Goal: Task Accomplishment & Management: Complete application form

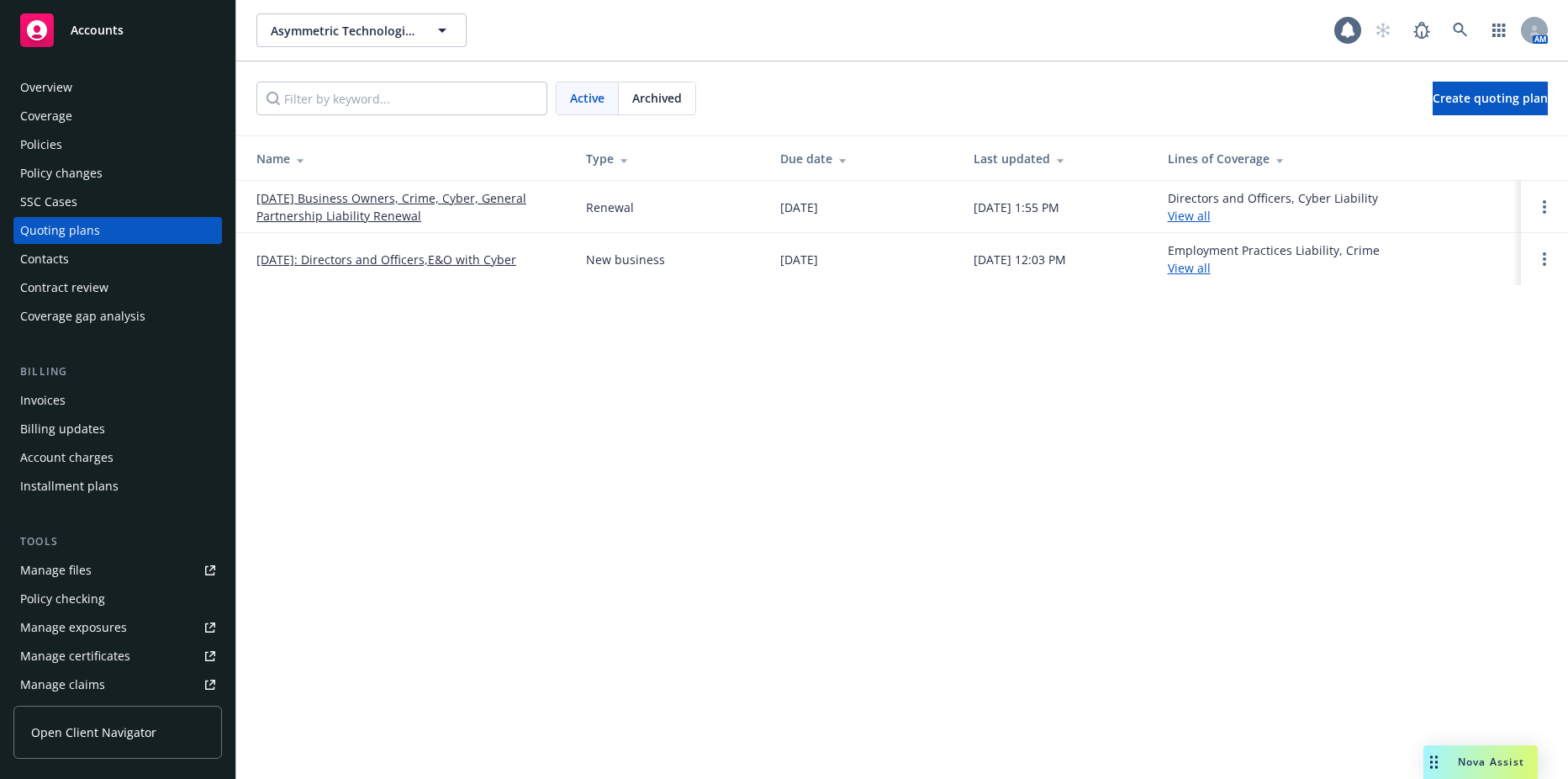
click at [590, 15] on div "Asymmetric Technologies, LLC Asymmetric Technologies, LLC" at bounding box center [795, 30] width 1078 height 34
click at [446, 15] on button "Asymmetric Technologies, LLC" at bounding box center [361, 30] width 210 height 34
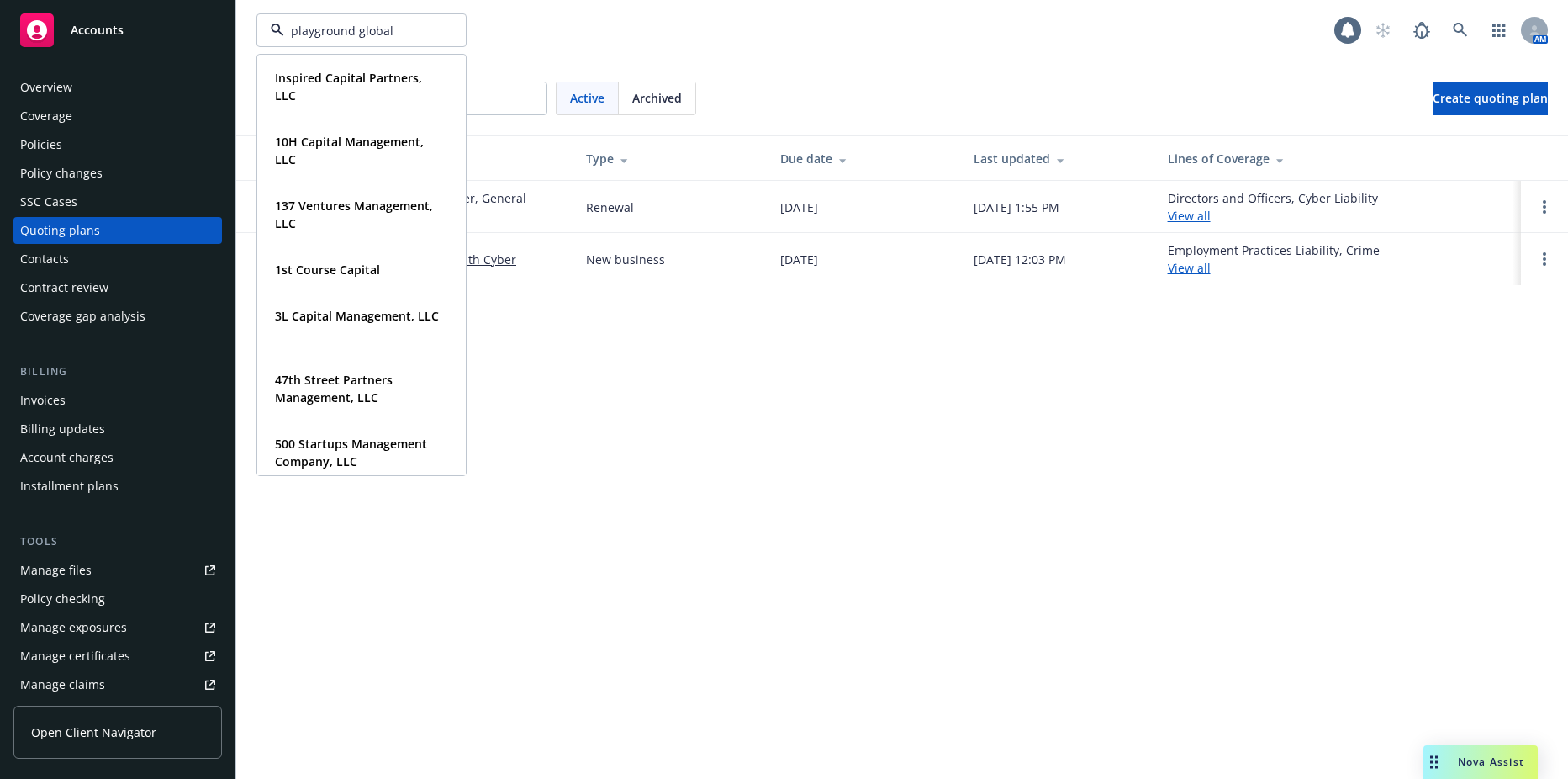
type input "playground global"
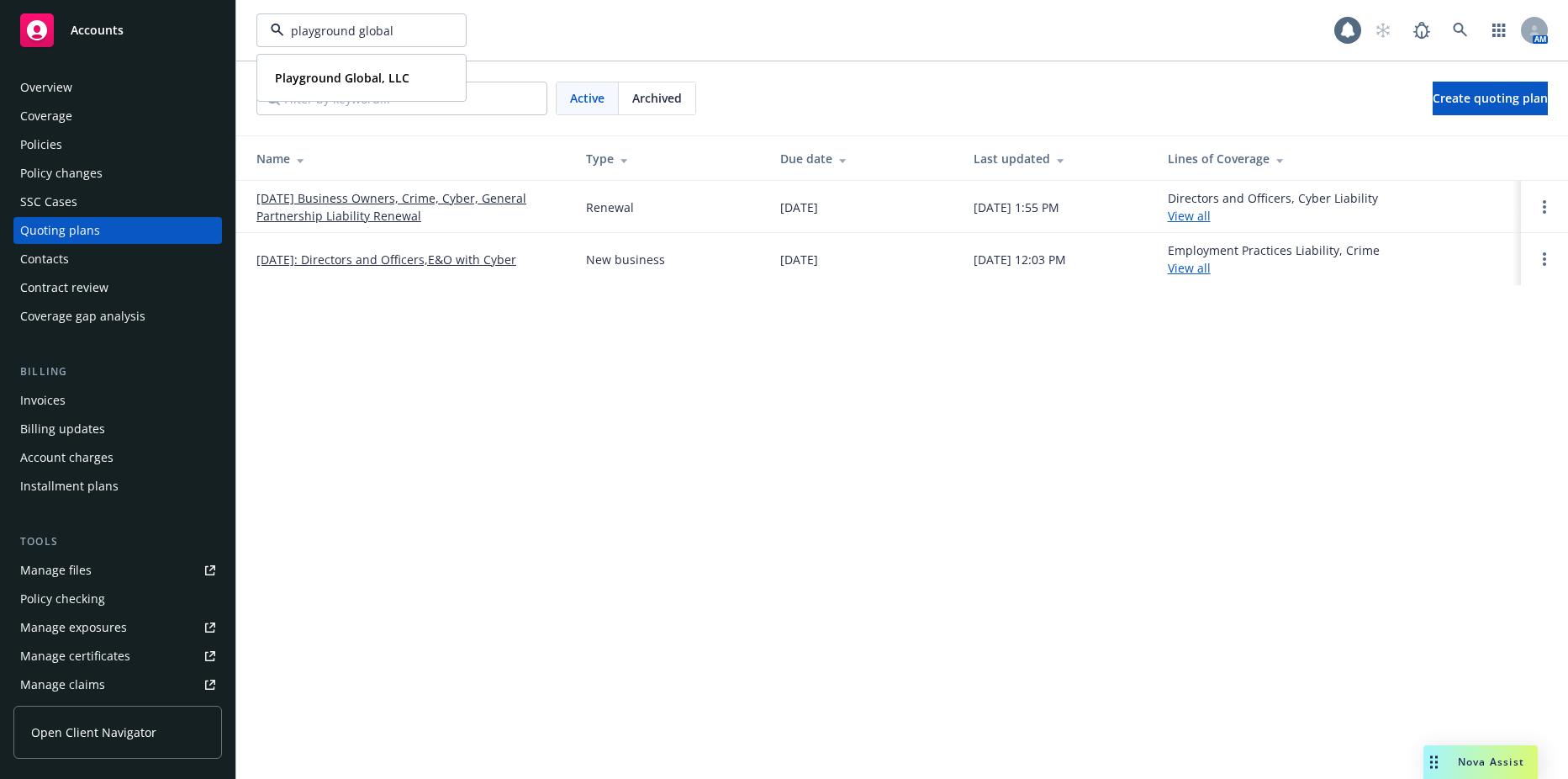
click at [80, 136] on div "Policies" at bounding box center [117, 144] width 195 height 27
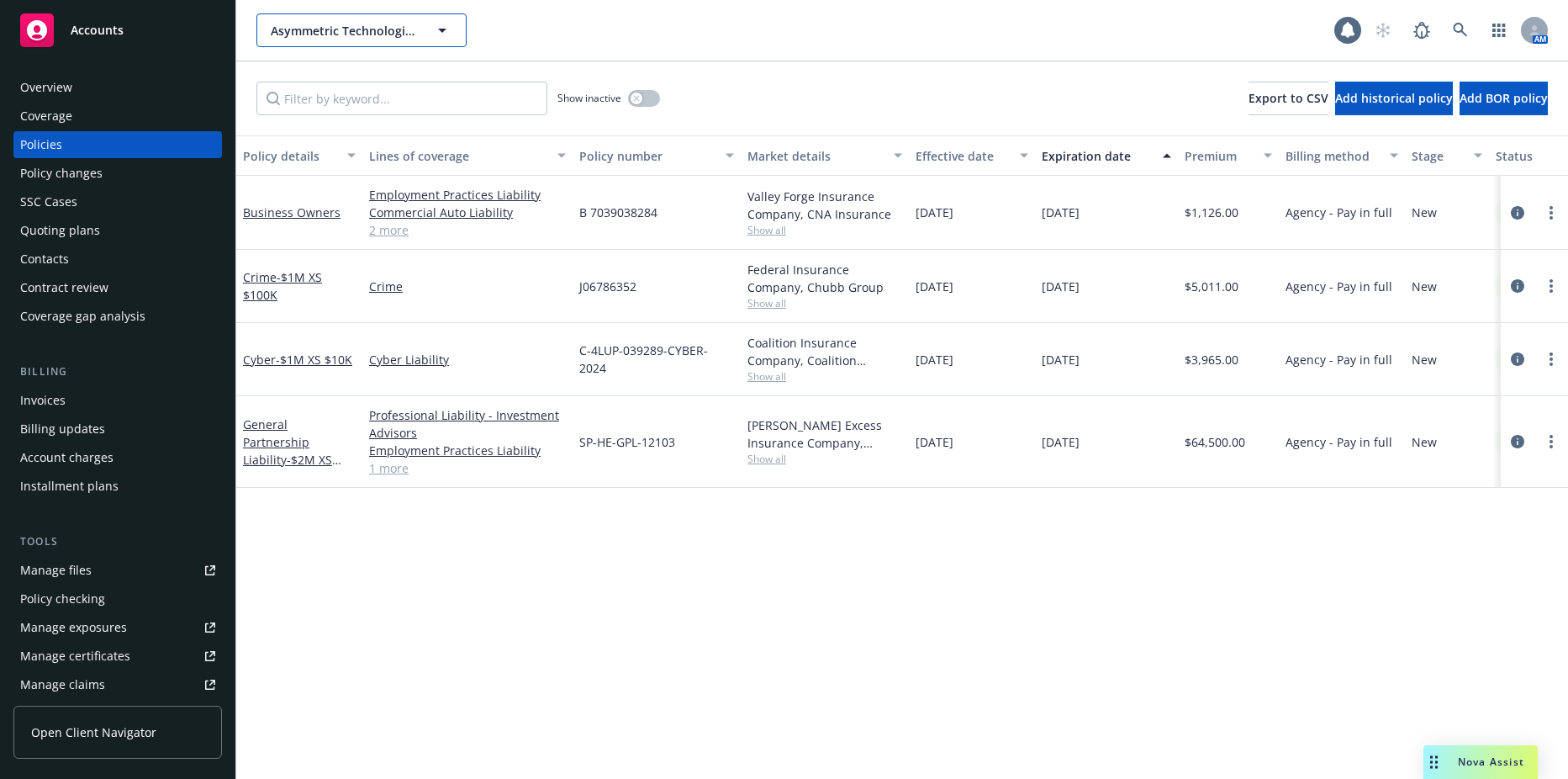
click at [364, 28] on span "Asymmetric Technologies, LLC" at bounding box center [343, 30] width 145 height 18
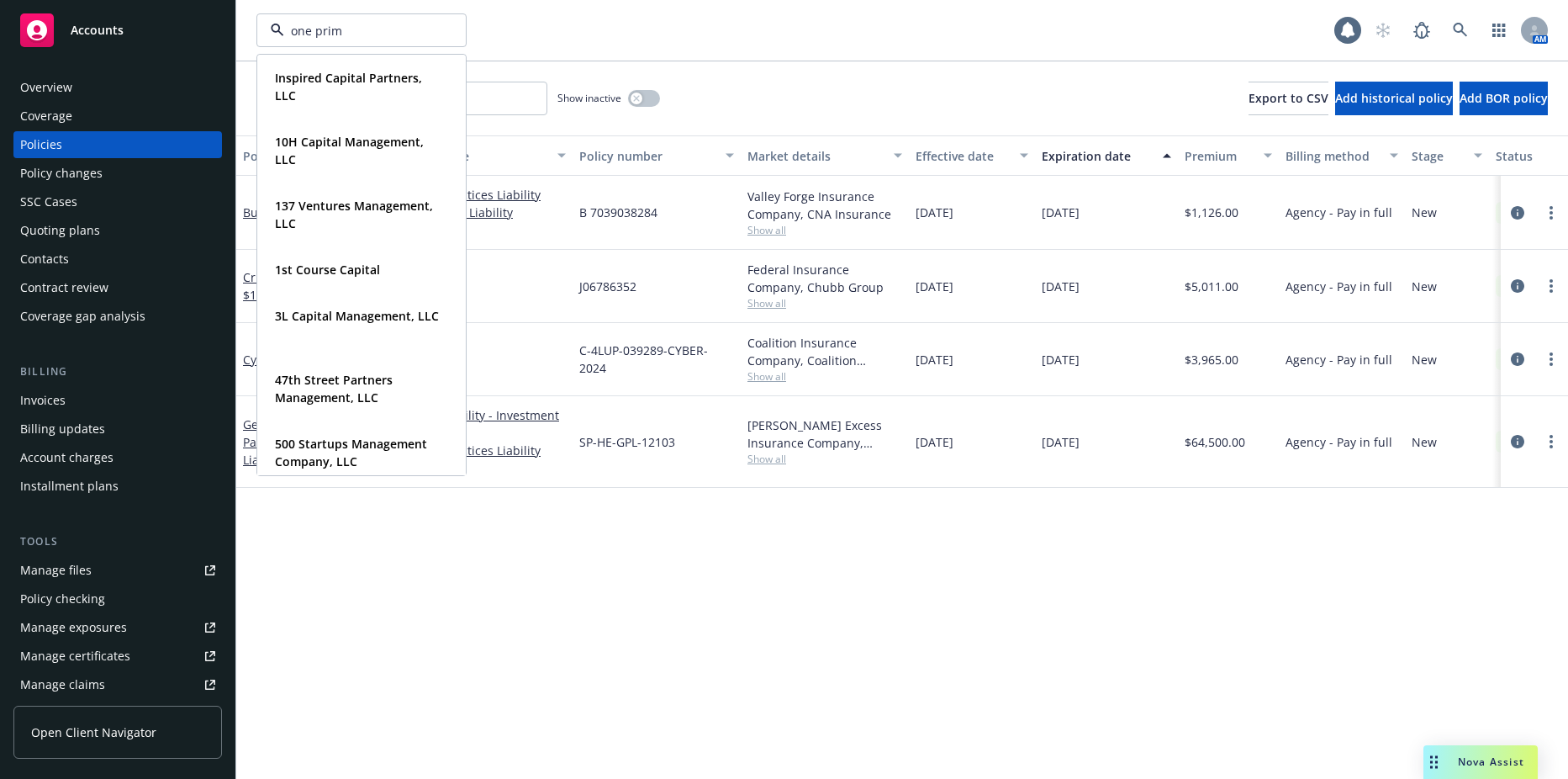
type input "one prime"
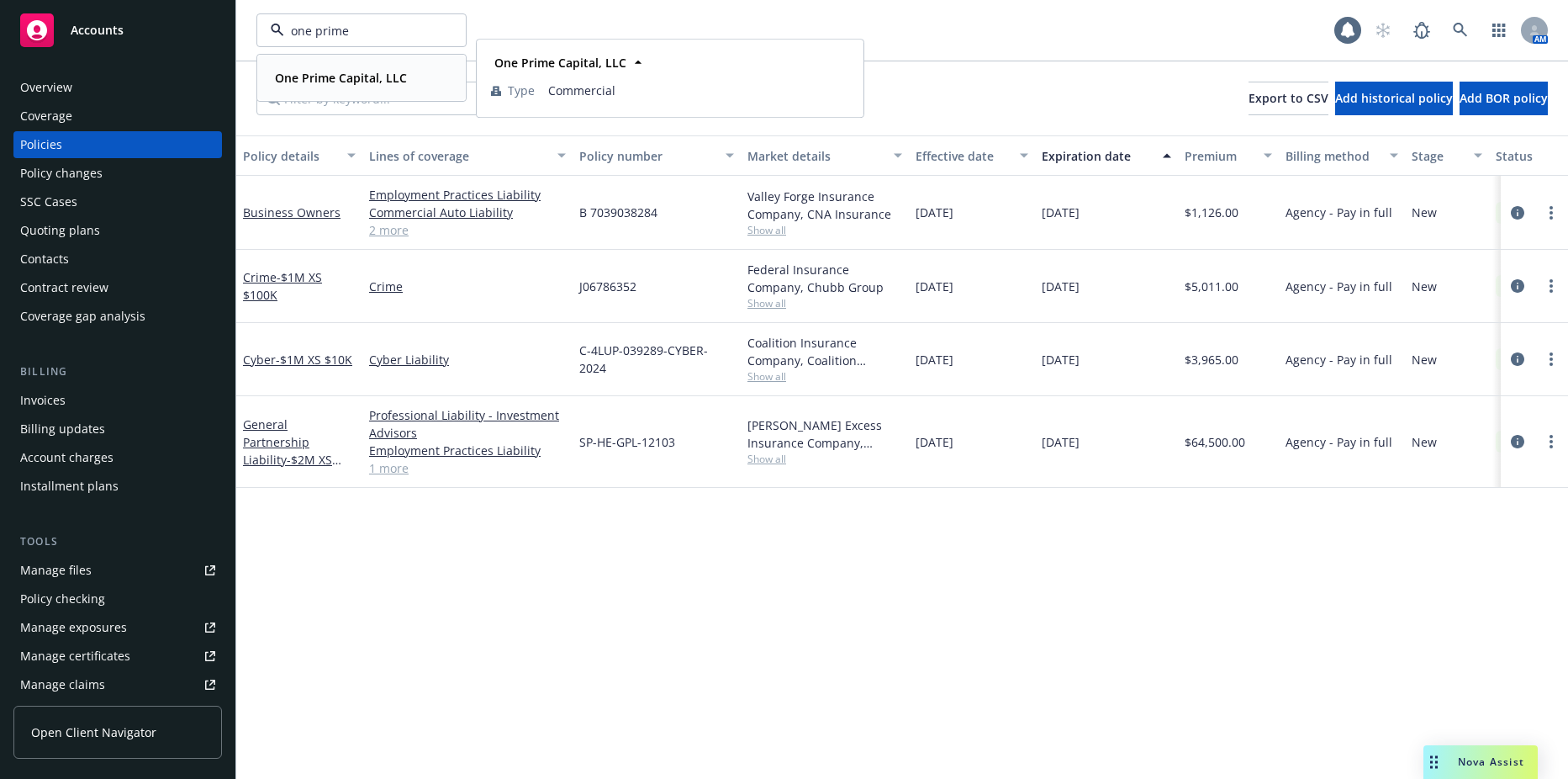
click at [341, 83] on strong "One Prime Capital, LLC" at bounding box center [340, 77] width 132 height 16
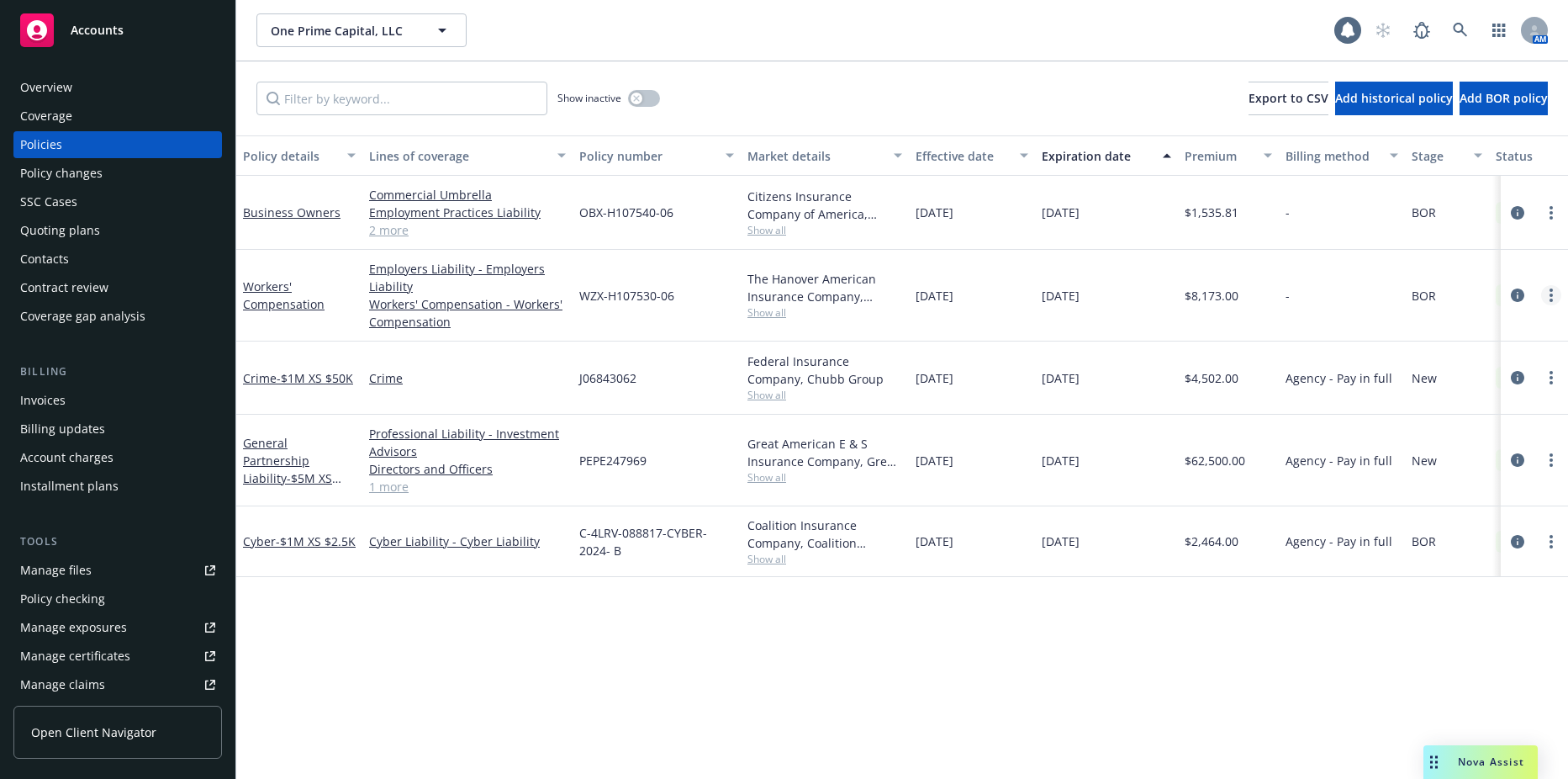
click at [1551, 294] on circle "more" at bounding box center [1552, 295] width 3 height 3
click at [731, 696] on div "Policy details Lines of coverage Policy number Market details Effective date Ex…" at bounding box center [903, 456] width 1332 height 643
drag, startPoint x: 682, startPoint y: 292, endPoint x: 582, endPoint y: 292, distance: 100.0
click at [582, 292] on div "WZX-H107530-06" at bounding box center [656, 295] width 168 height 91
copy span "WZX-H107530-06"
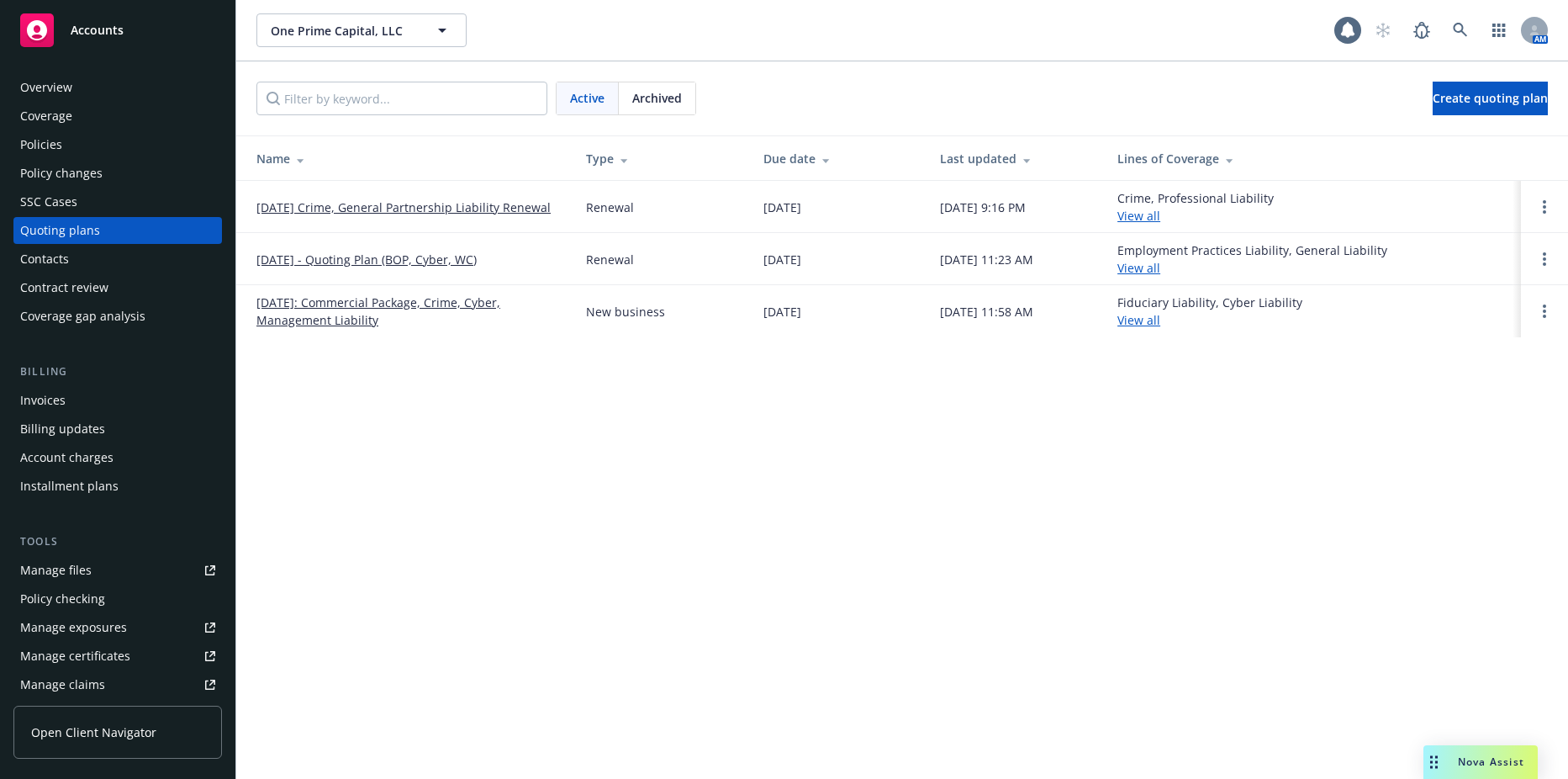
click at [348, 202] on link "01/28/26 Crime, General Partnership Liability Renewal" at bounding box center [404, 207] width 294 height 18
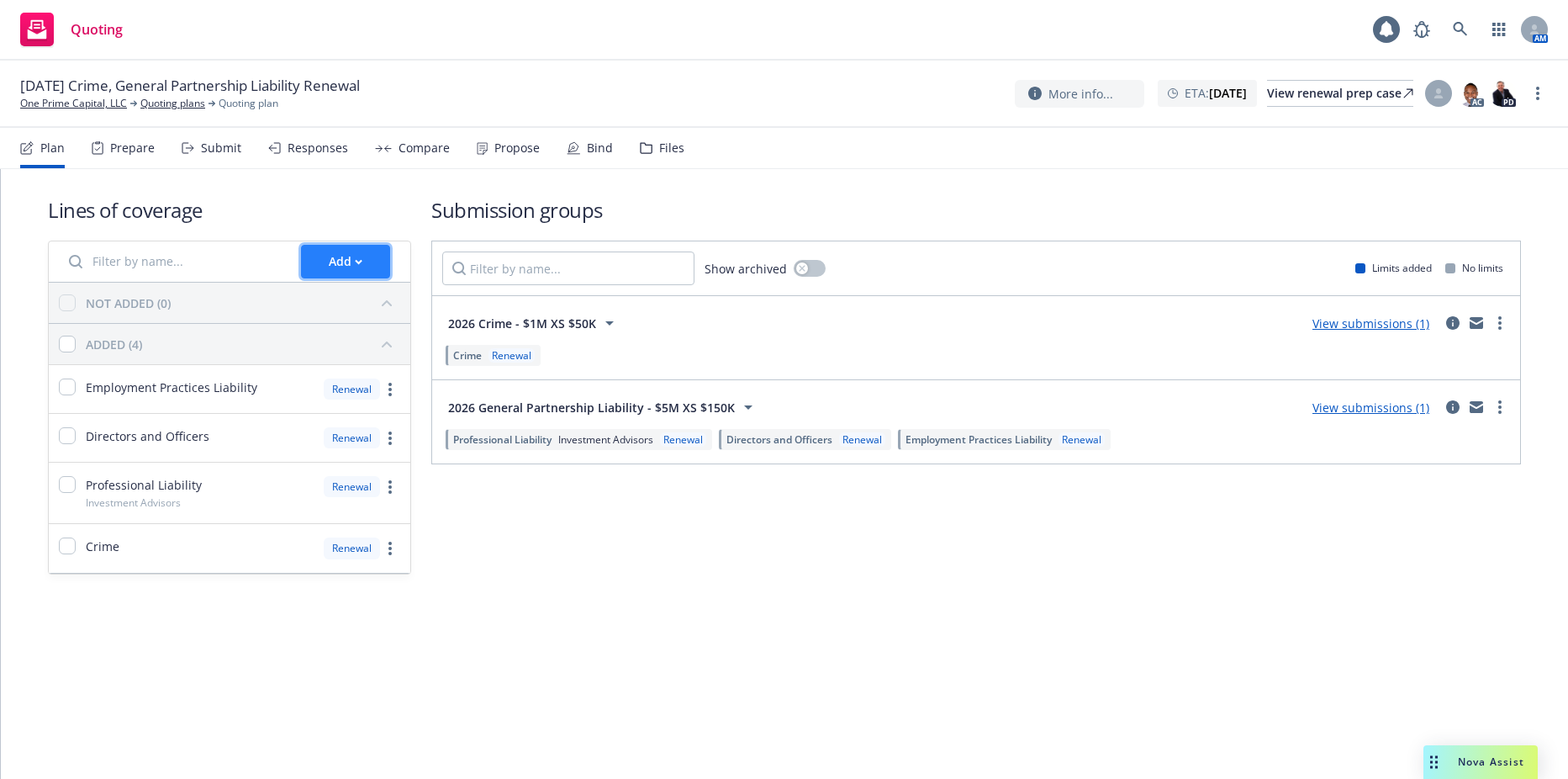
click at [365, 262] on button "Add" at bounding box center [346, 261] width 90 height 34
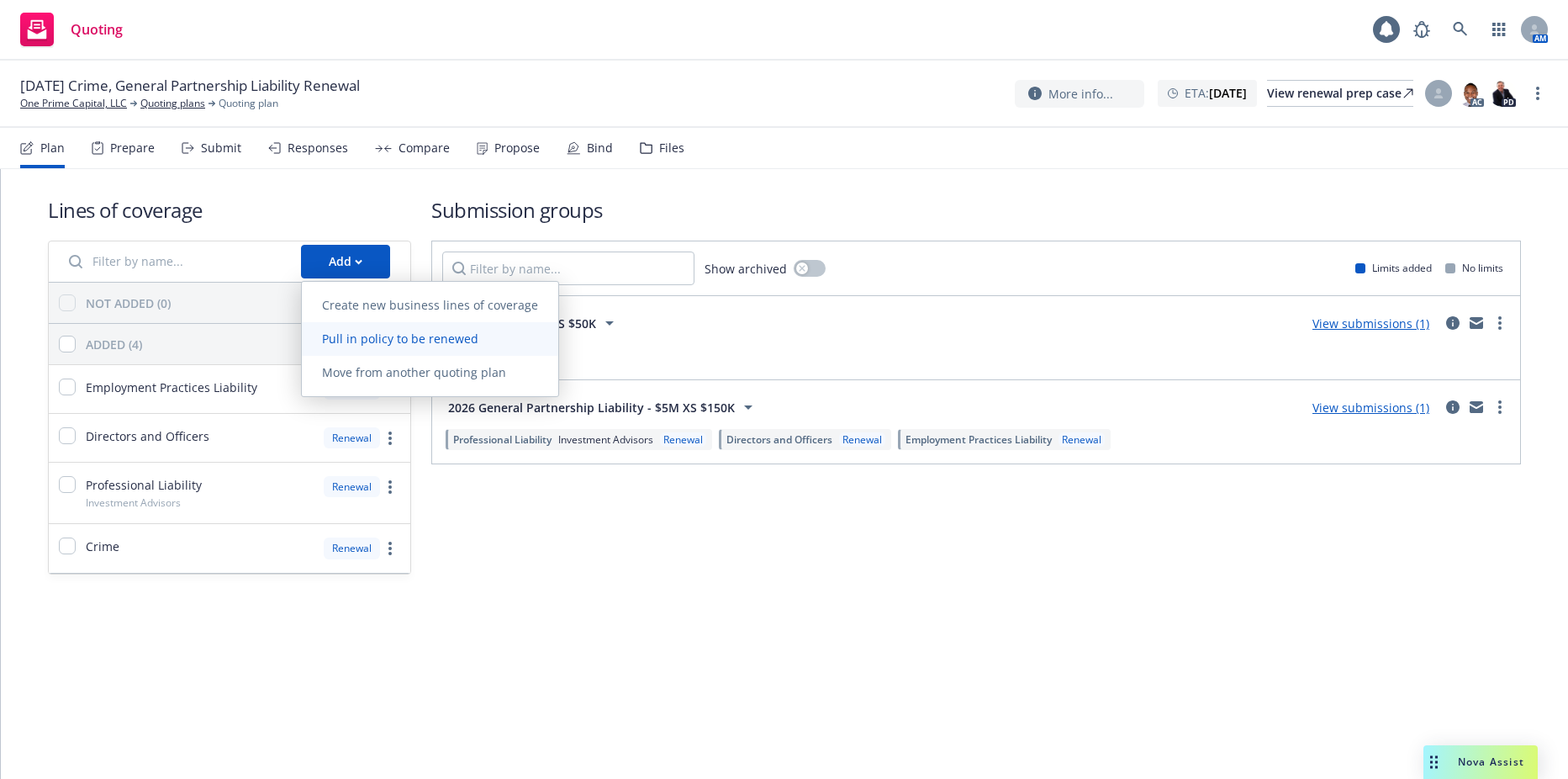
click at [363, 333] on span "Pull in policy to be renewed" at bounding box center [400, 338] width 197 height 16
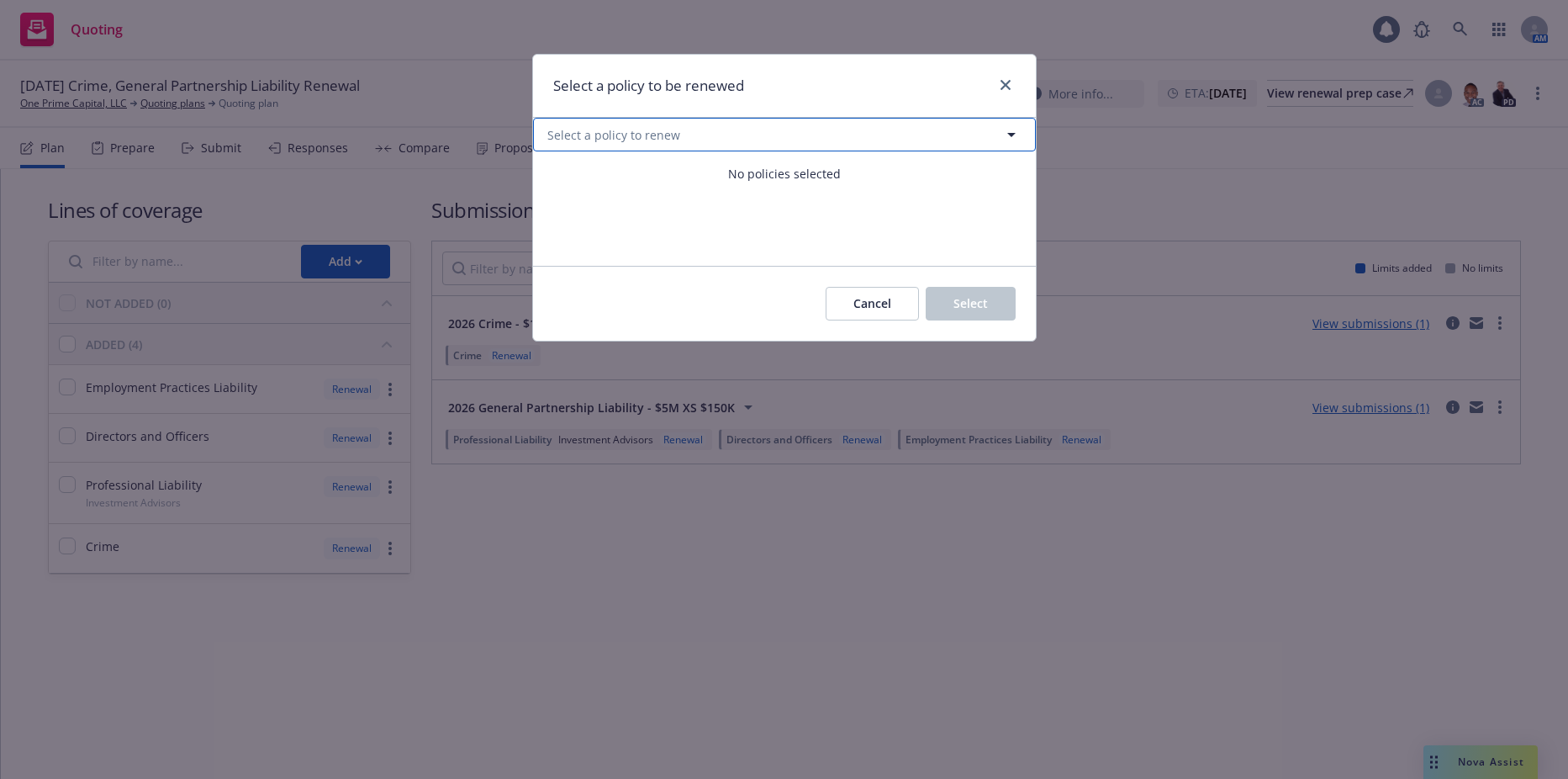
click at [701, 149] on button "Select a policy to renew" at bounding box center [784, 134] width 503 height 34
select select "ACTIVE"
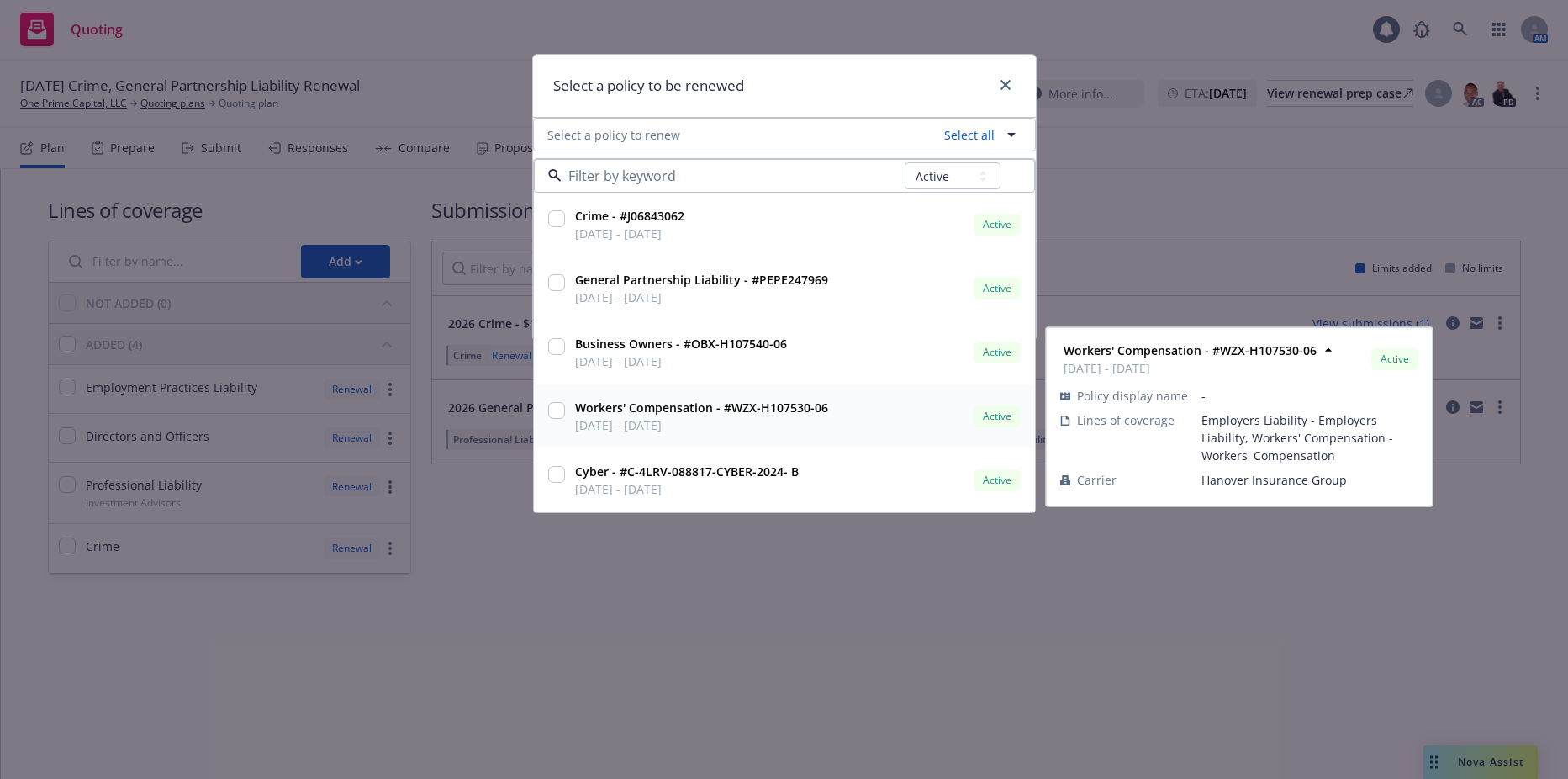
click at [559, 417] on input "checkbox" at bounding box center [557, 411] width 17 height 17
checkbox input "true"
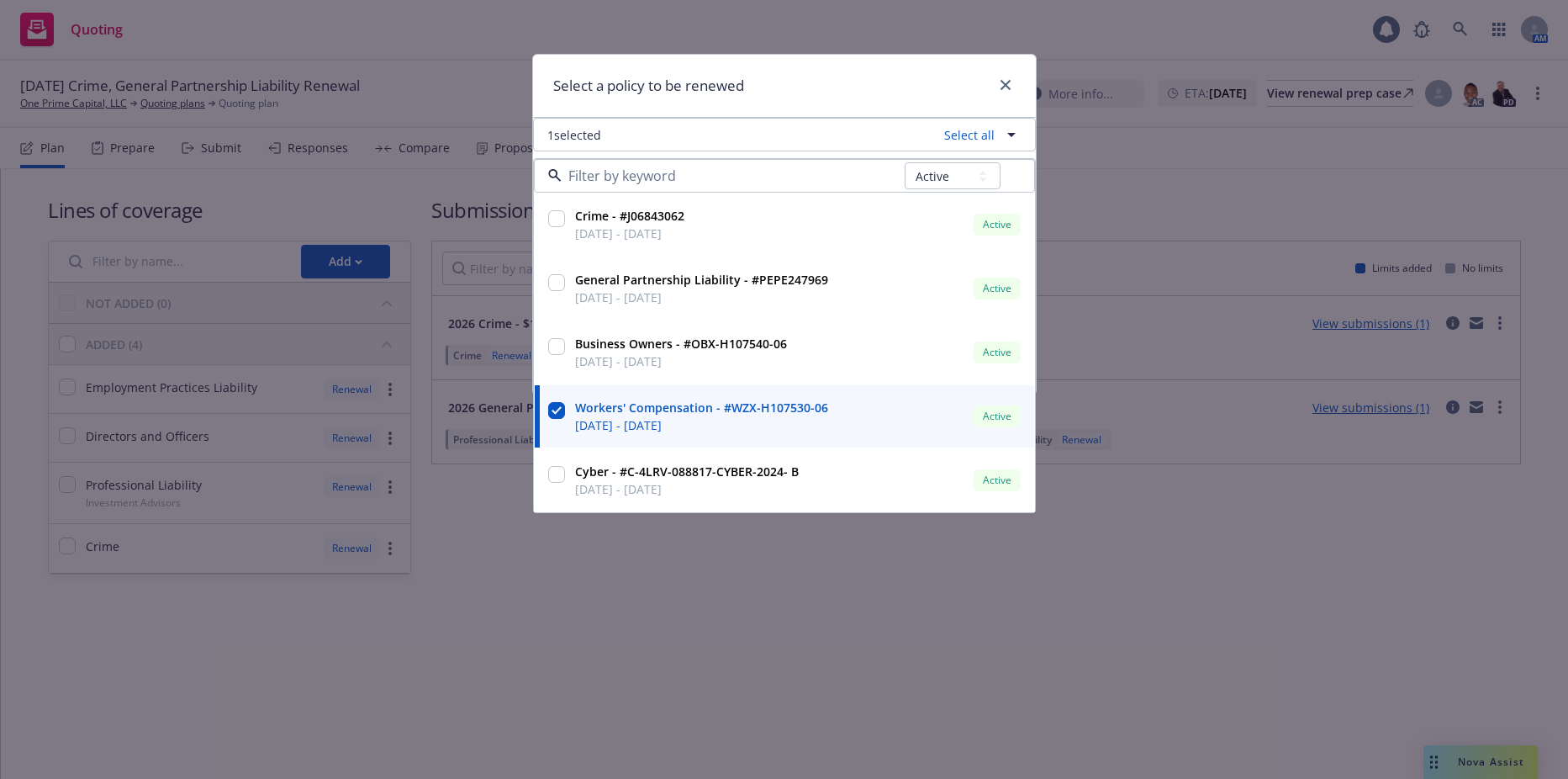
click at [700, 574] on div "Select a policy to be renewed 1 selected Select all All Active Upcoming Expired…" at bounding box center [784, 389] width 1568 height 779
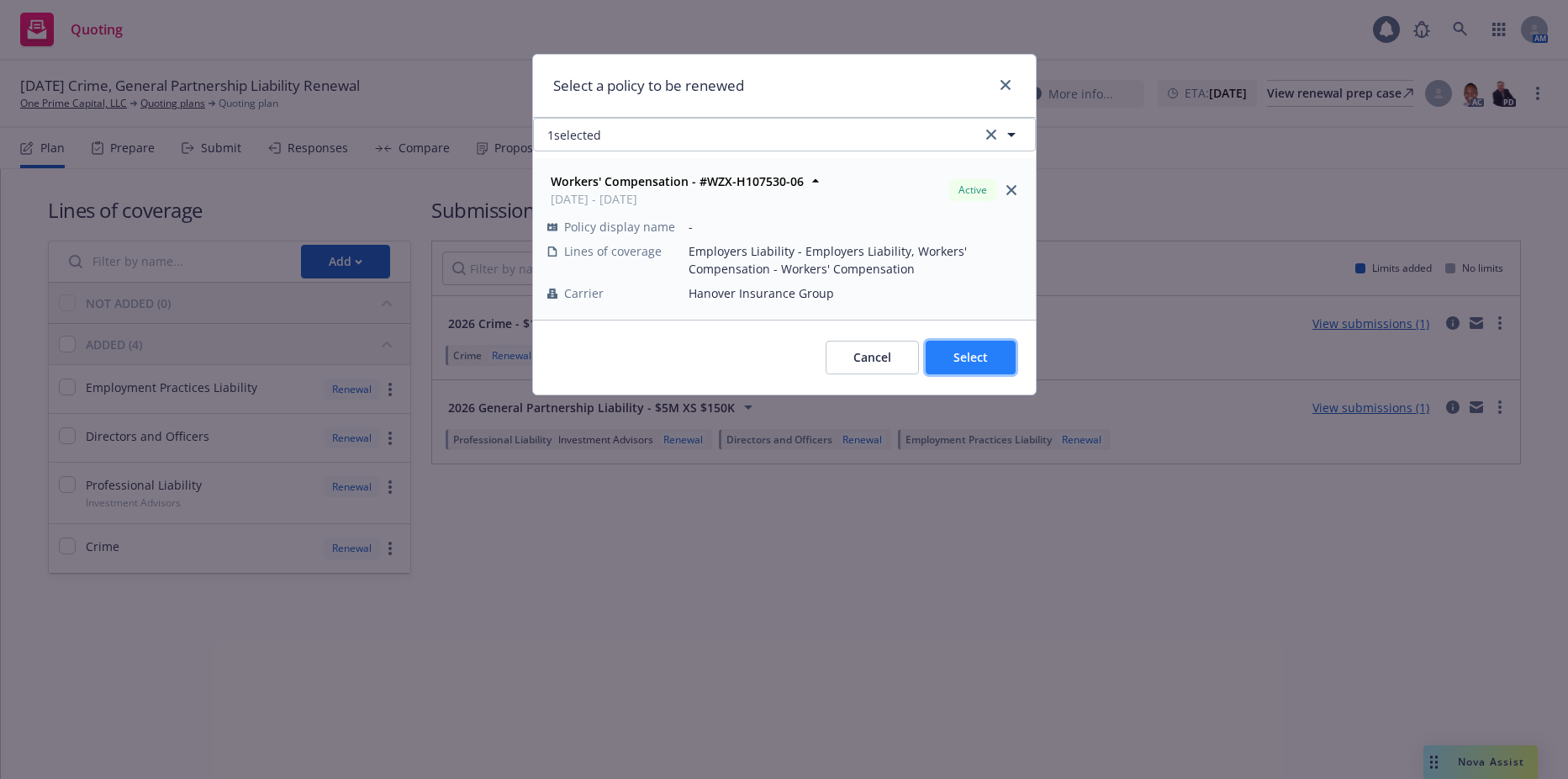
click at [966, 363] on span "Select" at bounding box center [971, 356] width 34 height 16
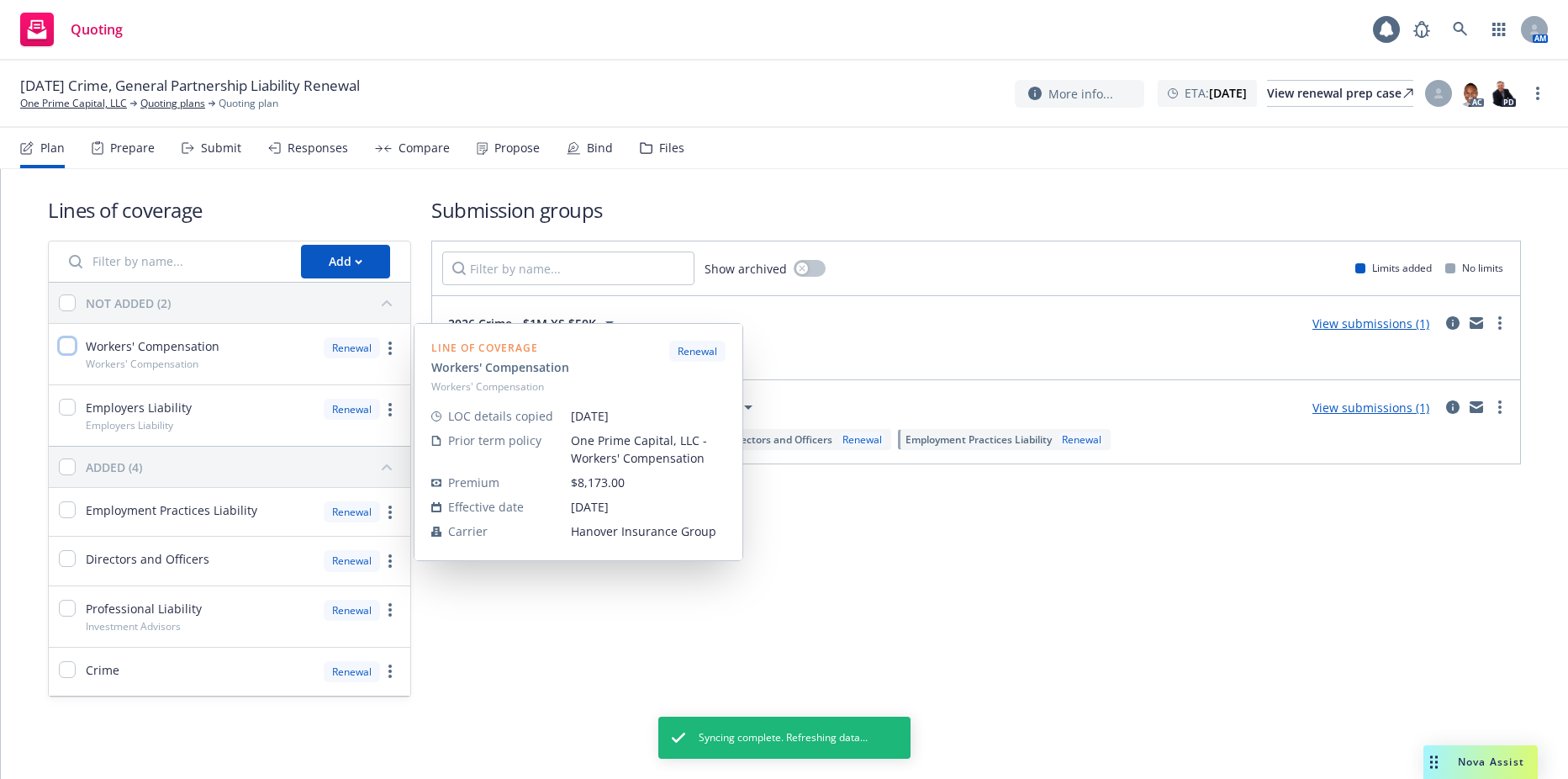
click at [71, 347] on input "checkbox" at bounding box center [67, 346] width 17 height 17
checkbox input "true"
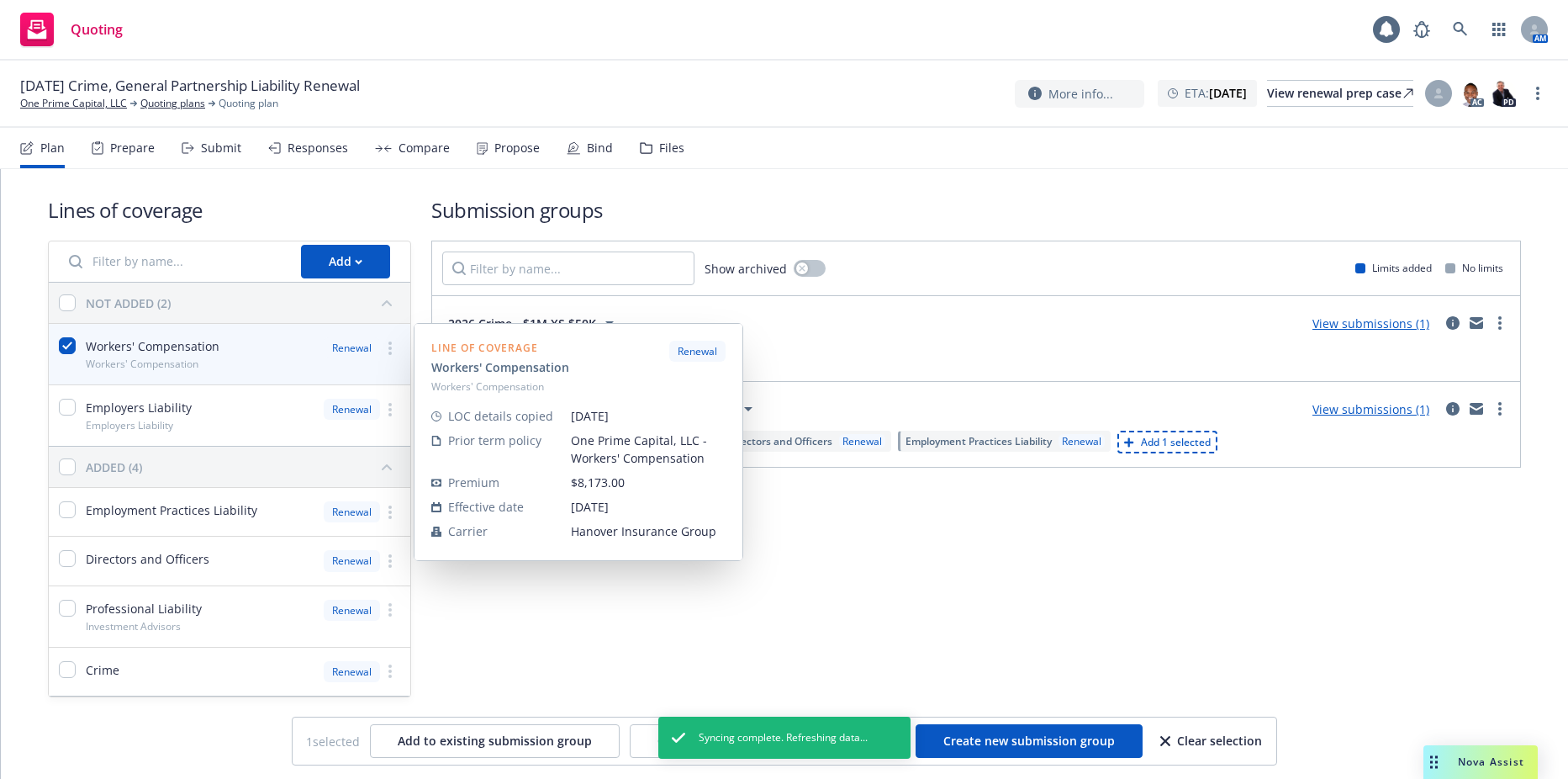
click at [81, 429] on div "Employers Liability Employers Liability" at bounding box center [125, 415] width 133 height 34
checkbox input "true"
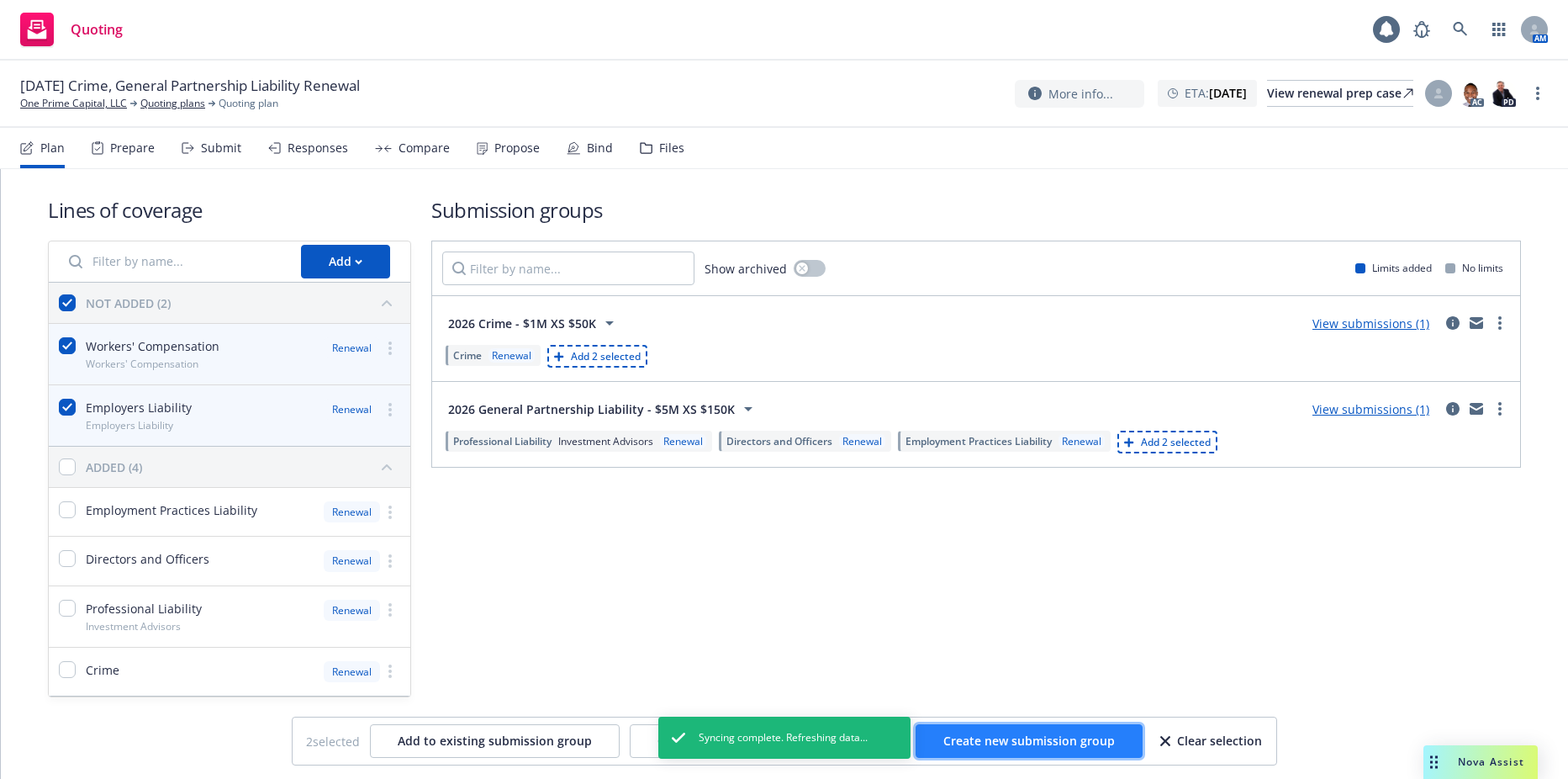
click at [961, 739] on span "Create new submission group" at bounding box center [1028, 740] width 171 height 16
checkbox input "false"
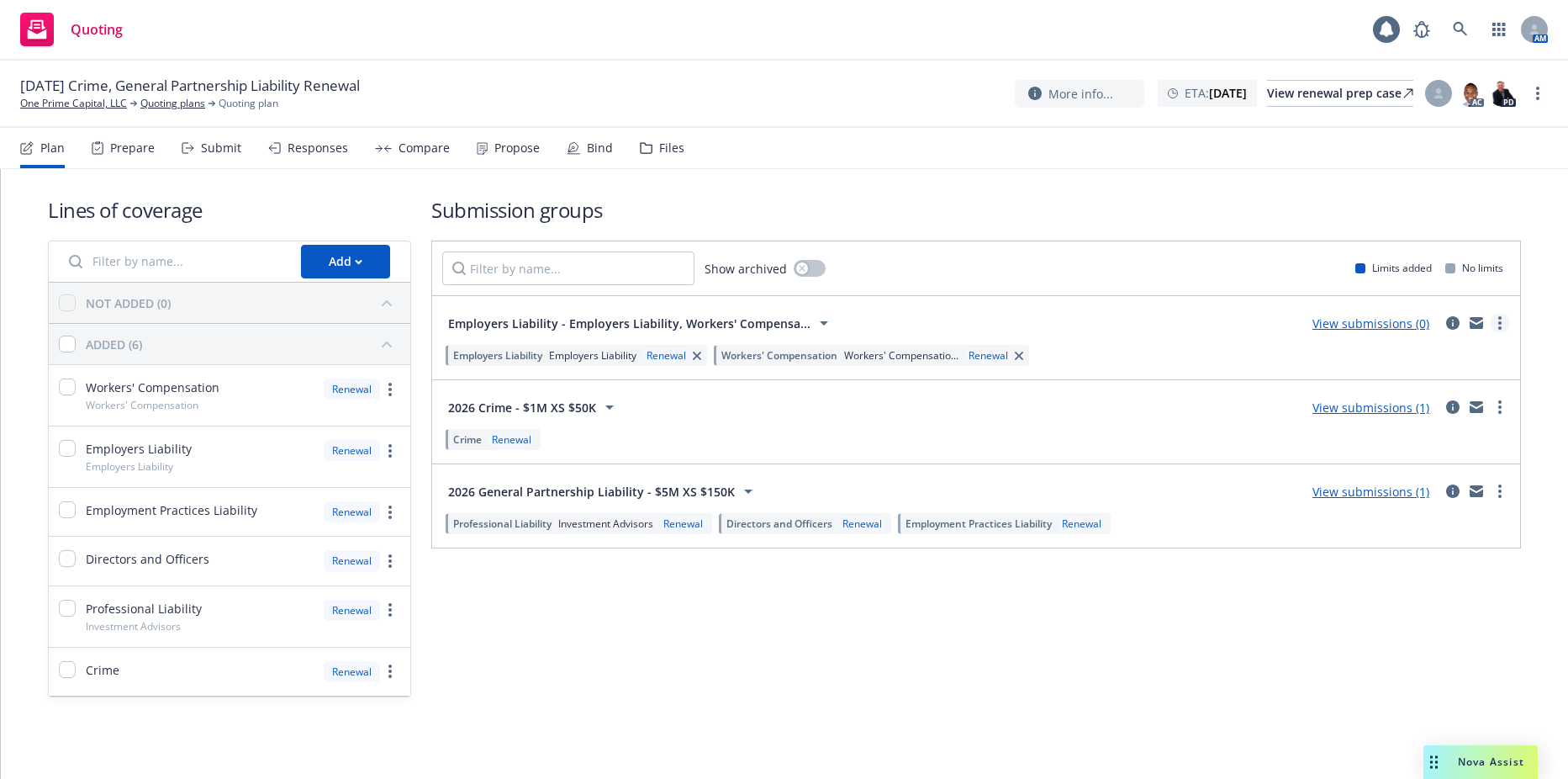
click at [1500, 325] on circle "more" at bounding box center [1500, 323] width 3 height 3
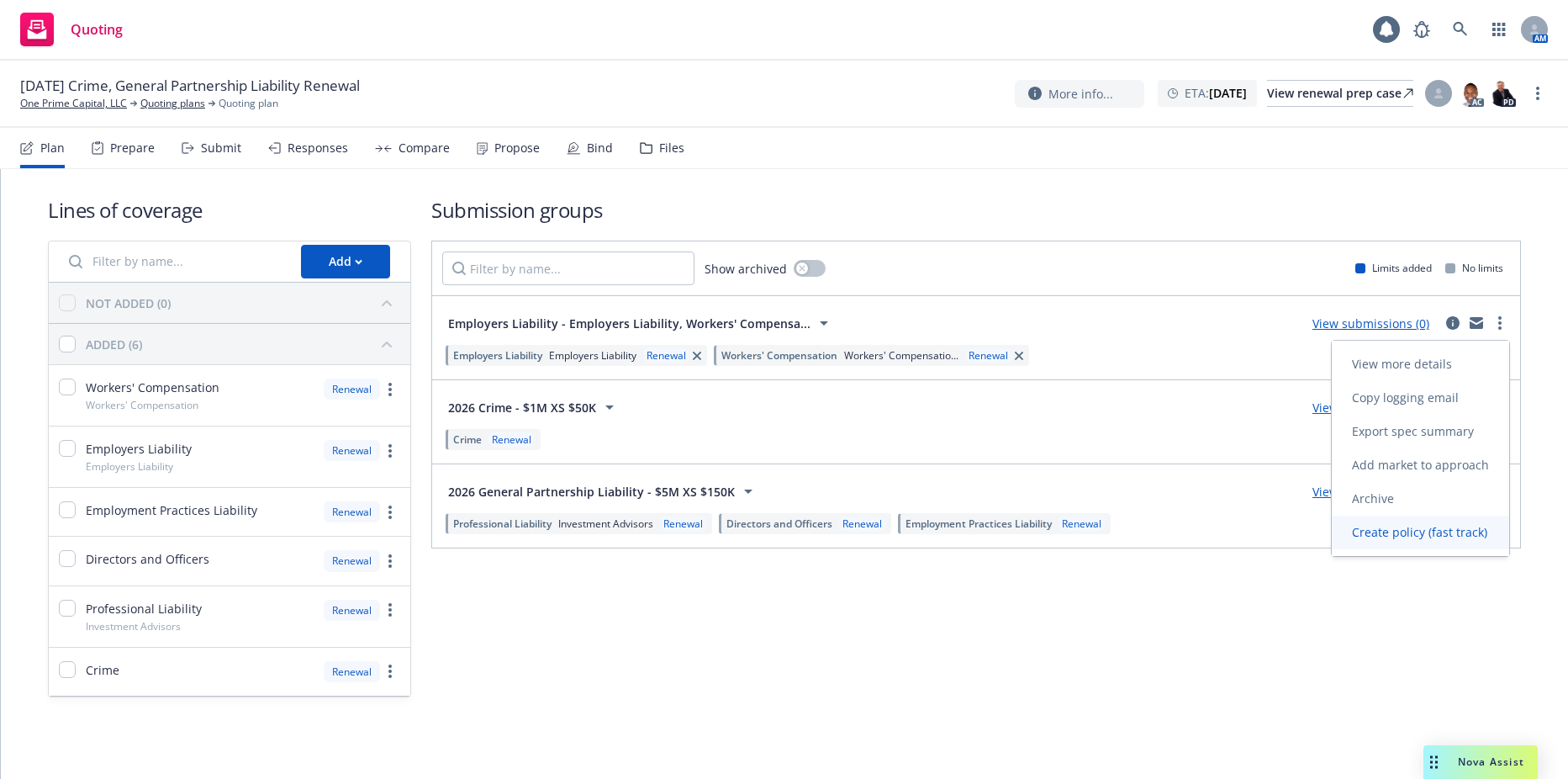
click at [1413, 537] on span "Create policy (fast track)" at bounding box center [1420, 532] width 176 height 16
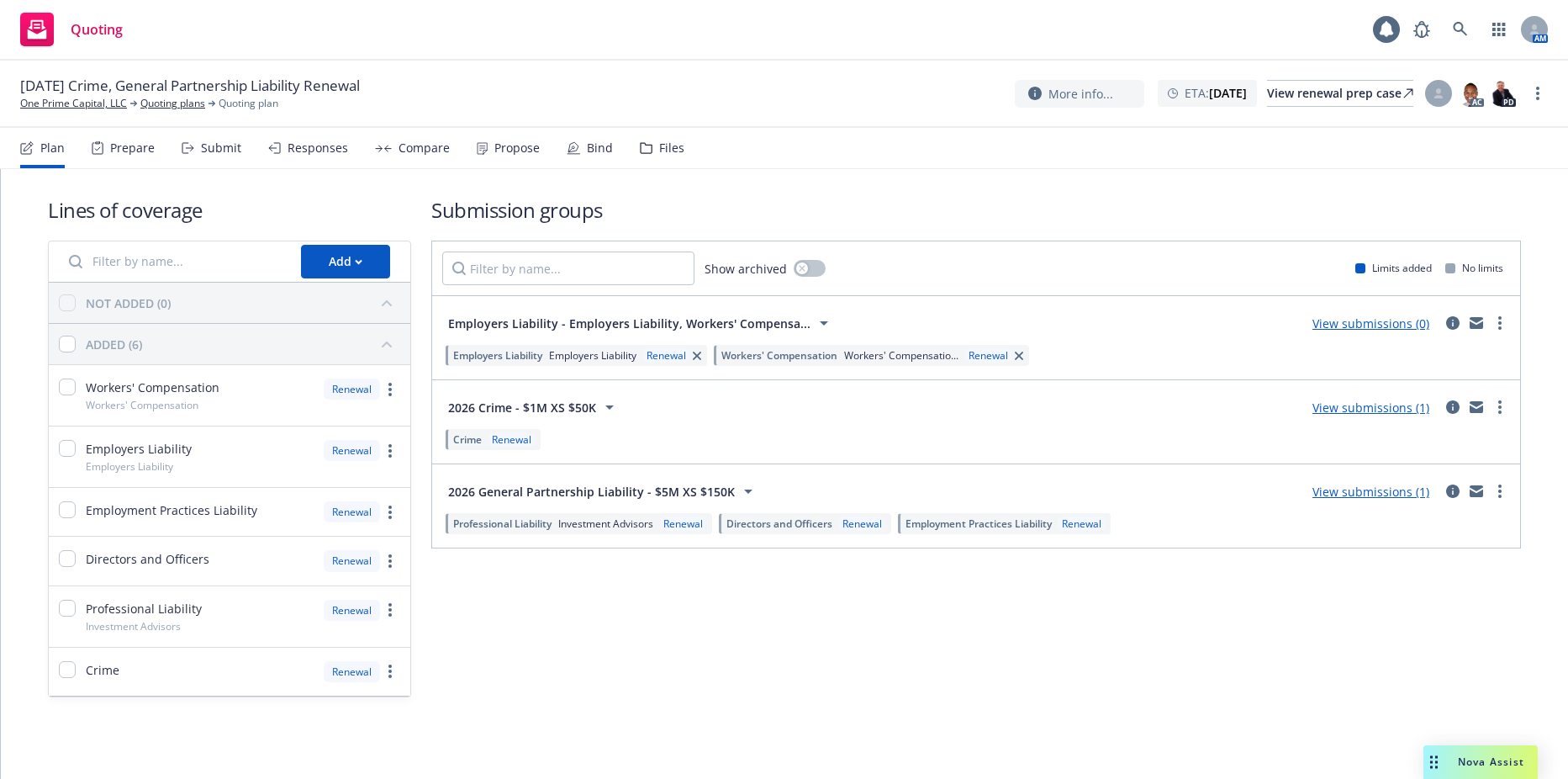
click at [1413, 537] on link "Create policy (fast track)" at bounding box center [1421, 527] width 177 height 34
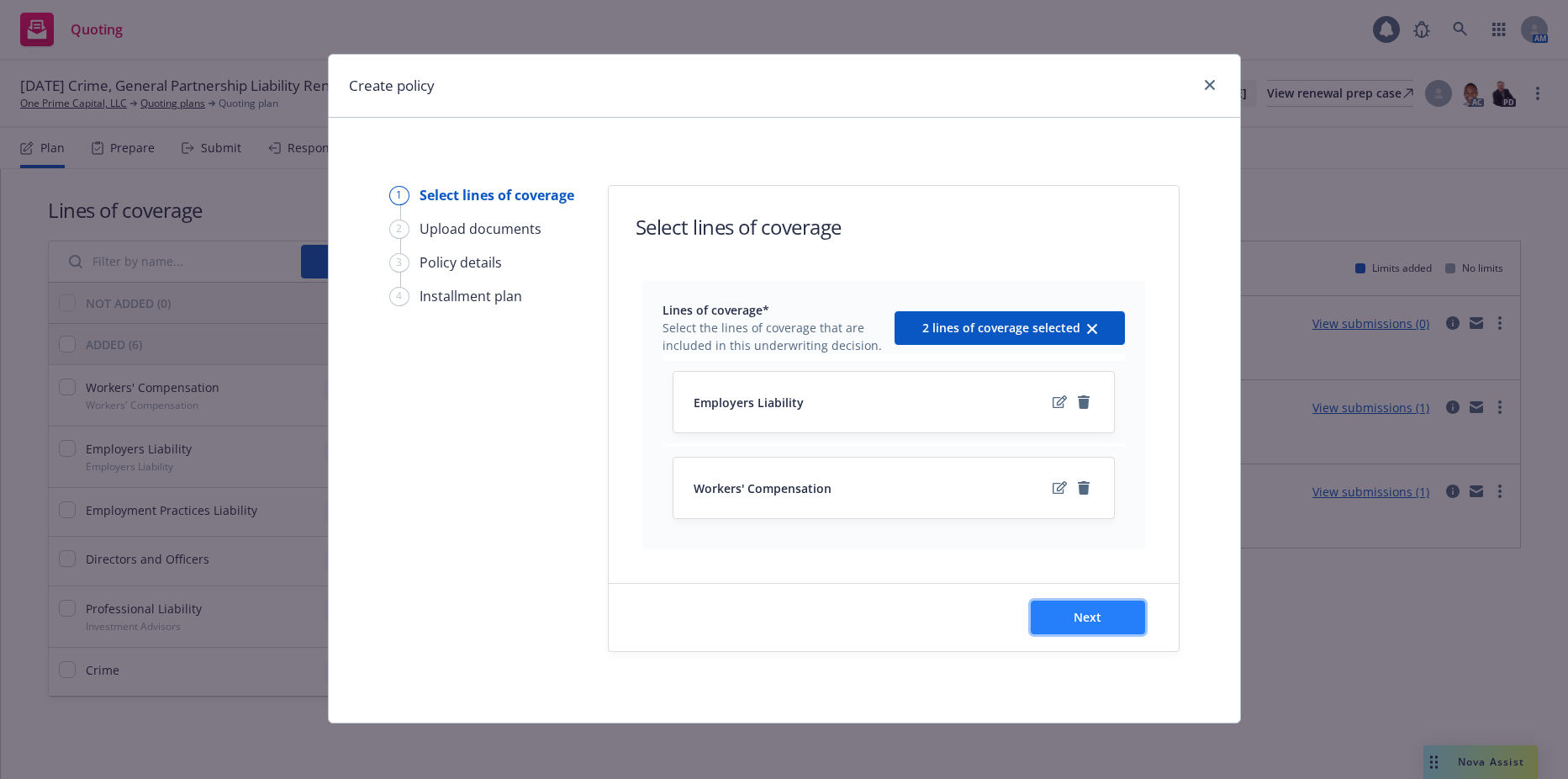
click at [1080, 612] on span "Next" at bounding box center [1088, 616] width 28 height 16
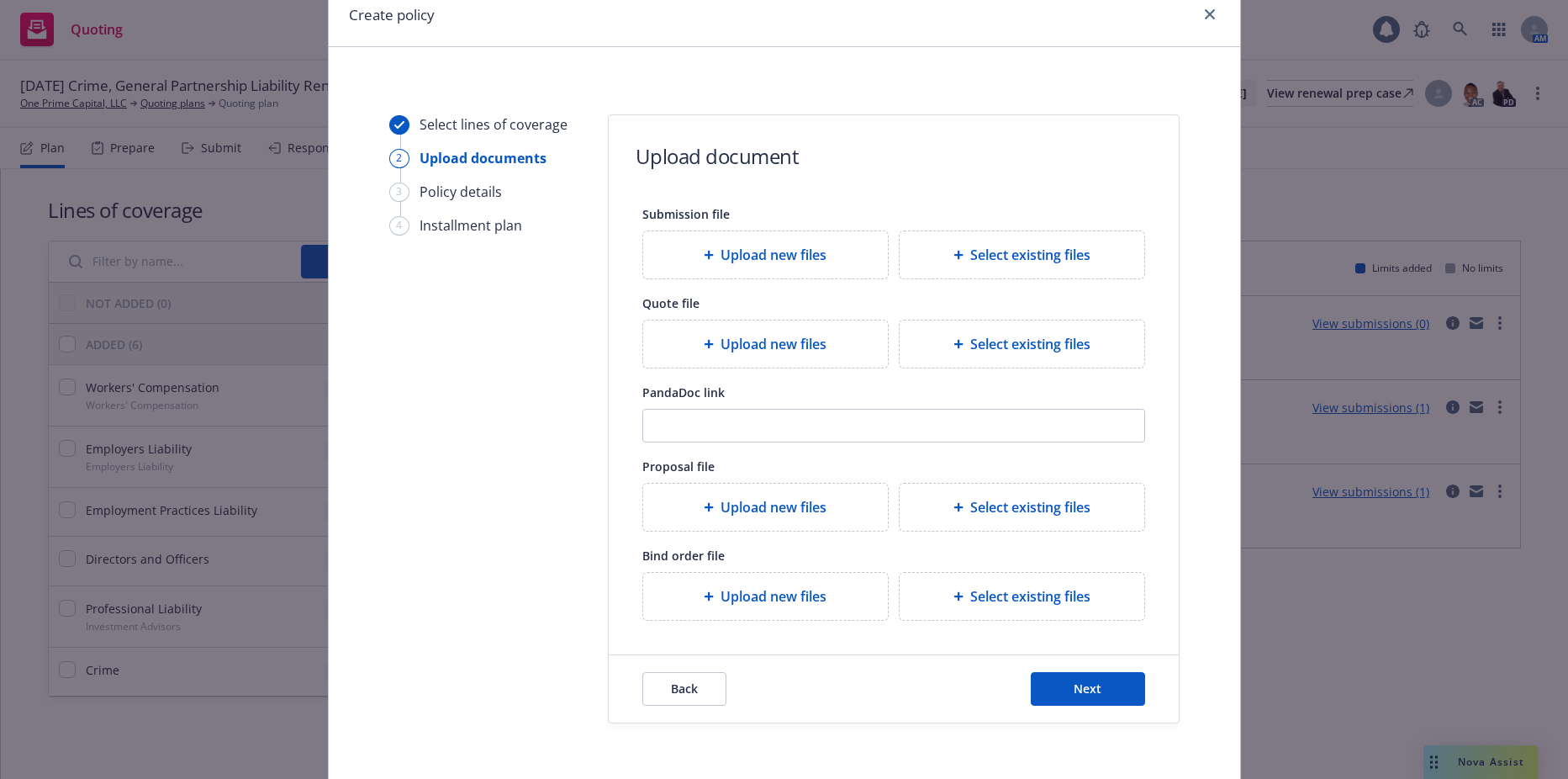
scroll to position [140, 0]
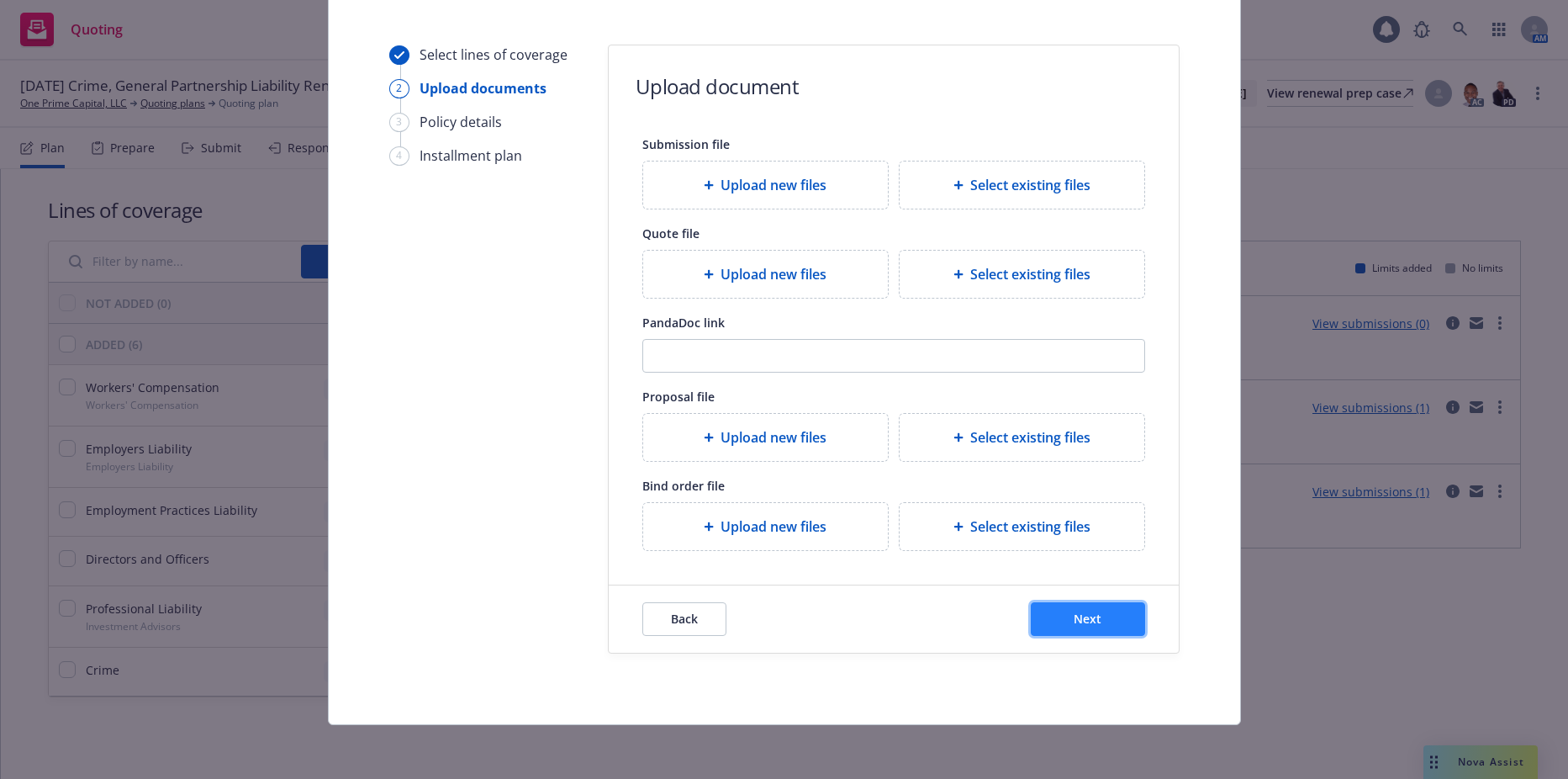
click at [1074, 615] on span "Next" at bounding box center [1088, 618] width 28 height 16
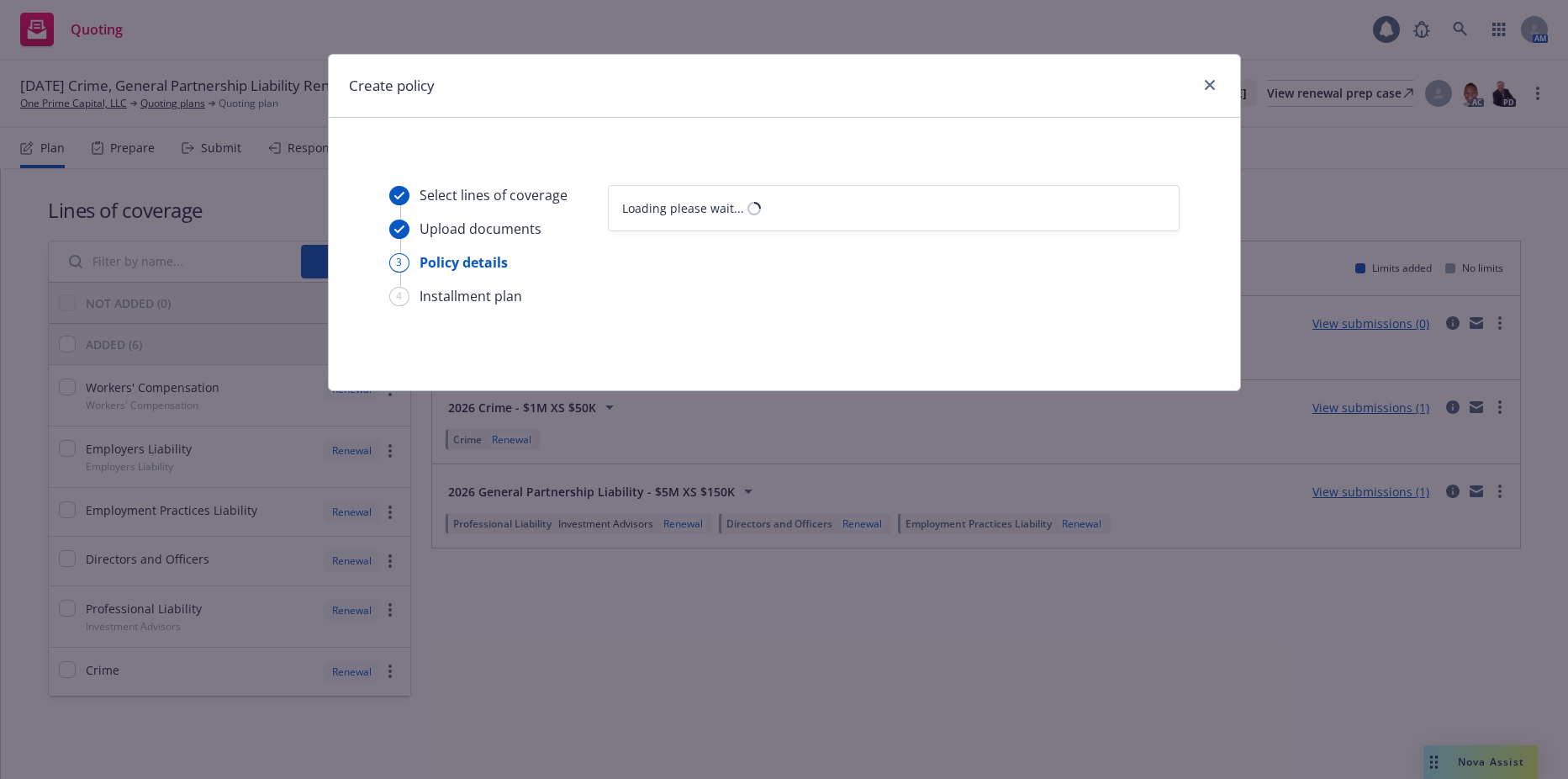
select select "12"
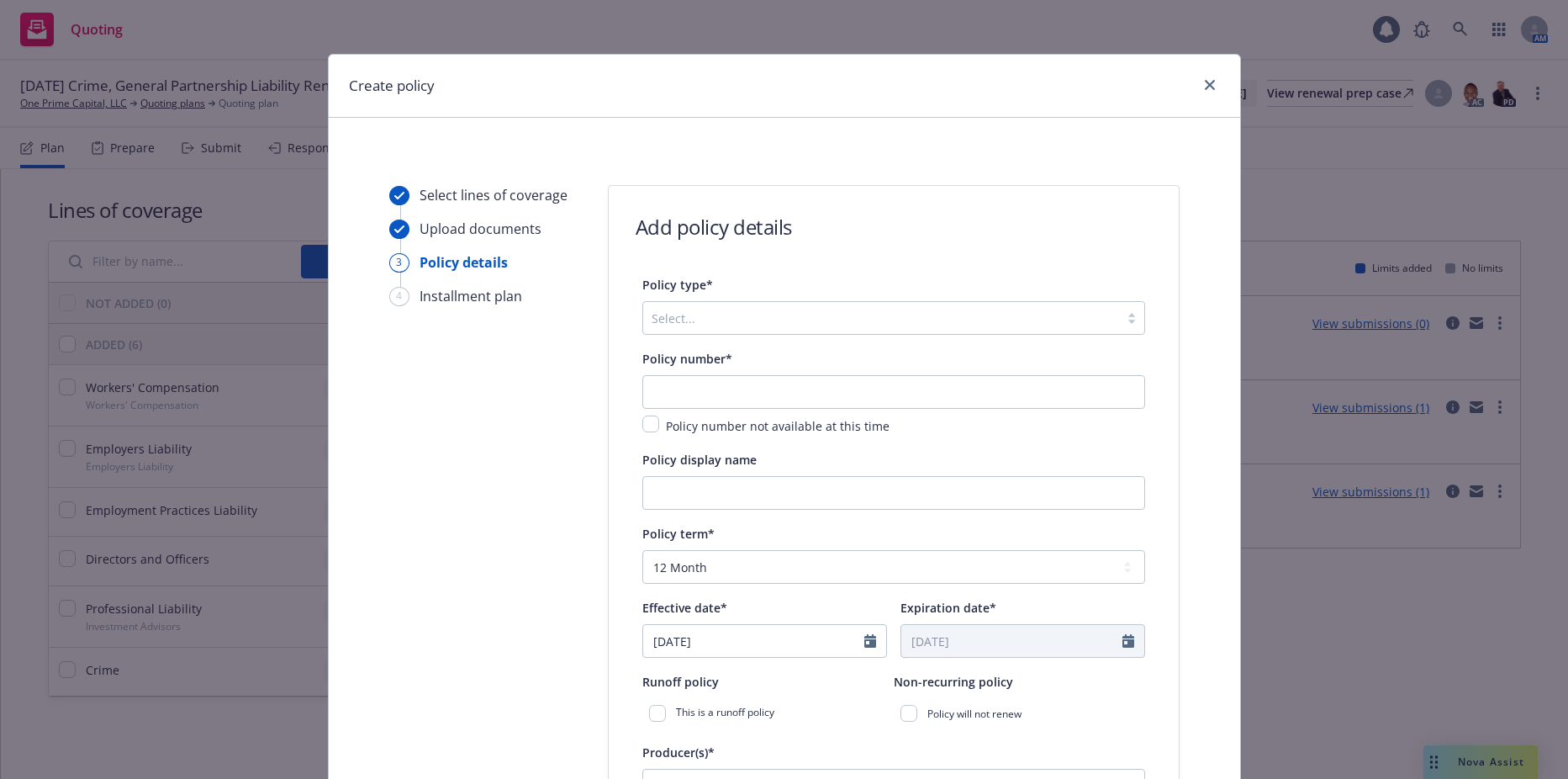
click at [775, 317] on div at bounding box center [880, 318] width 459 height 20
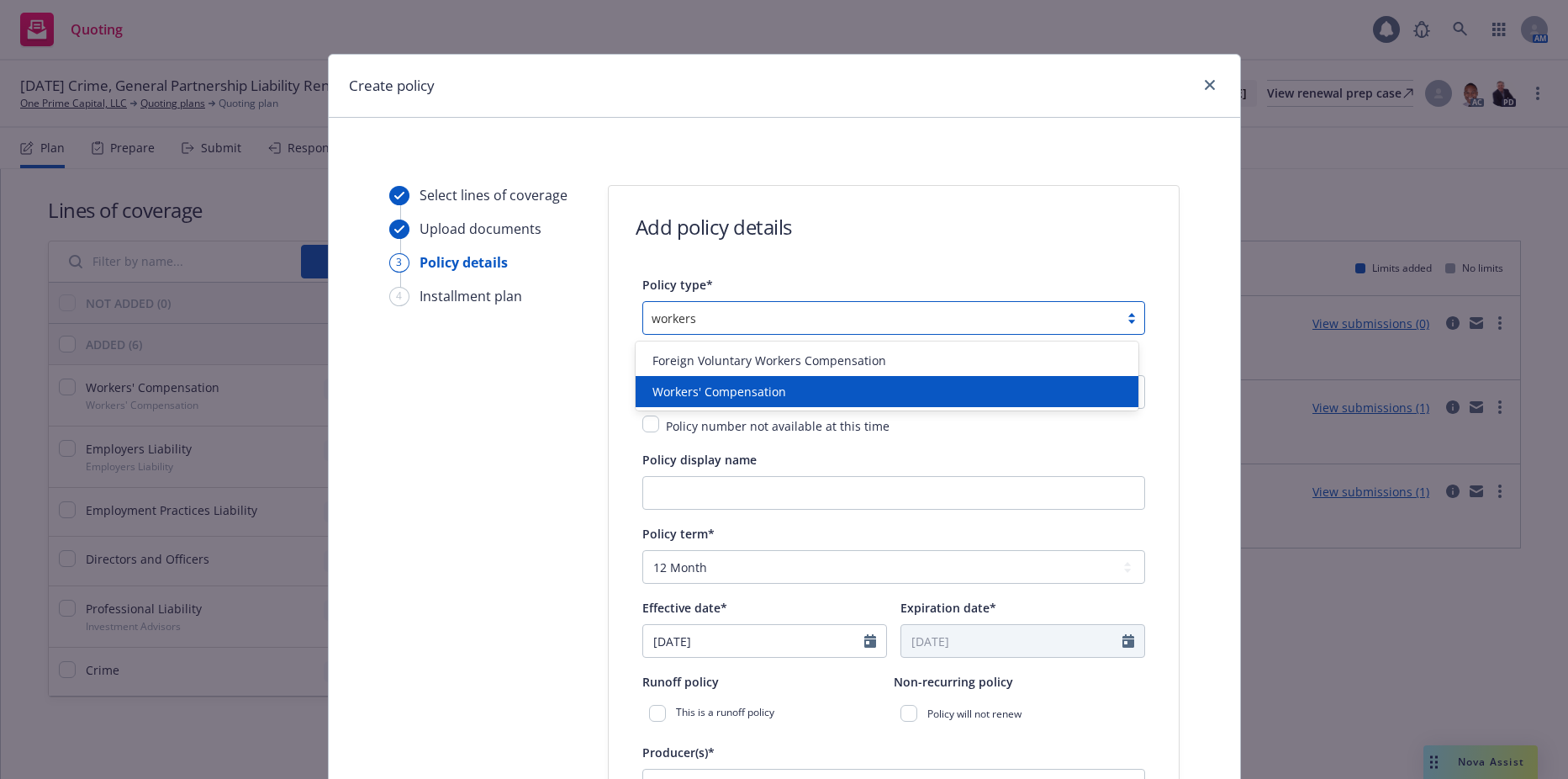
click at [681, 379] on div "Workers' Compensation" at bounding box center [887, 392] width 503 height 31
type input "workers"
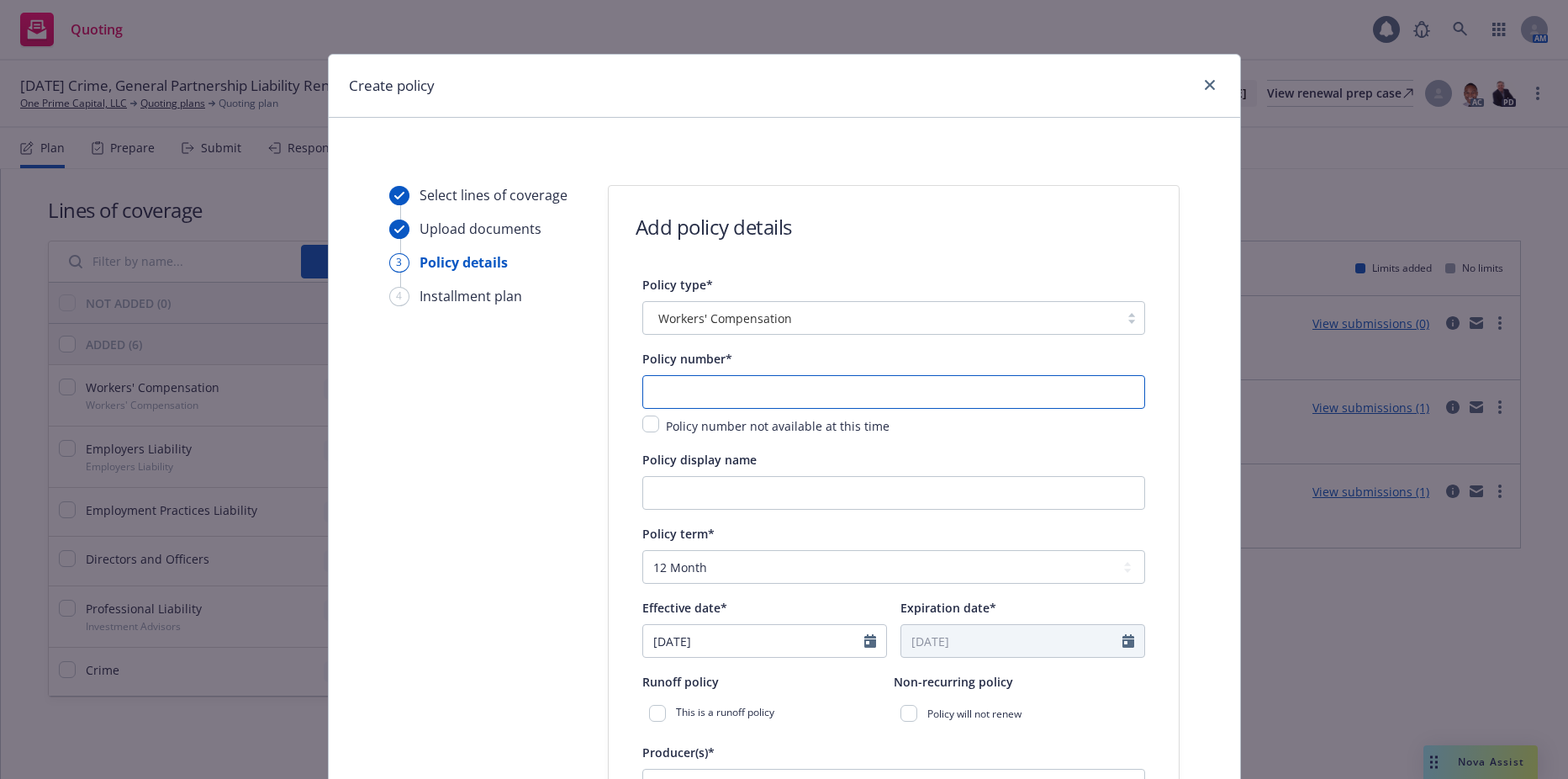
click at [704, 400] on input "text" at bounding box center [893, 392] width 503 height 34
click at [732, 391] on input "text" at bounding box center [893, 392] width 503 height 34
paste input "WZX-H107530-06"
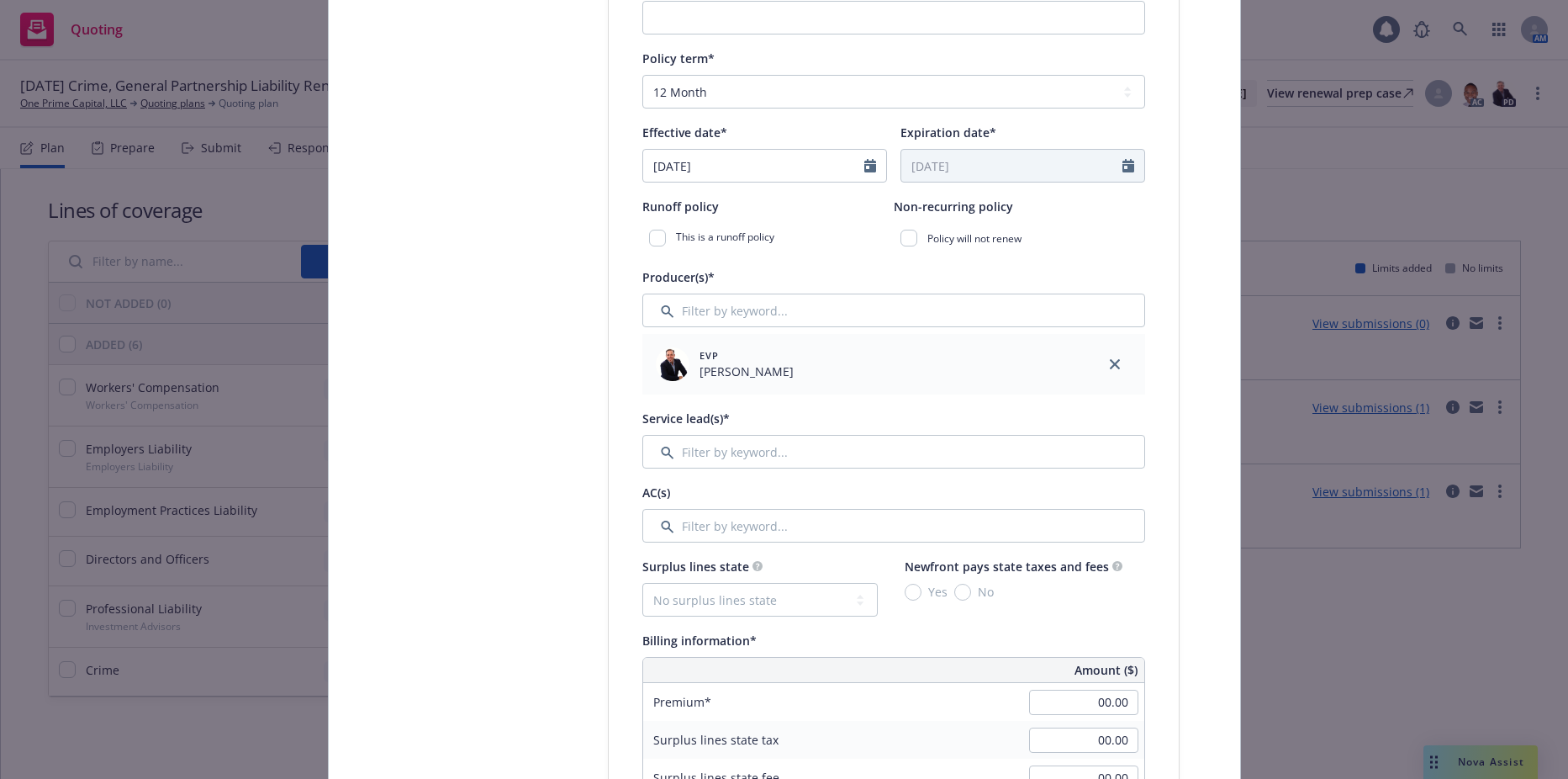
scroll to position [504, 0]
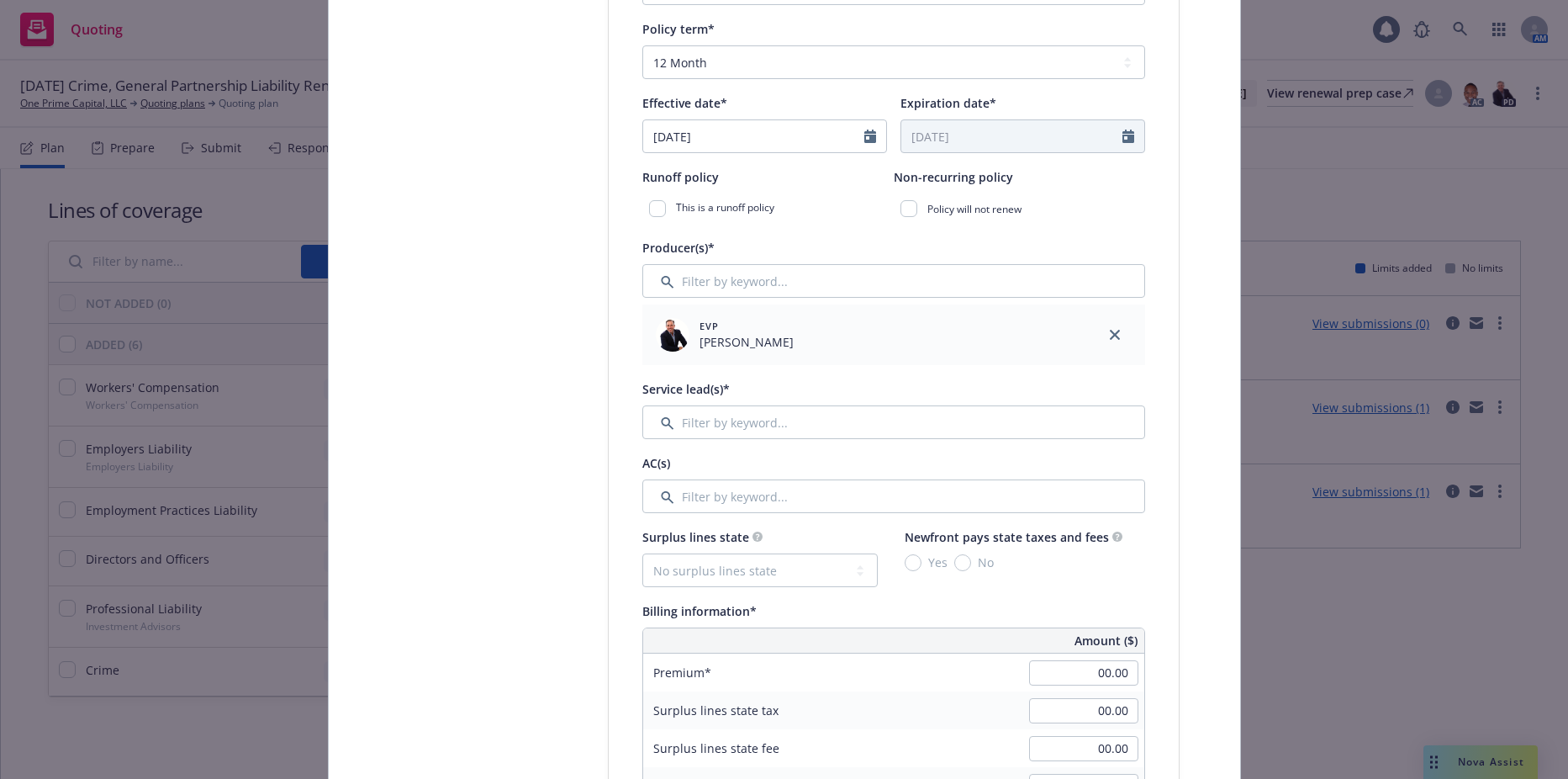
type input "WZX-H107530-07"
click at [713, 492] on input "Filter by keyword..." at bounding box center [893, 496] width 503 height 34
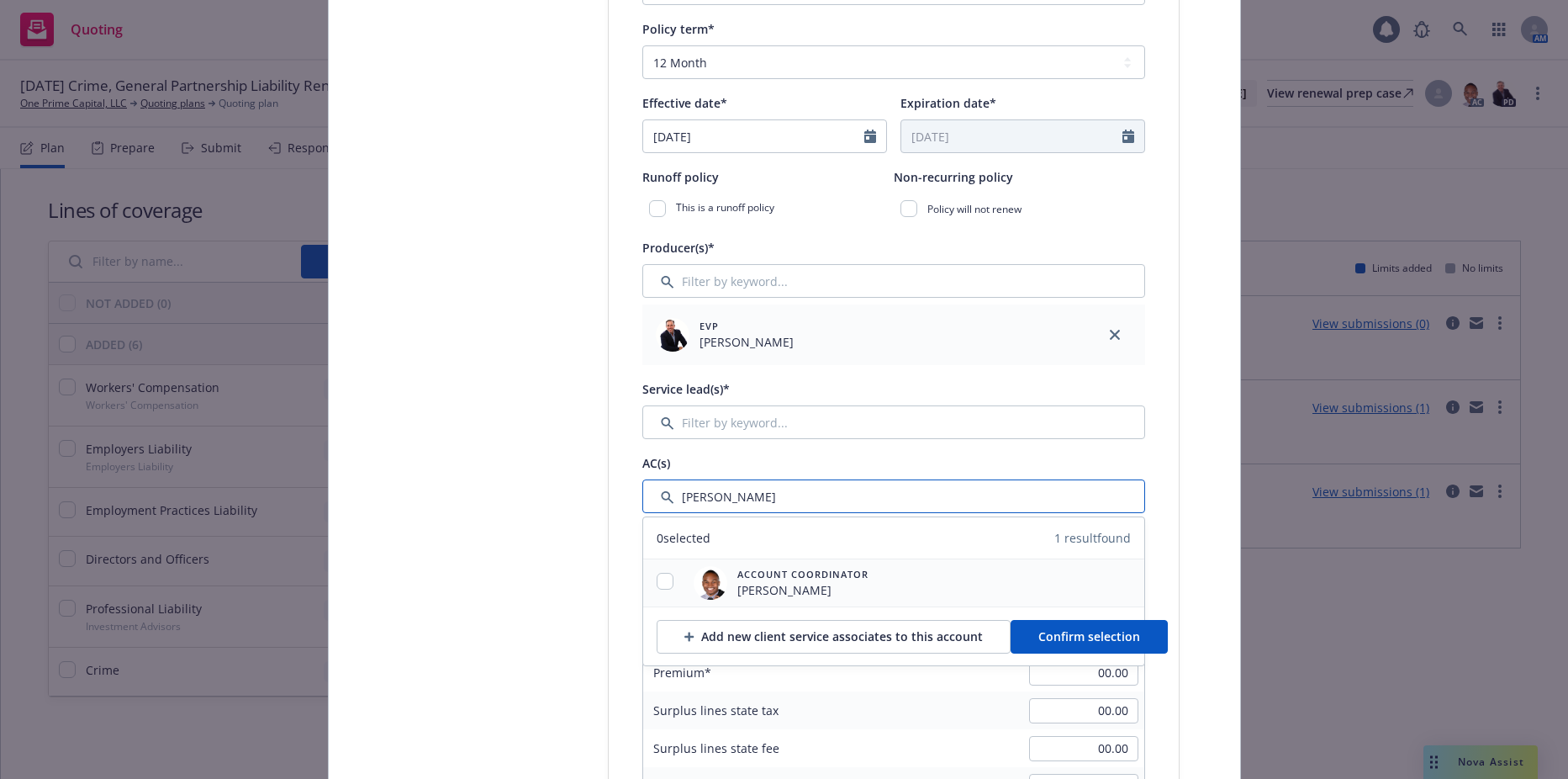
type input "michael"
click at [659, 578] on input "checkbox" at bounding box center [665, 581] width 17 height 17
checkbox input "true"
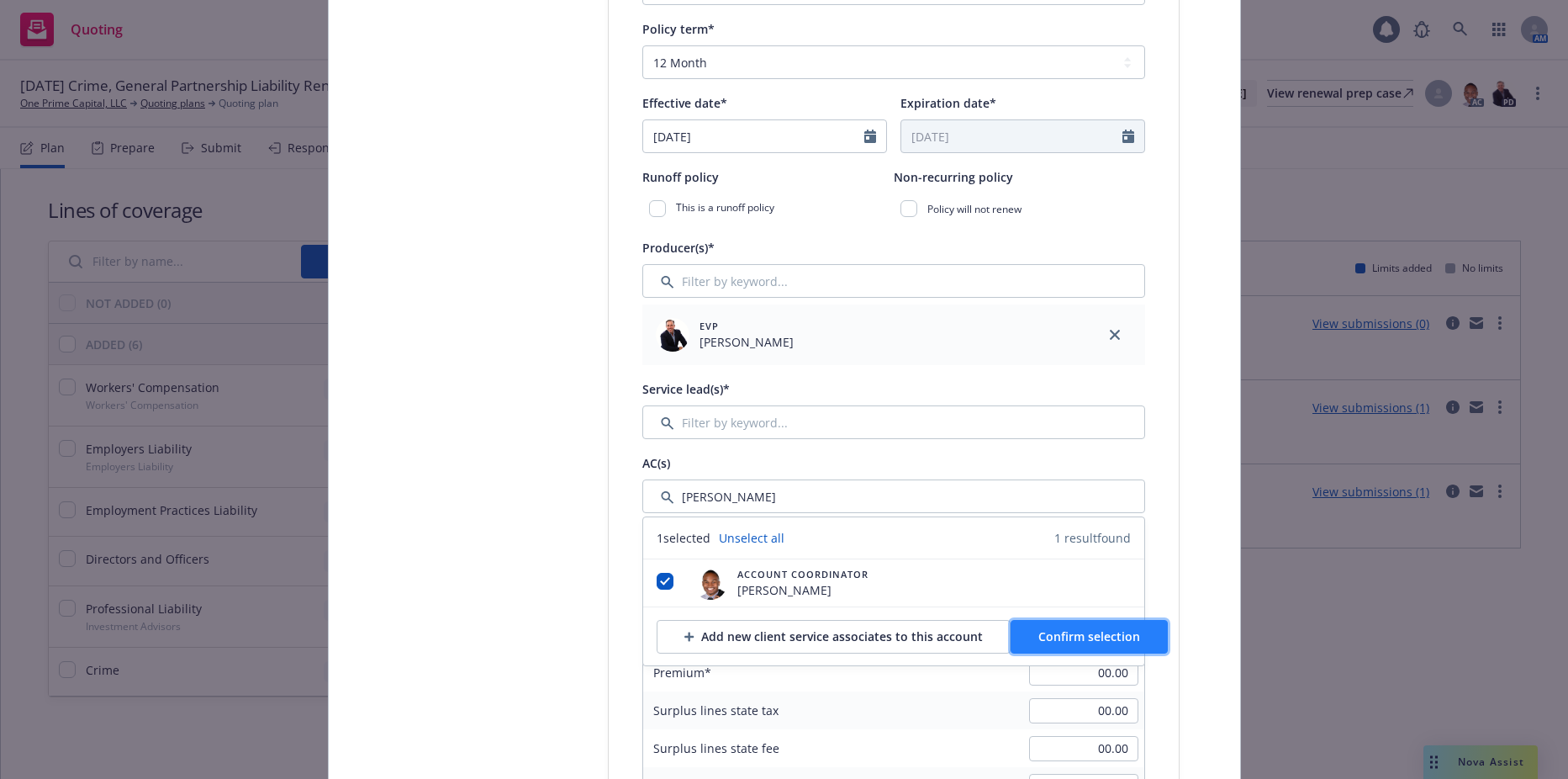
click at [1046, 632] on span "Confirm selection" at bounding box center [1090, 636] width 102 height 16
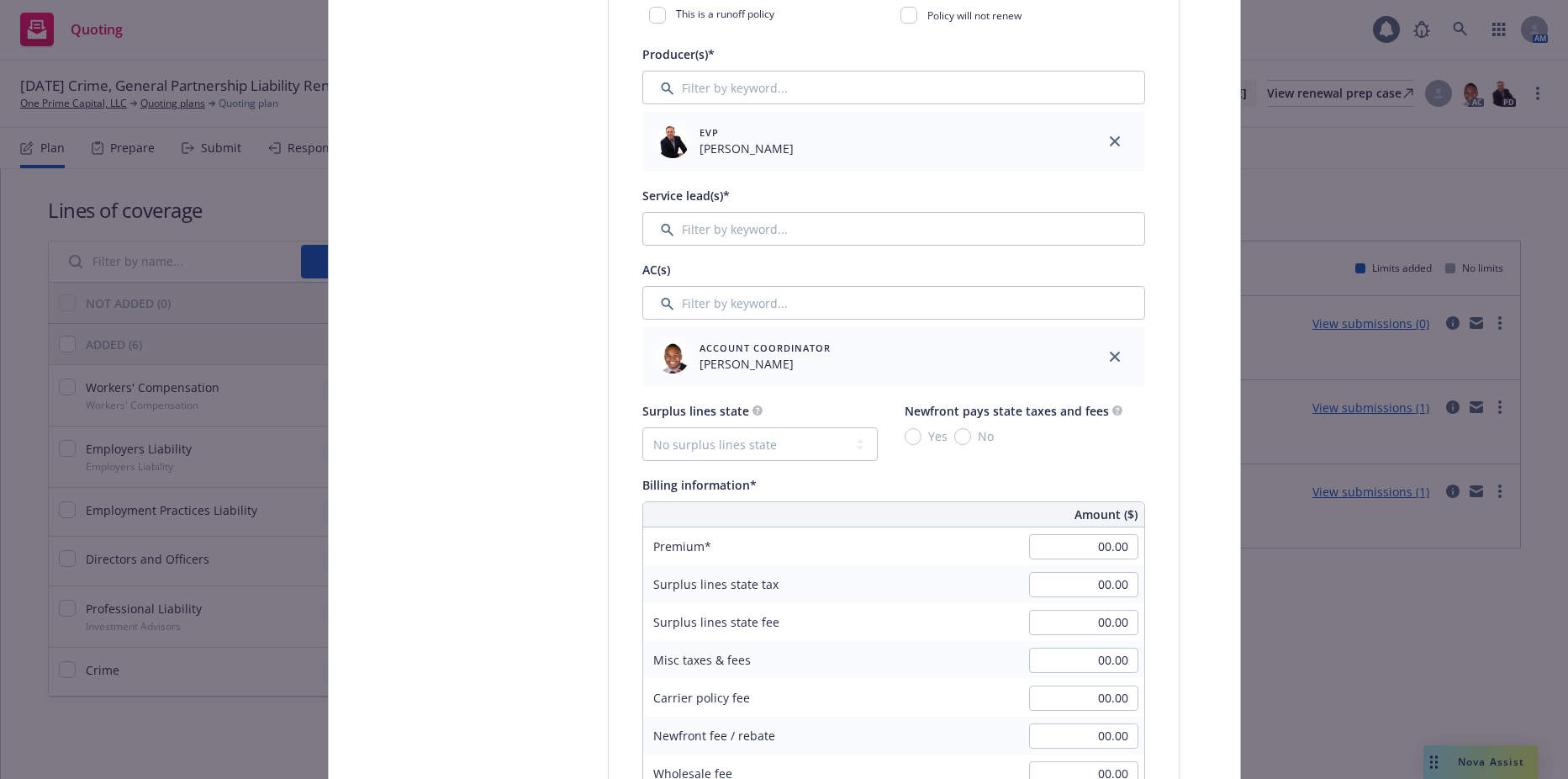
scroll to position [841, 0]
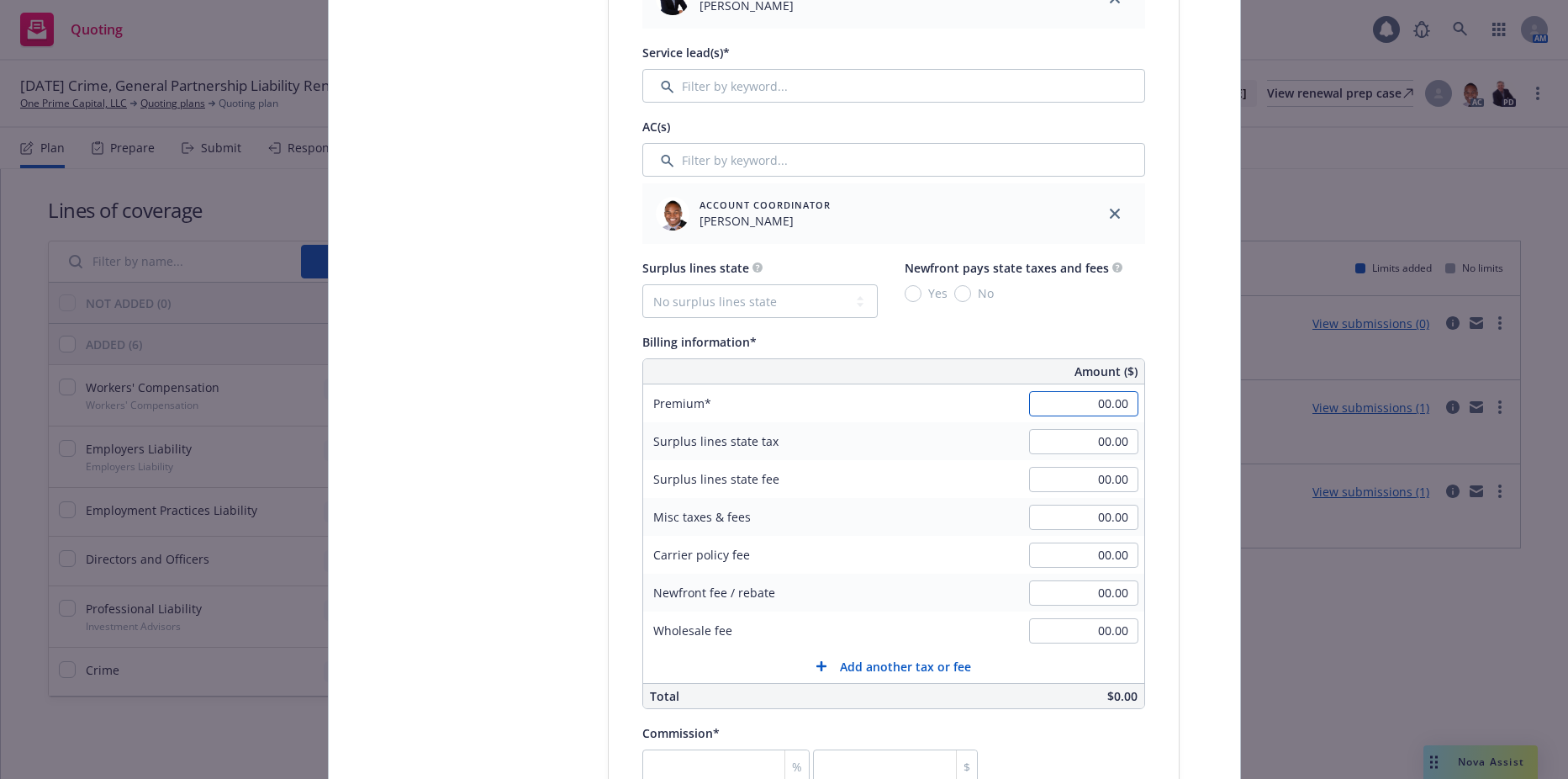
click at [1063, 407] on input "00.00" at bounding box center [1083, 403] width 109 height 25
click at [1067, 412] on input "00.00" at bounding box center [1083, 403] width 109 height 25
click at [1066, 412] on input "00.00" at bounding box center [1083, 403] width 109 height 25
type input "8,247.00"
click at [1083, 451] on input "00.00" at bounding box center [1083, 441] width 109 height 25
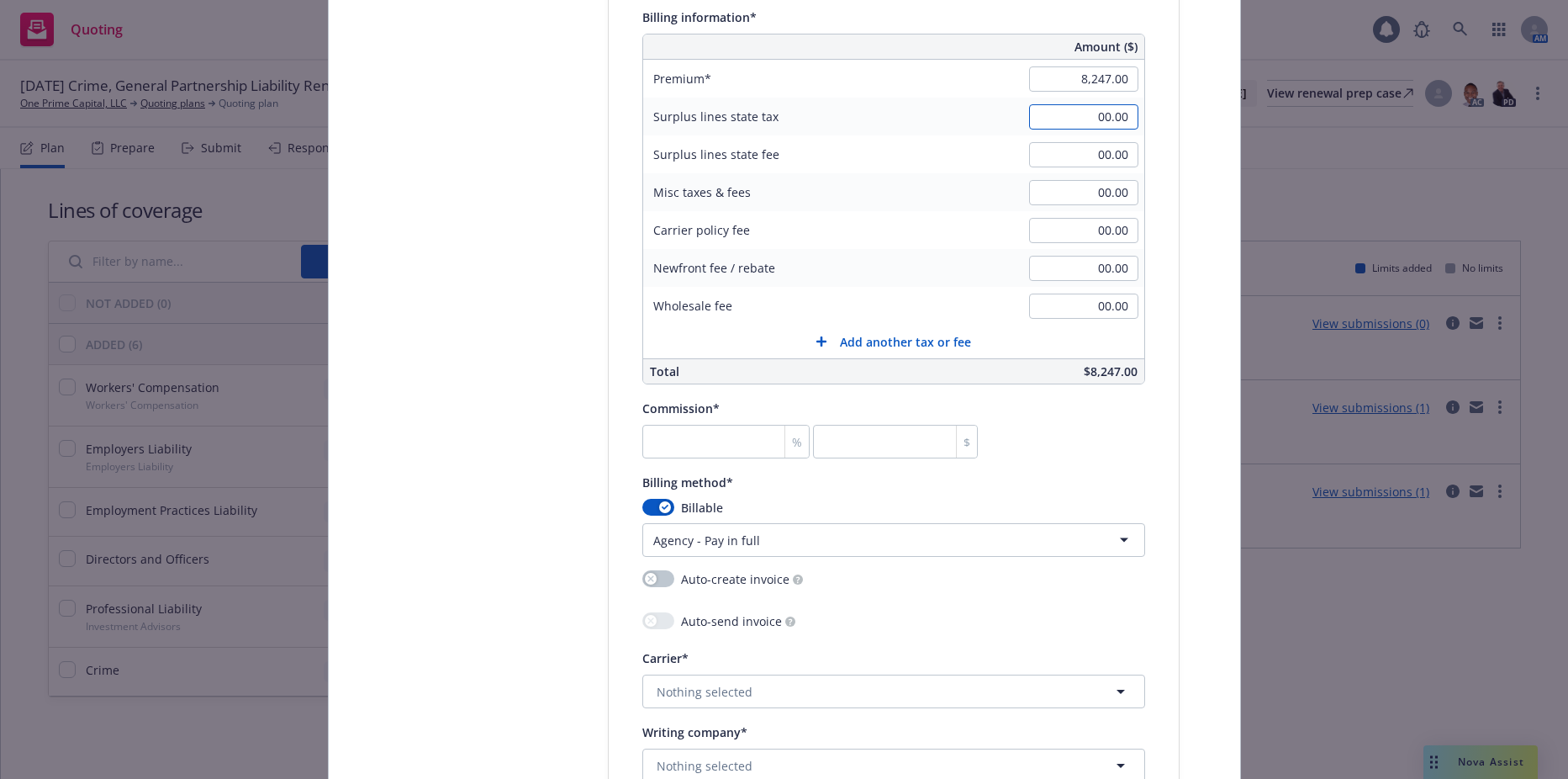
scroll to position [1178, 0]
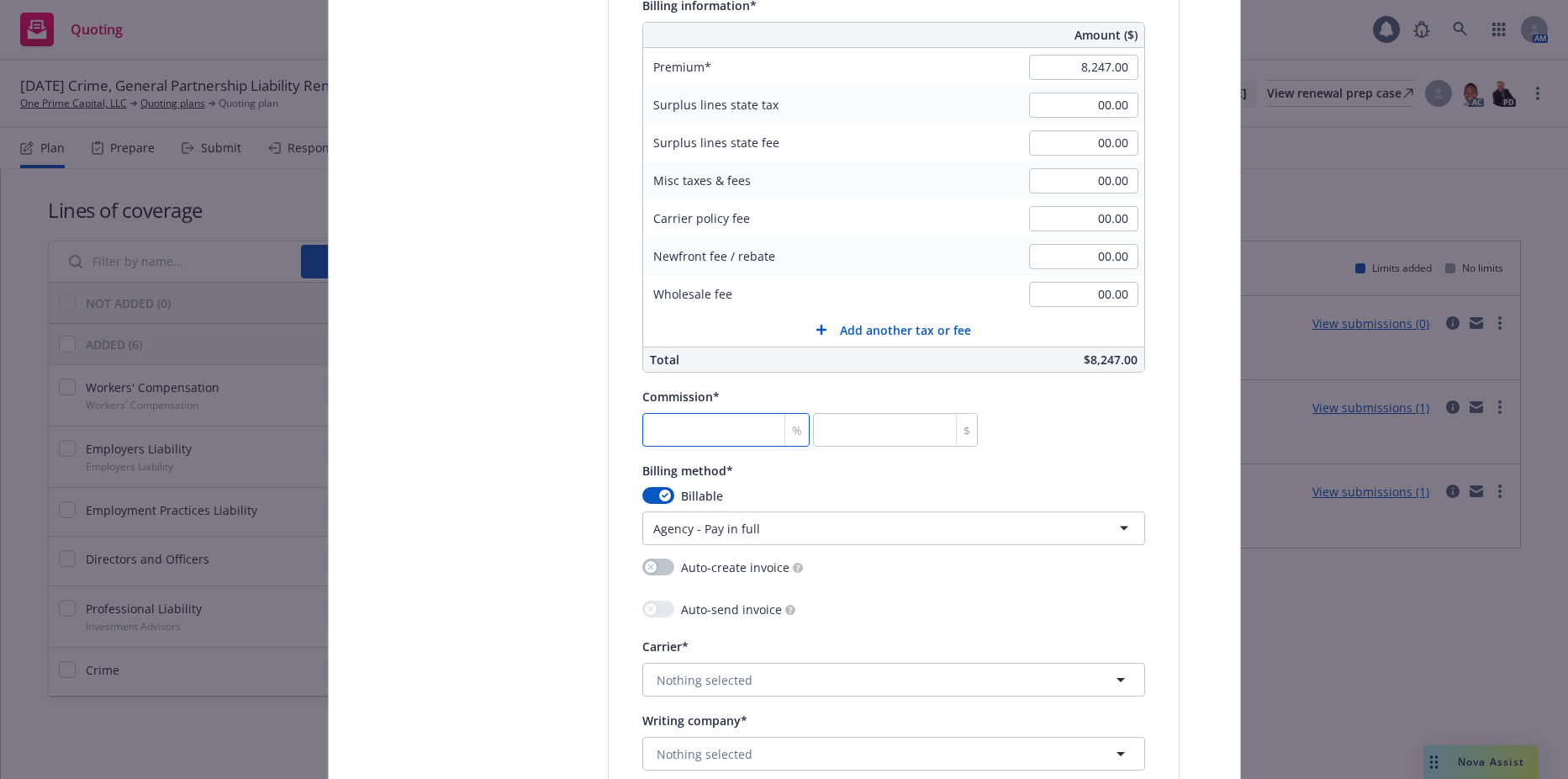
click at [705, 415] on input "number" at bounding box center [725, 430] width 168 height 34
type input "1"
type input "82.47"
type input "15"
type input "1237.05"
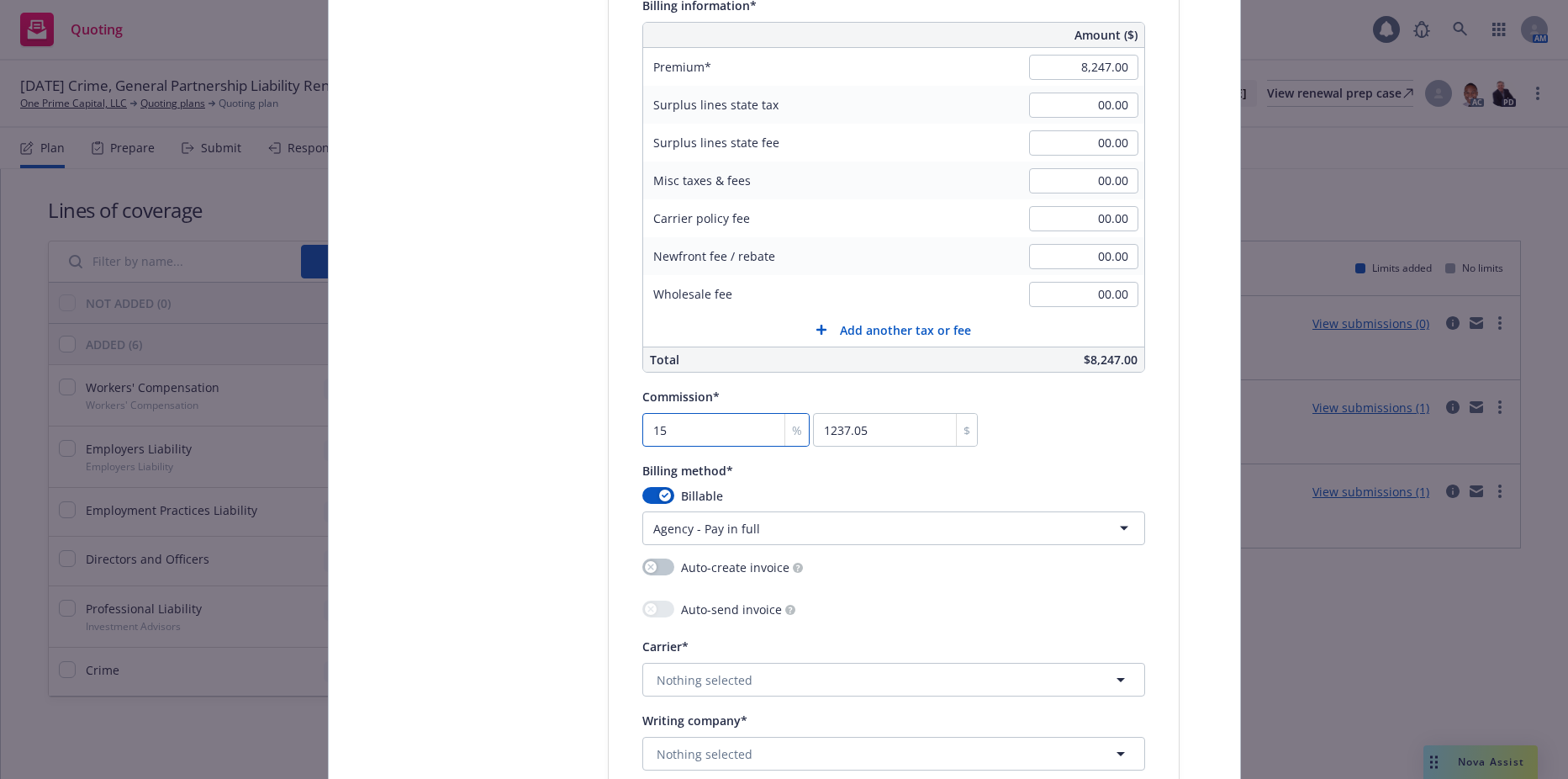
type input "15"
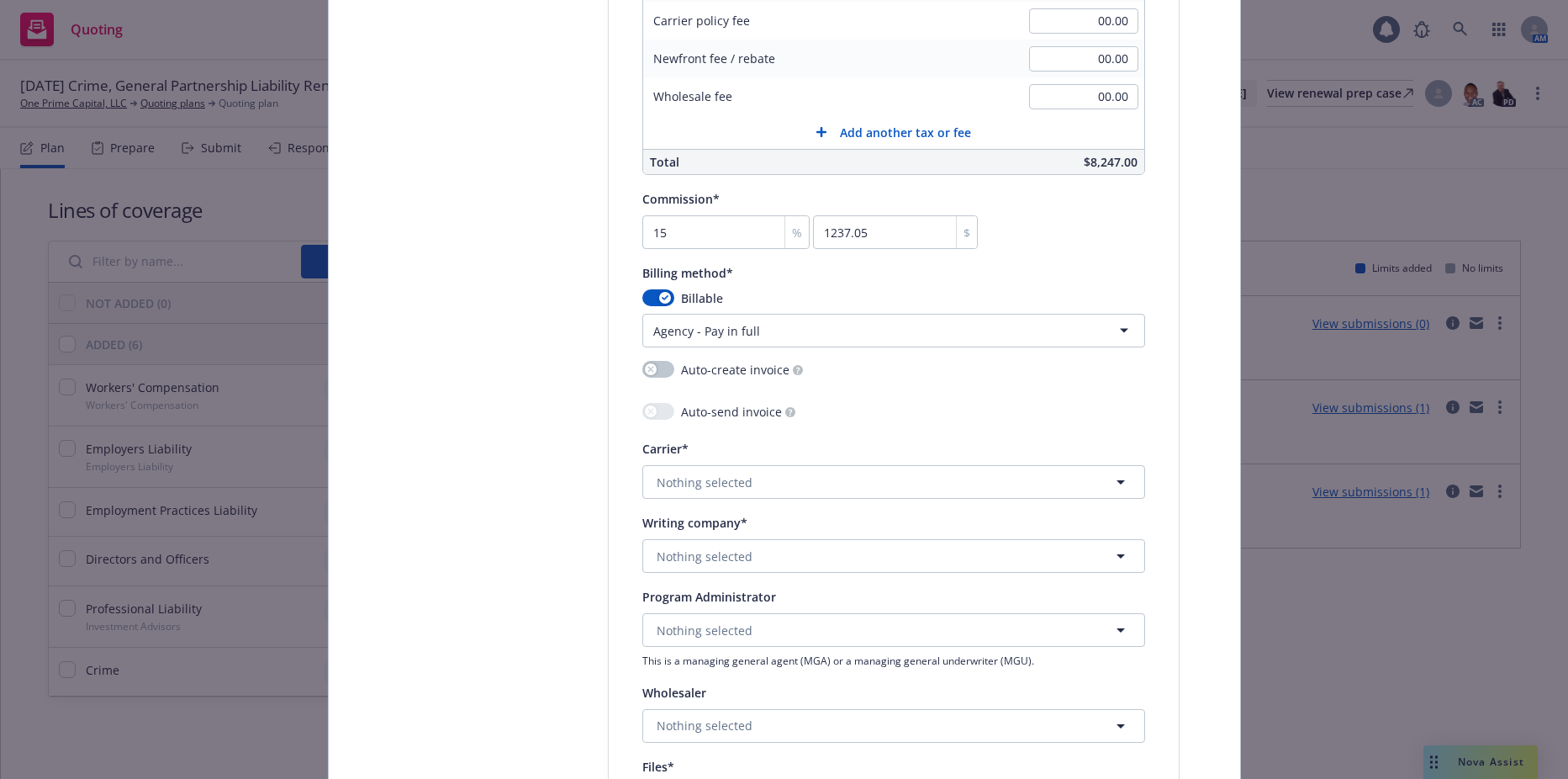
scroll to position [1430, 0]
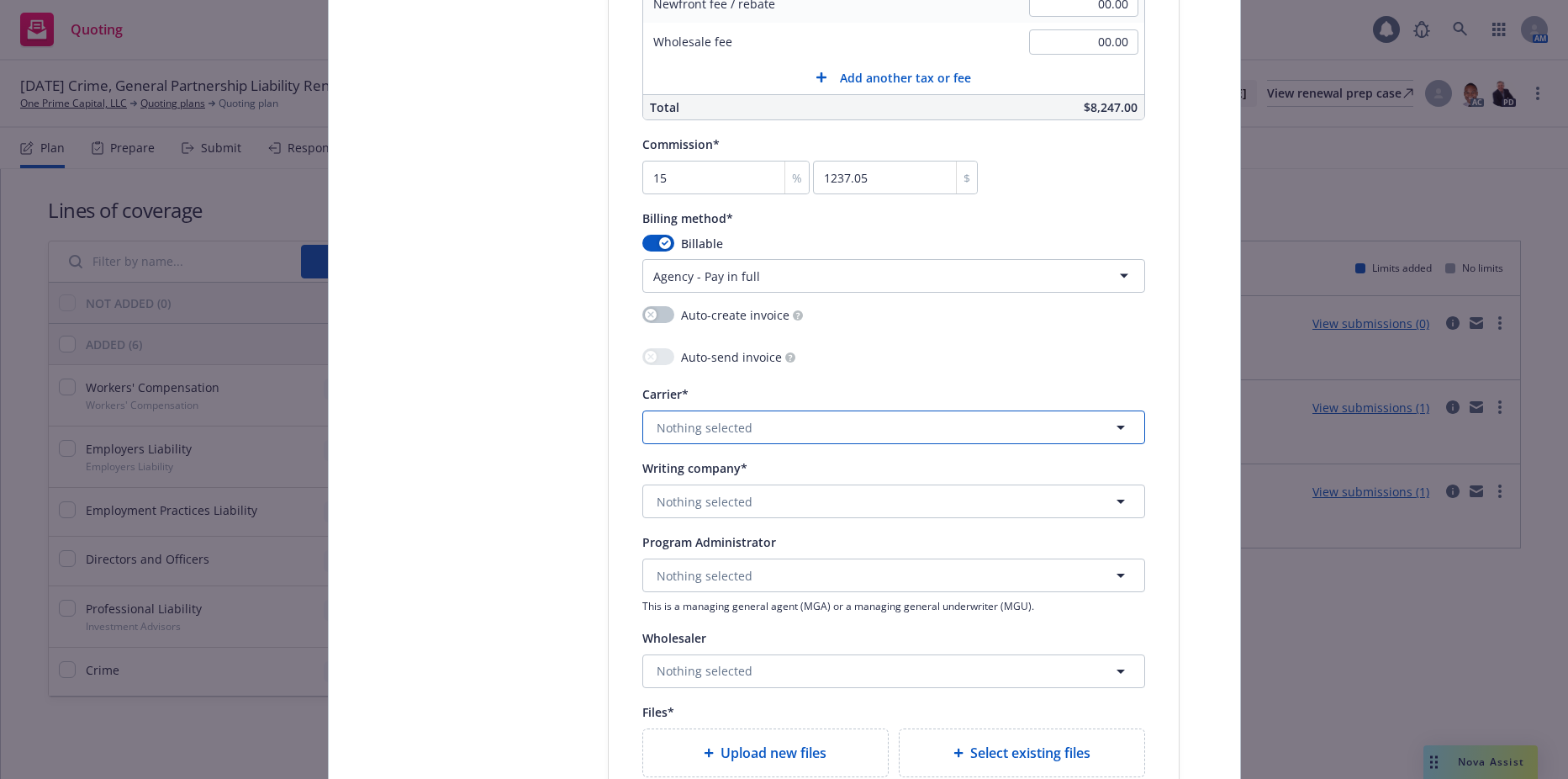
click at [725, 436] on button "Nothing selected" at bounding box center [893, 427] width 503 height 34
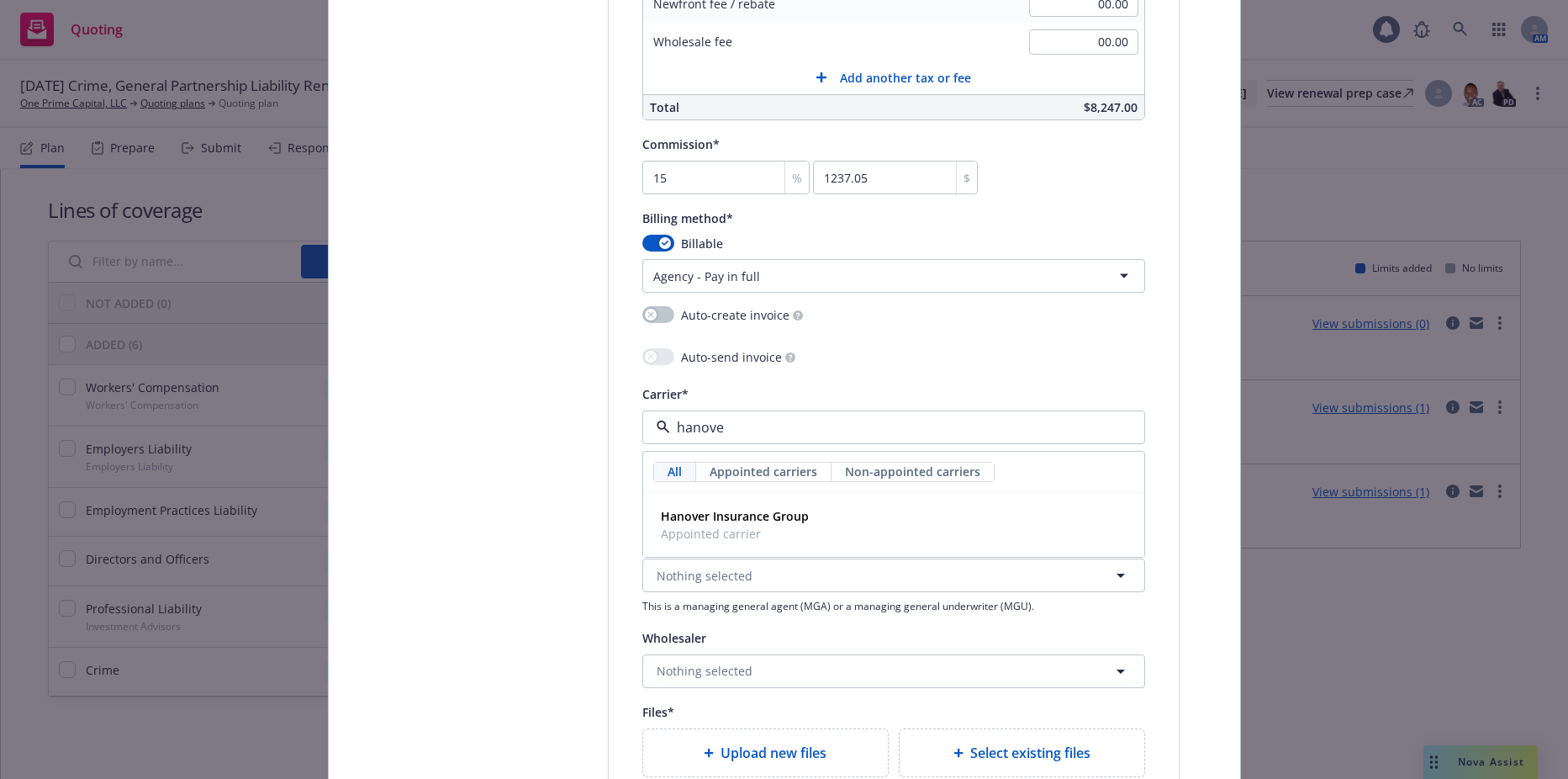
type input "hanover"
click at [738, 540] on span "Appointed carrier" at bounding box center [735, 534] width 148 height 18
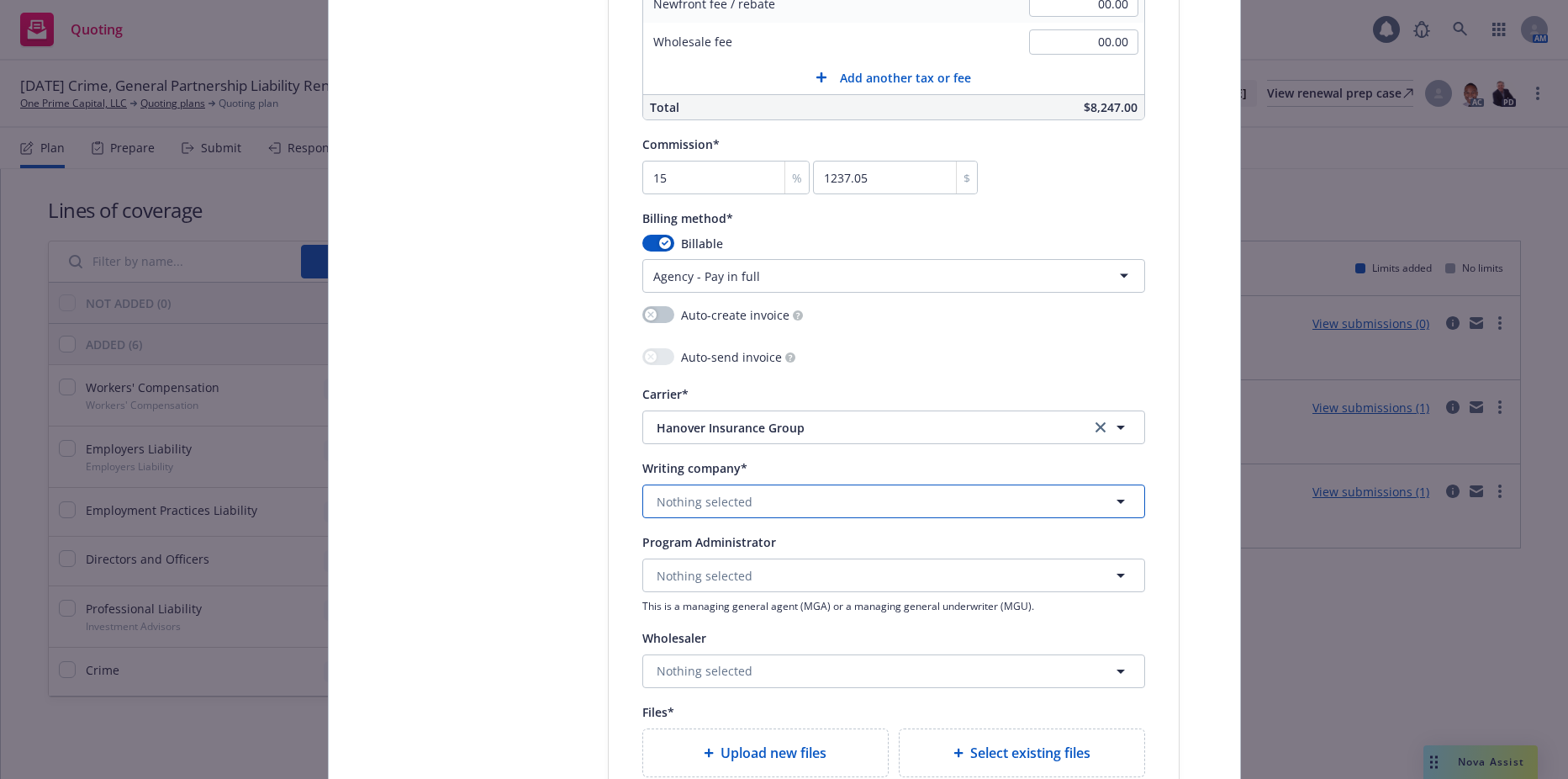
click at [768, 509] on button "Nothing selected" at bounding box center [893, 501] width 503 height 34
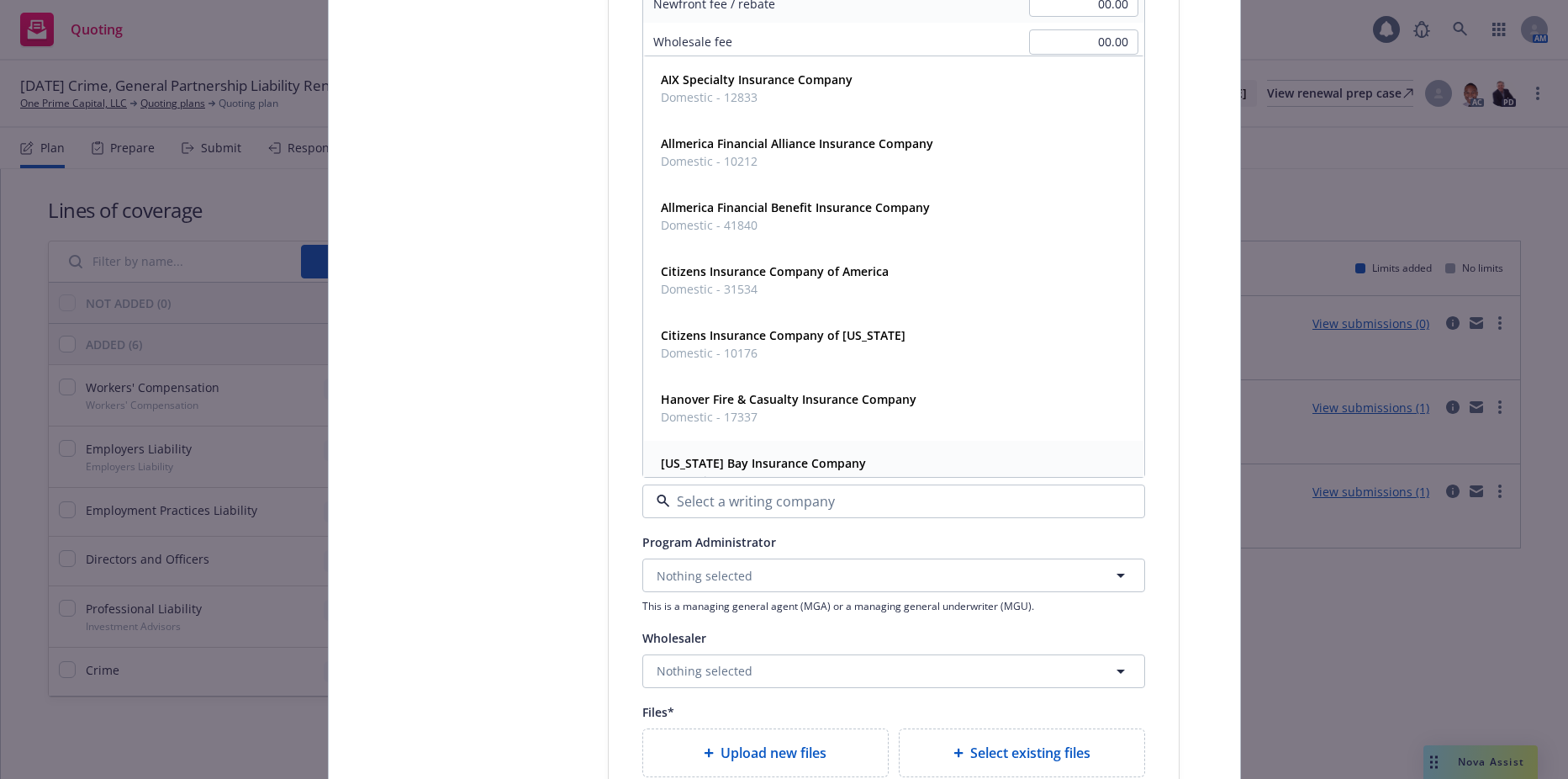
click at [756, 454] on span "Massachusetts Bay Insurance Company" at bounding box center [763, 463] width 205 height 18
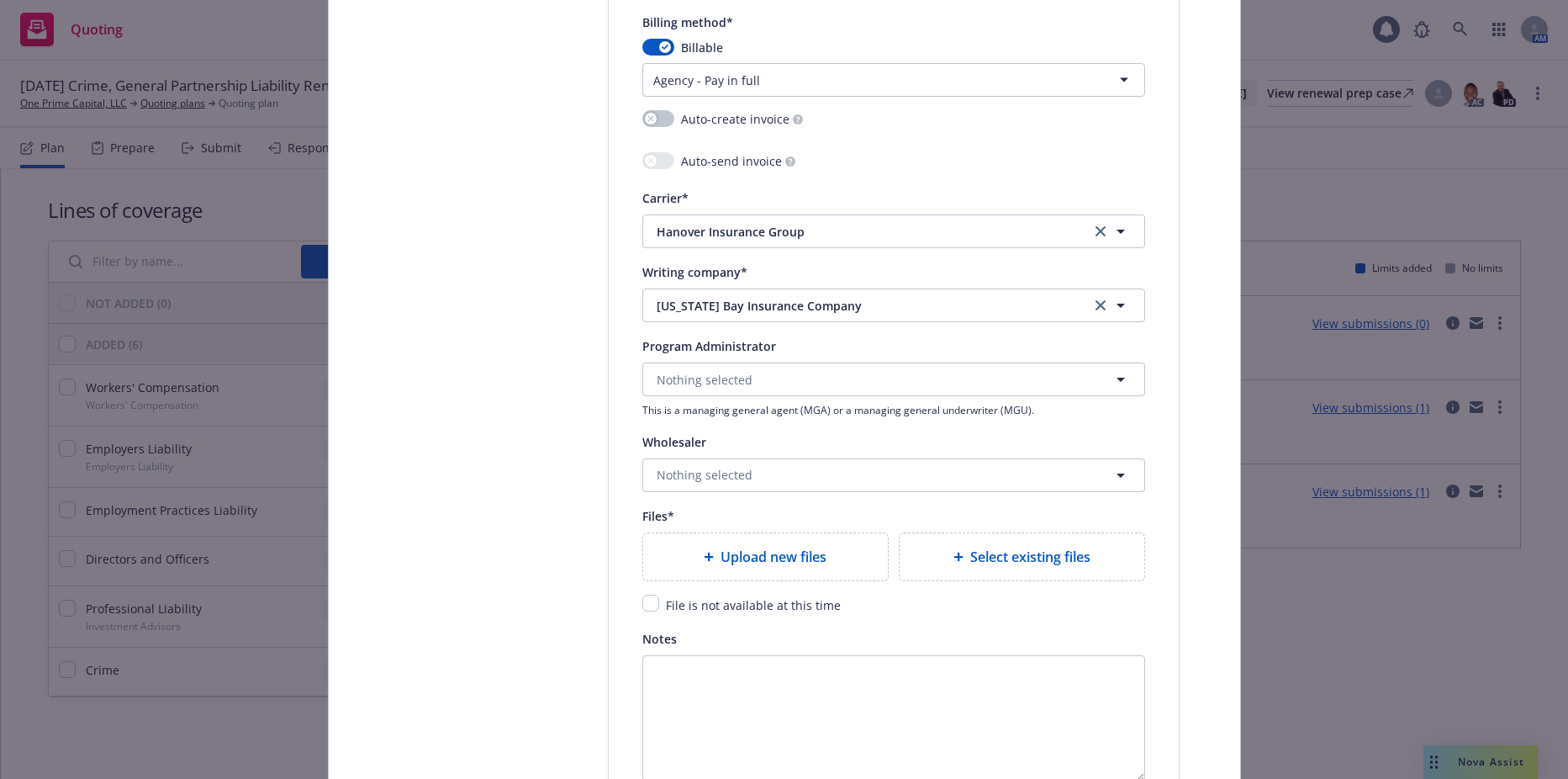
scroll to position [1682, 0]
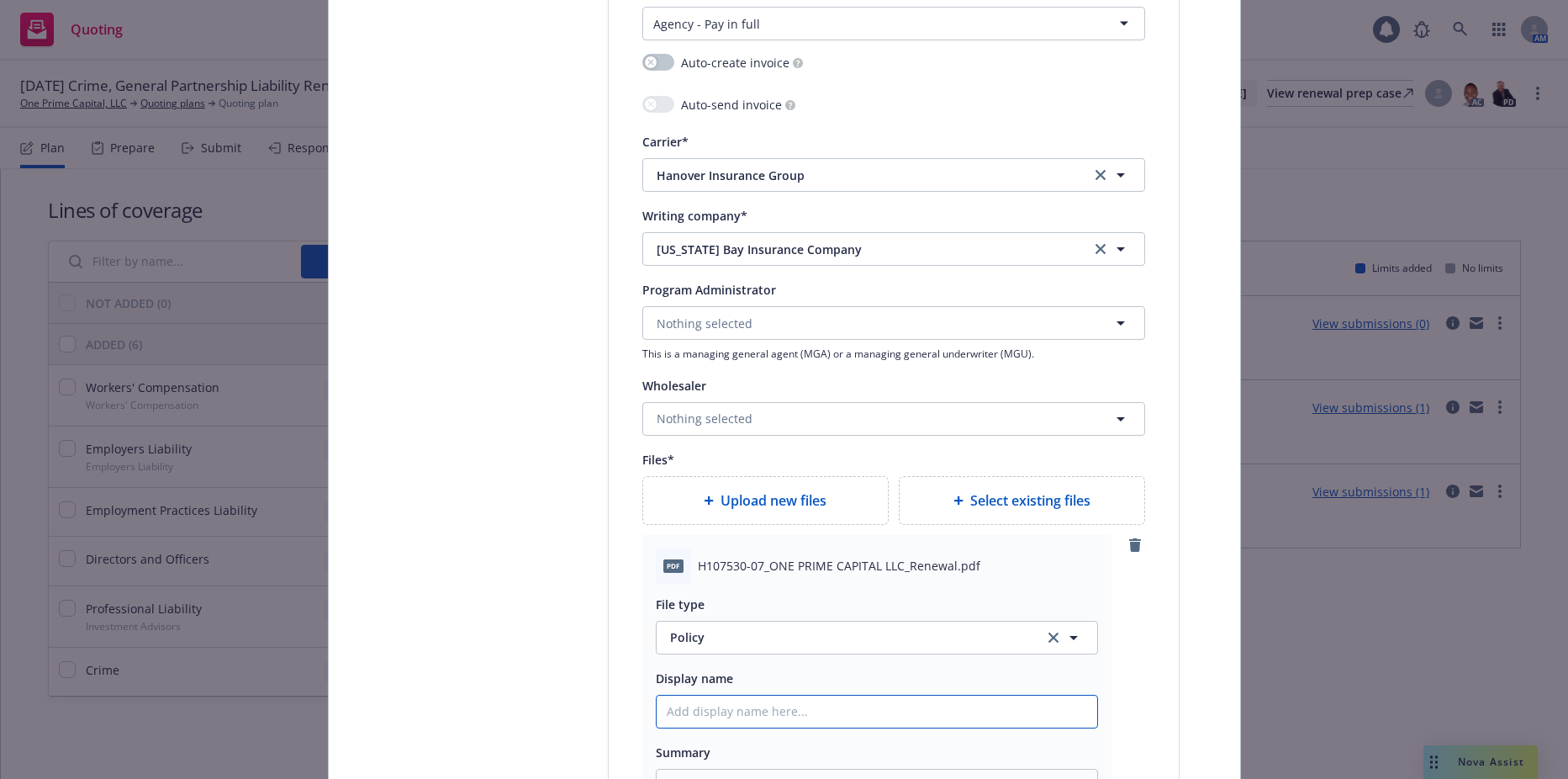
click at [740, 714] on input "Policy display name" at bounding box center [877, 711] width 441 height 32
type textarea "x"
type input "2"
type textarea "x"
type input "25"
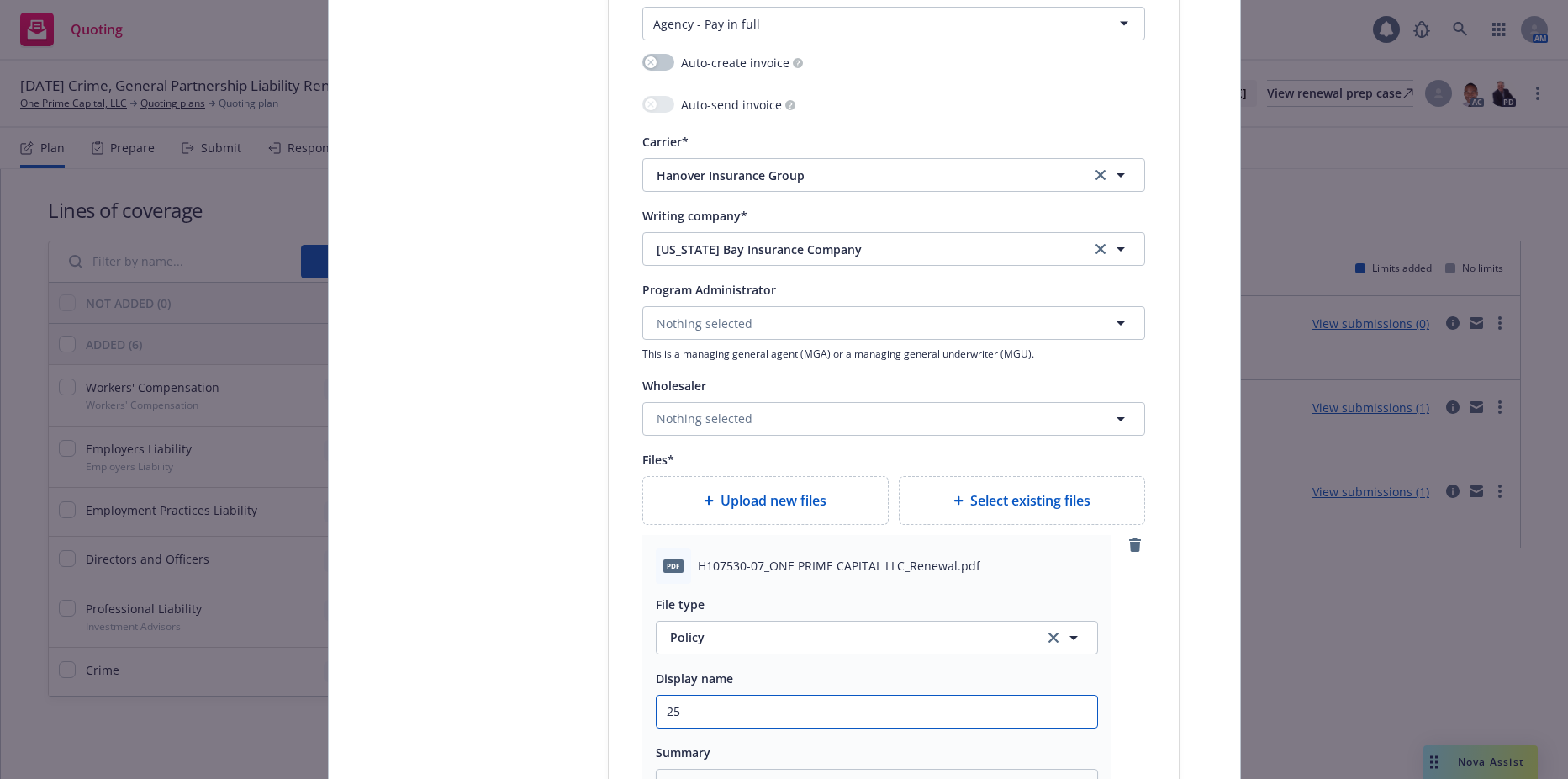
type textarea "x"
type input "25-"
type textarea "x"
type input "25-2"
type textarea "x"
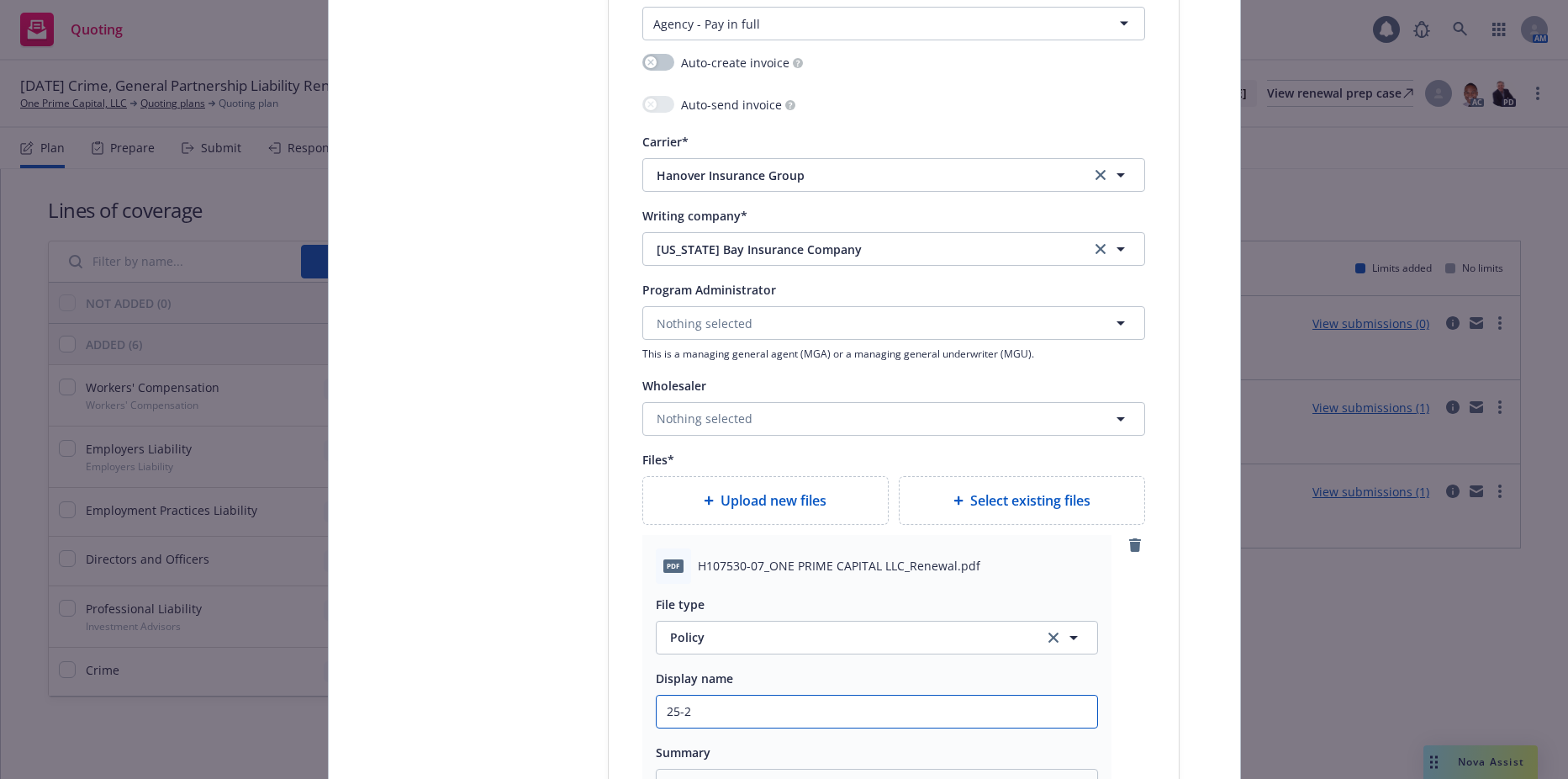
type input "25-26"
type textarea "x"
type input "25-26"
type textarea "x"
type input "25-26 W"
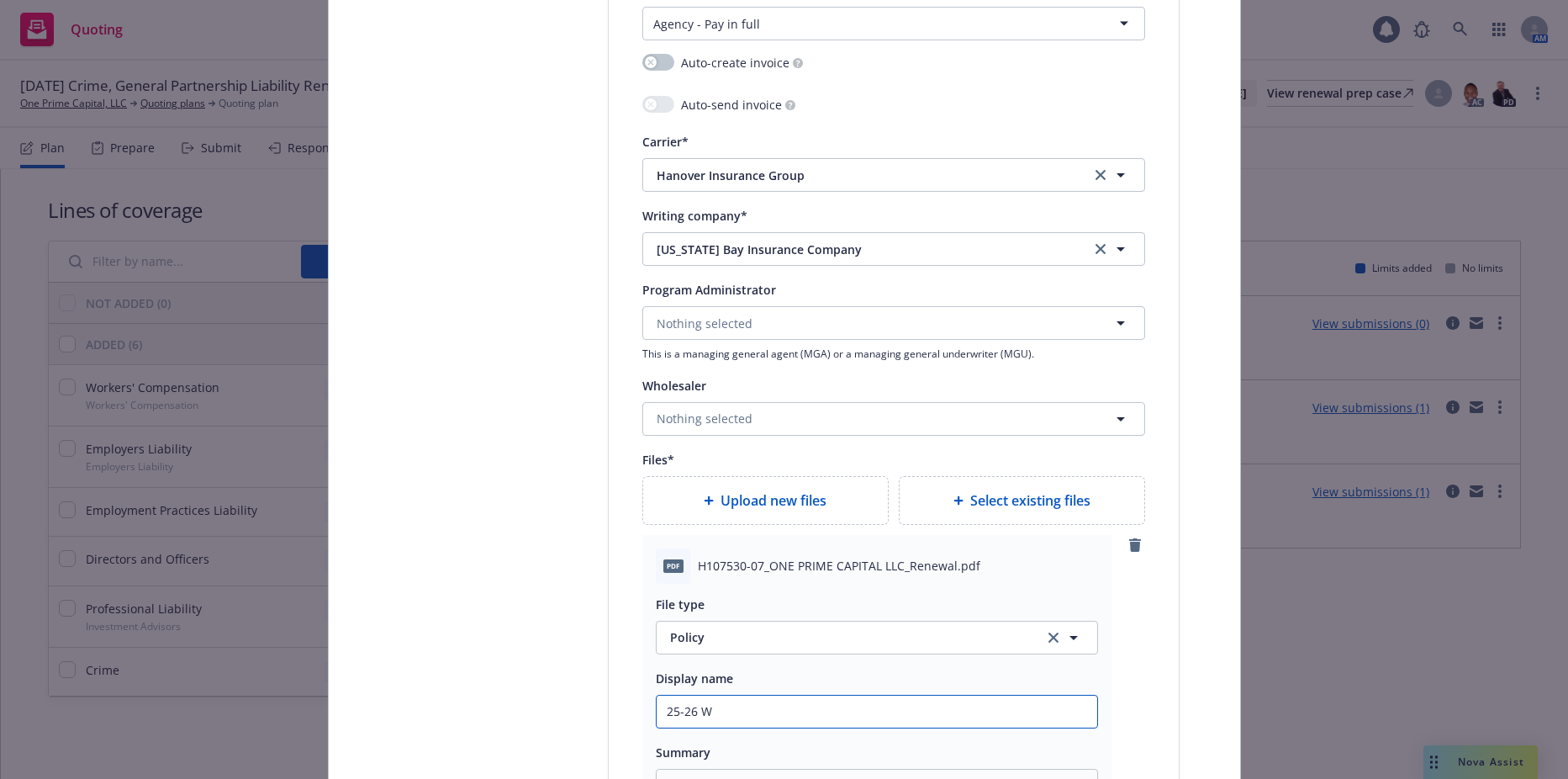
type textarea "x"
type input "25-26 WC"
type textarea "x"
type input "25-26 WC"
type textarea "x"
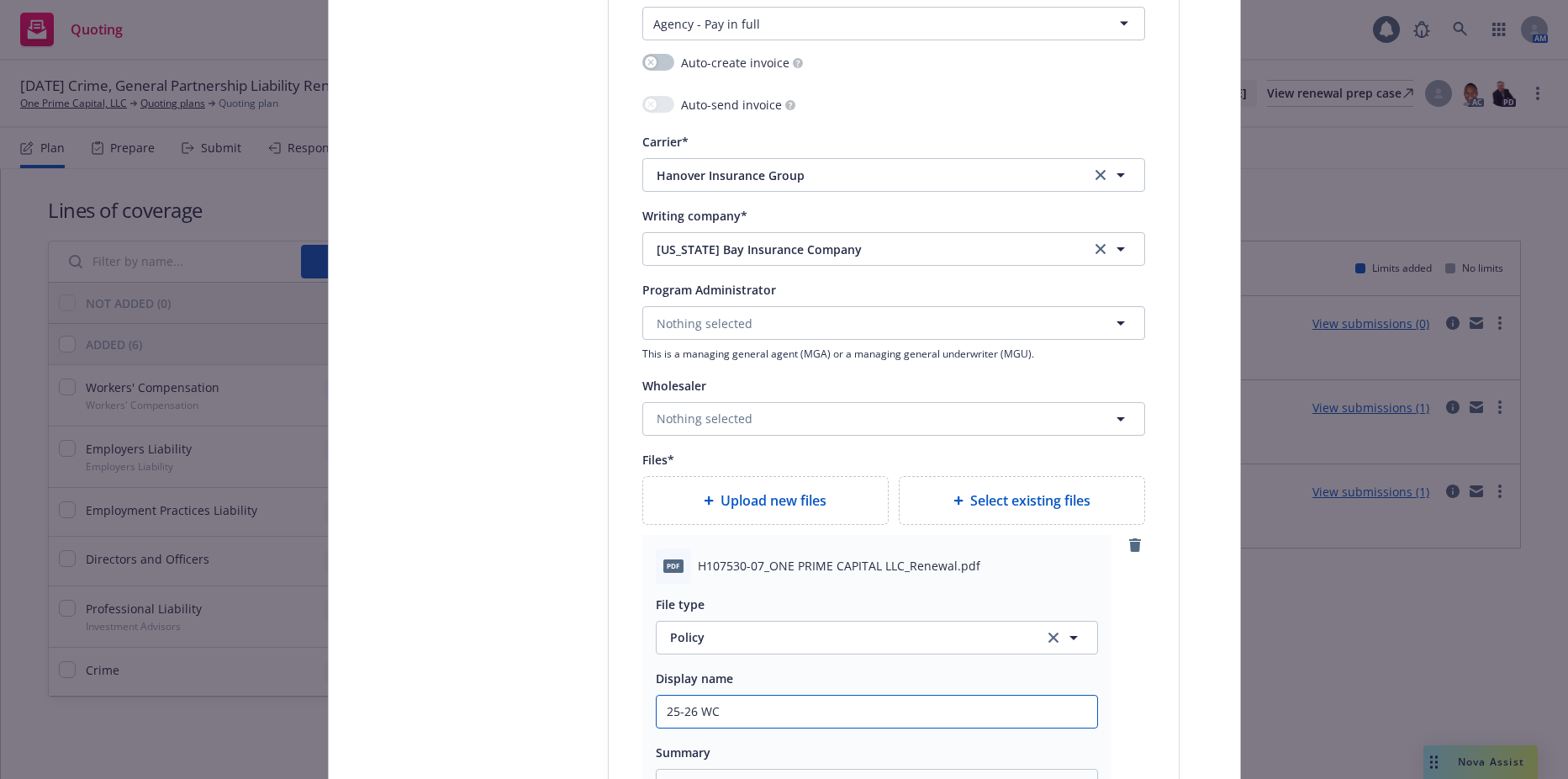
type input "25-26 WC P"
type textarea "x"
type input "25-26 WC Po"
type textarea "x"
type input "25-26 WC Pol"
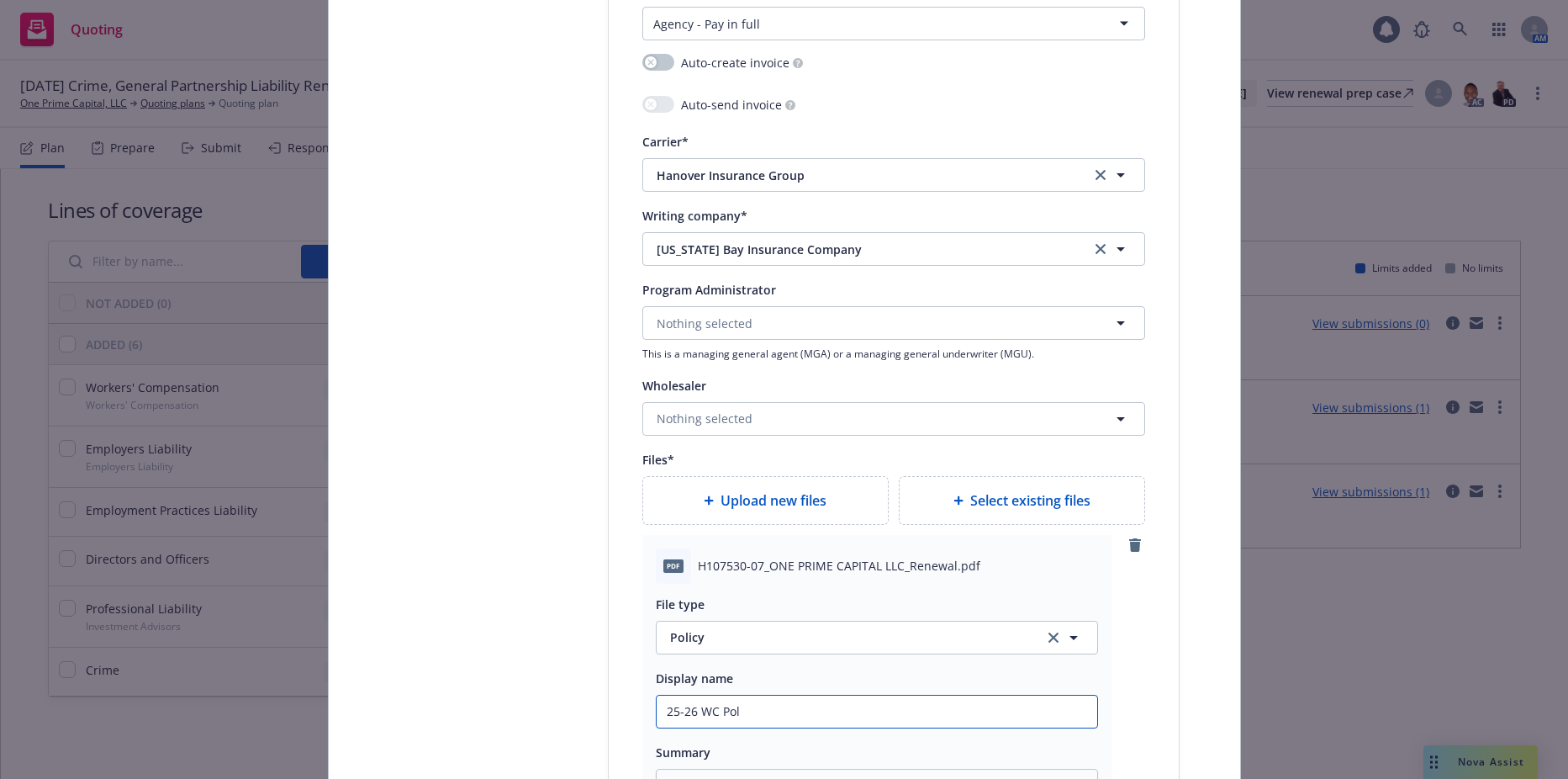
type textarea "x"
type input "25-26 WC Poli"
type textarea "x"
type input "25-26 WC Polic"
type textarea "x"
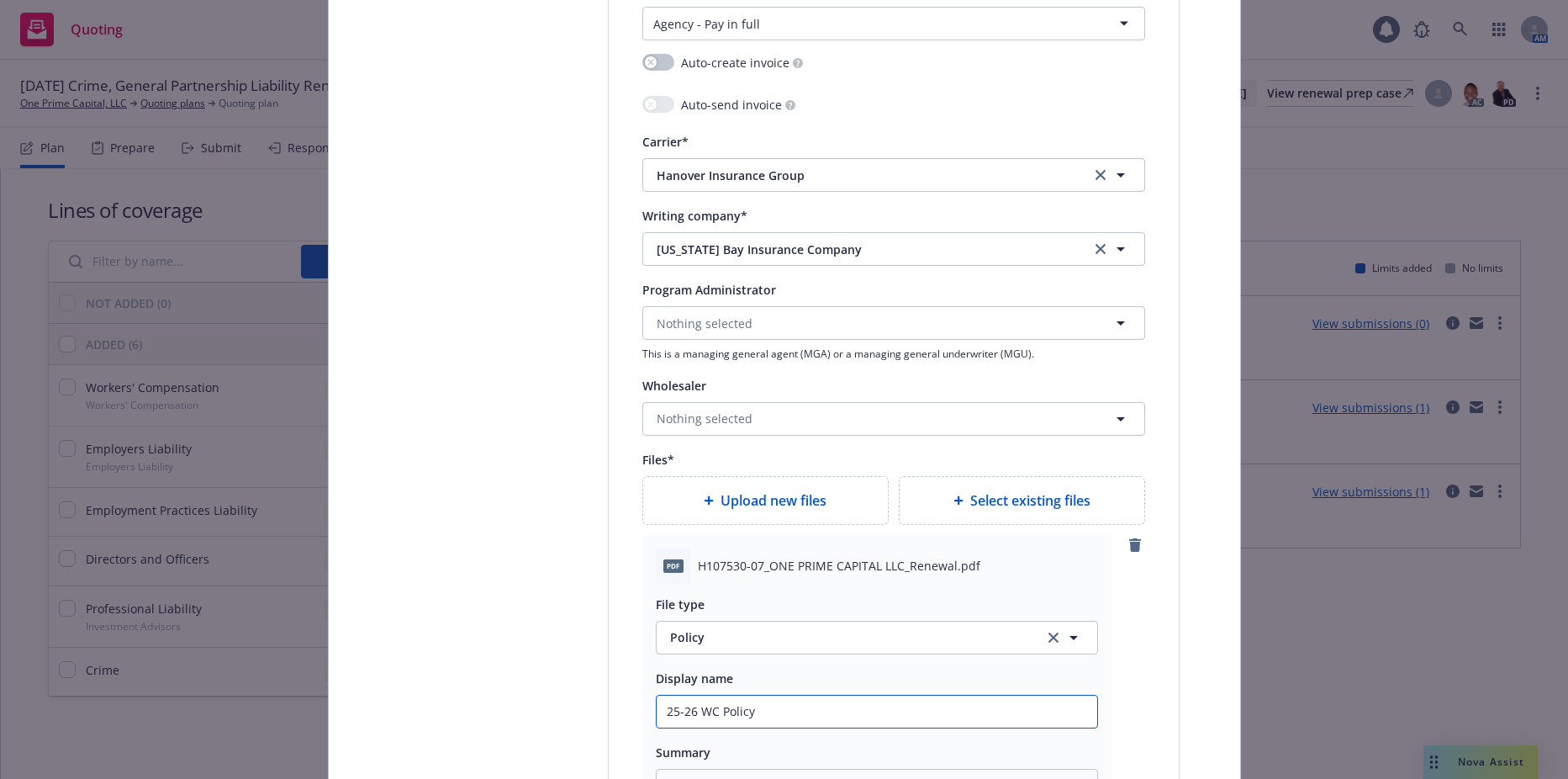
type input "25-26 WC Policy"
drag, startPoint x: 586, startPoint y: 679, endPoint x: 589, endPoint y: 670, distance: 9.5
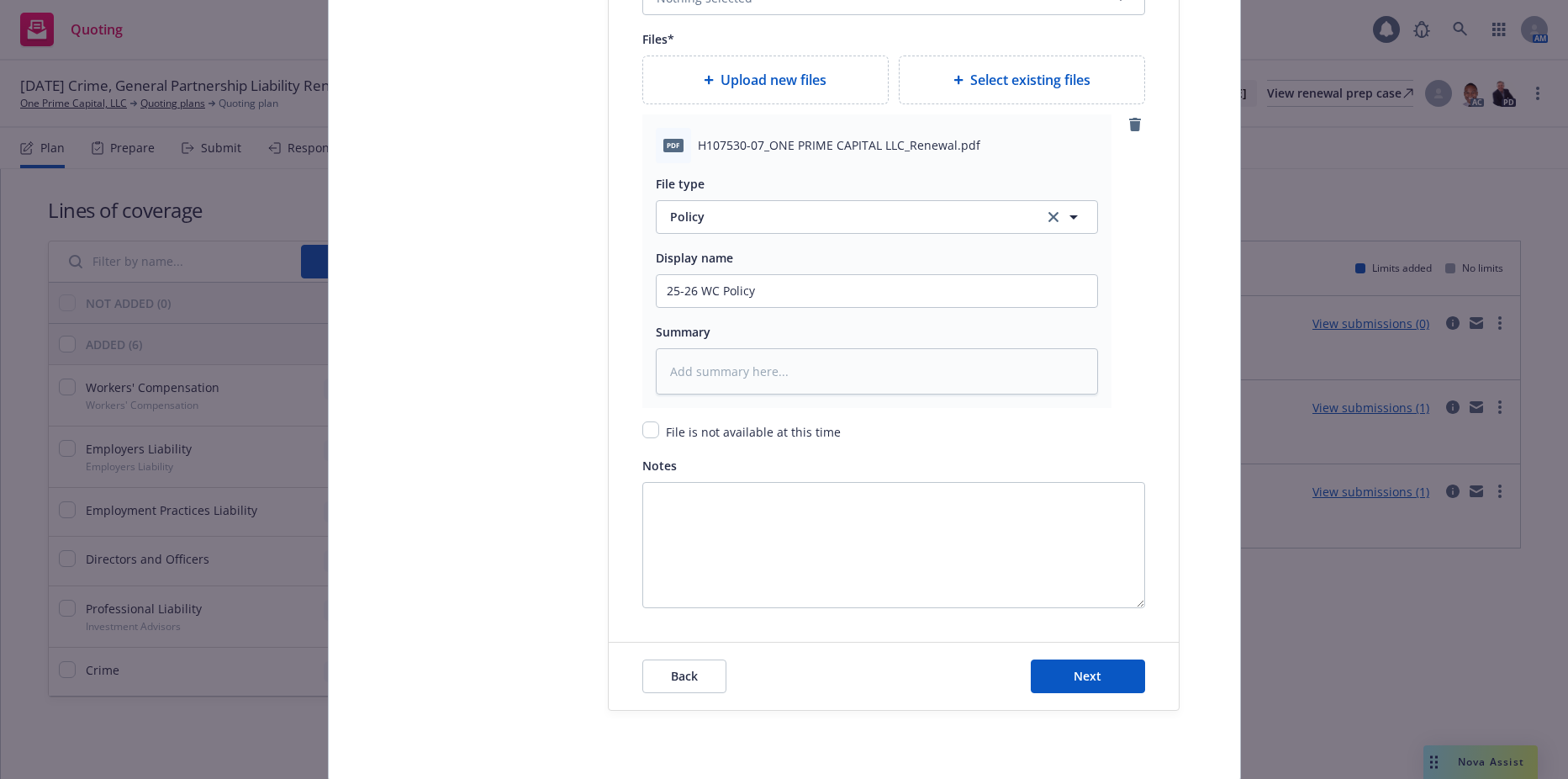
scroll to position [2160, 0]
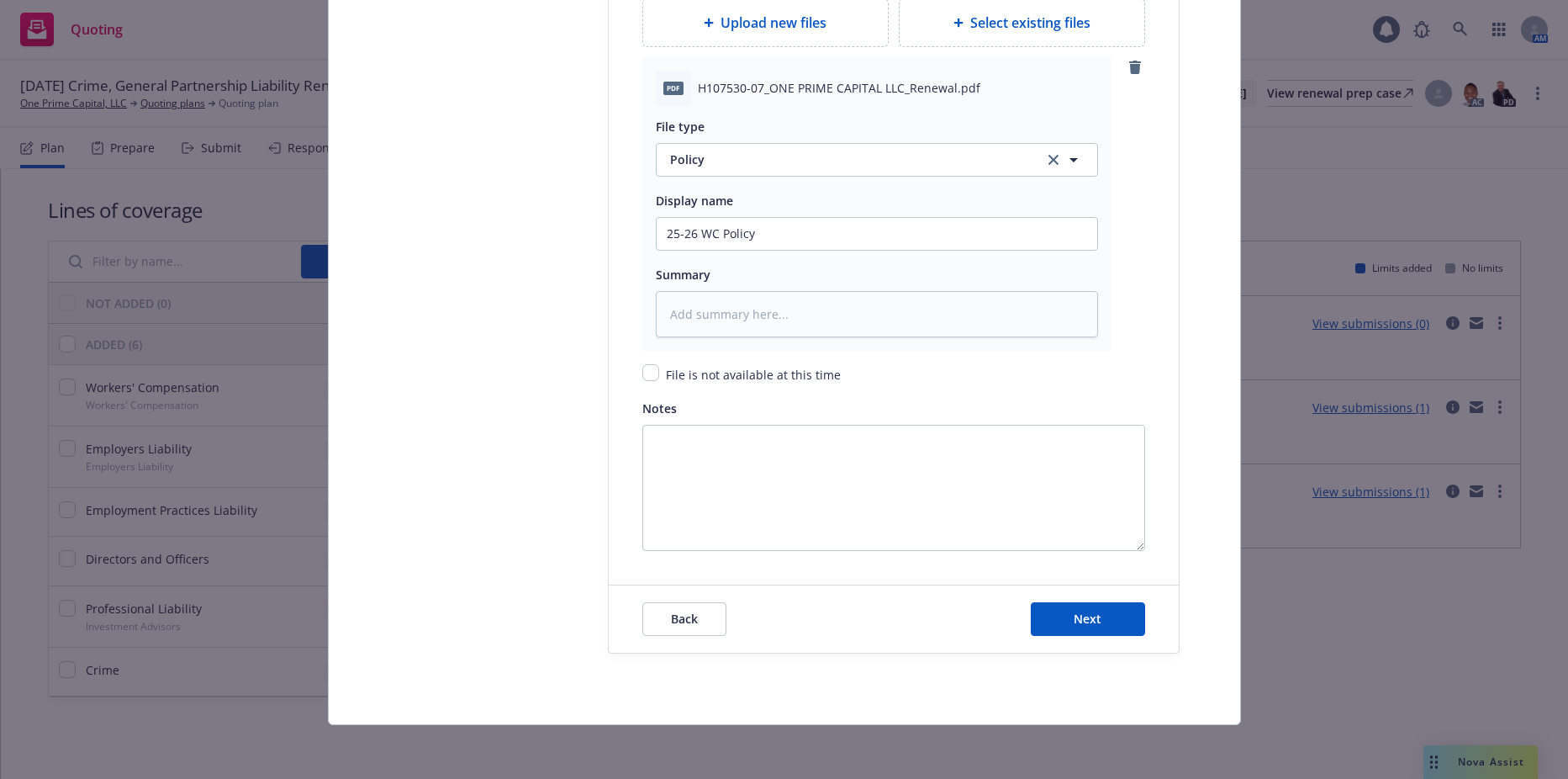
click at [1074, 639] on div "Back Next" at bounding box center [893, 619] width 570 height 67
click at [1074, 617] on span "Next" at bounding box center [1088, 618] width 28 height 16
type textarea "x"
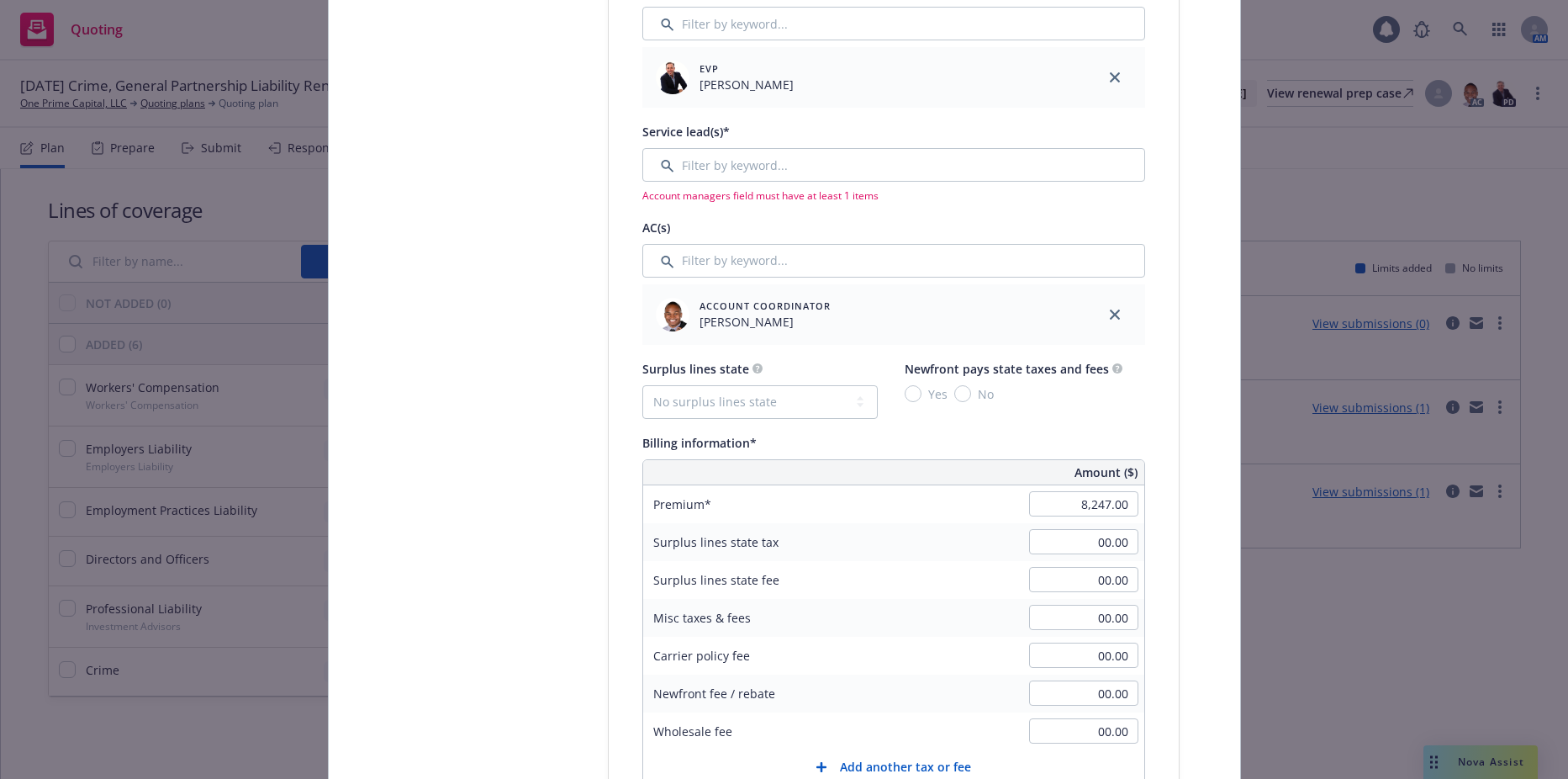
scroll to position [562, 0]
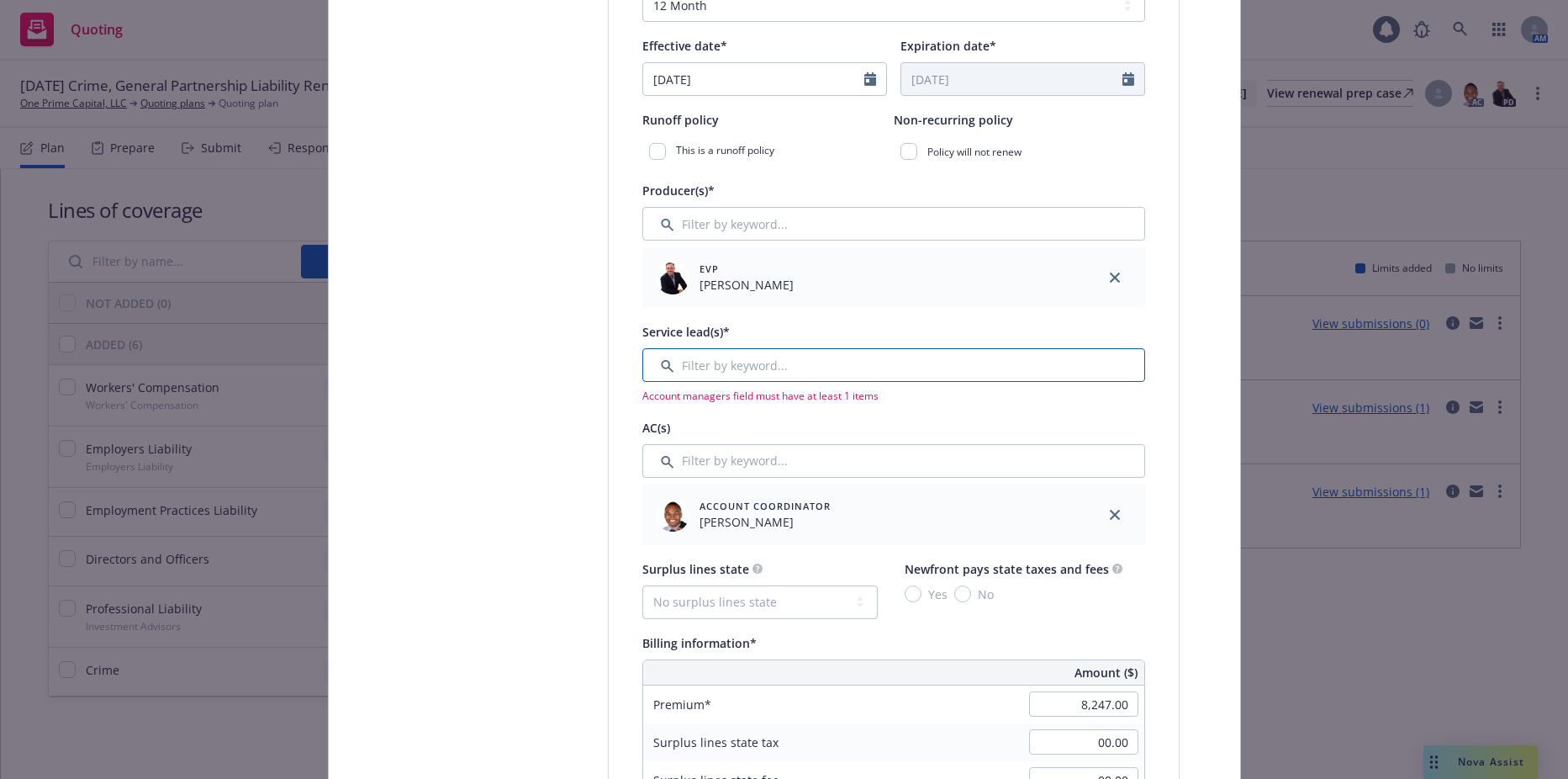
click at [743, 354] on input "Filter by keyword..." at bounding box center [893, 364] width 503 height 34
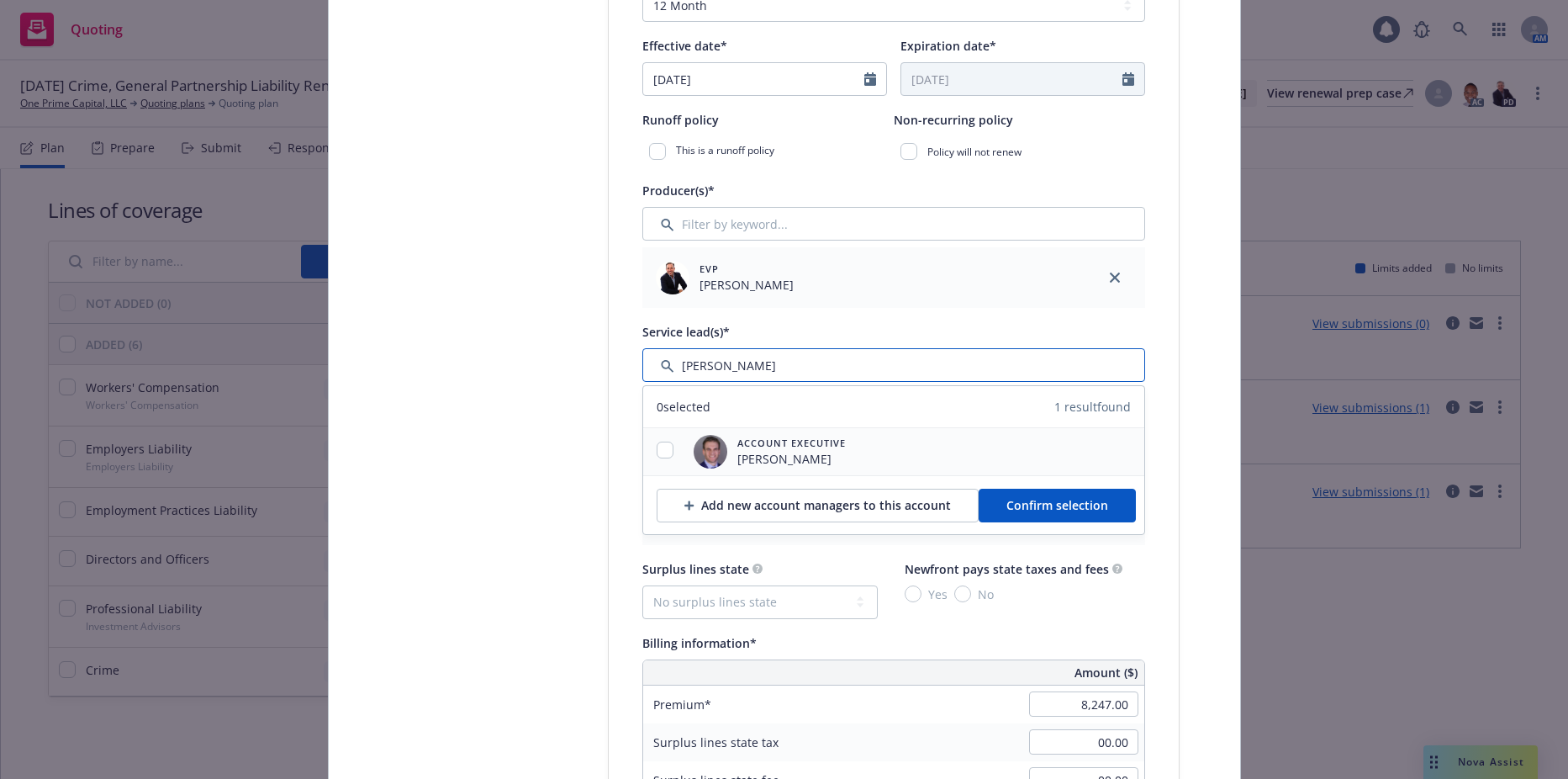
type input "sasha"
click at [651, 458] on div at bounding box center [664, 451] width 44 height 20
click at [663, 452] on input "checkbox" at bounding box center [665, 450] width 17 height 17
checkbox input "true"
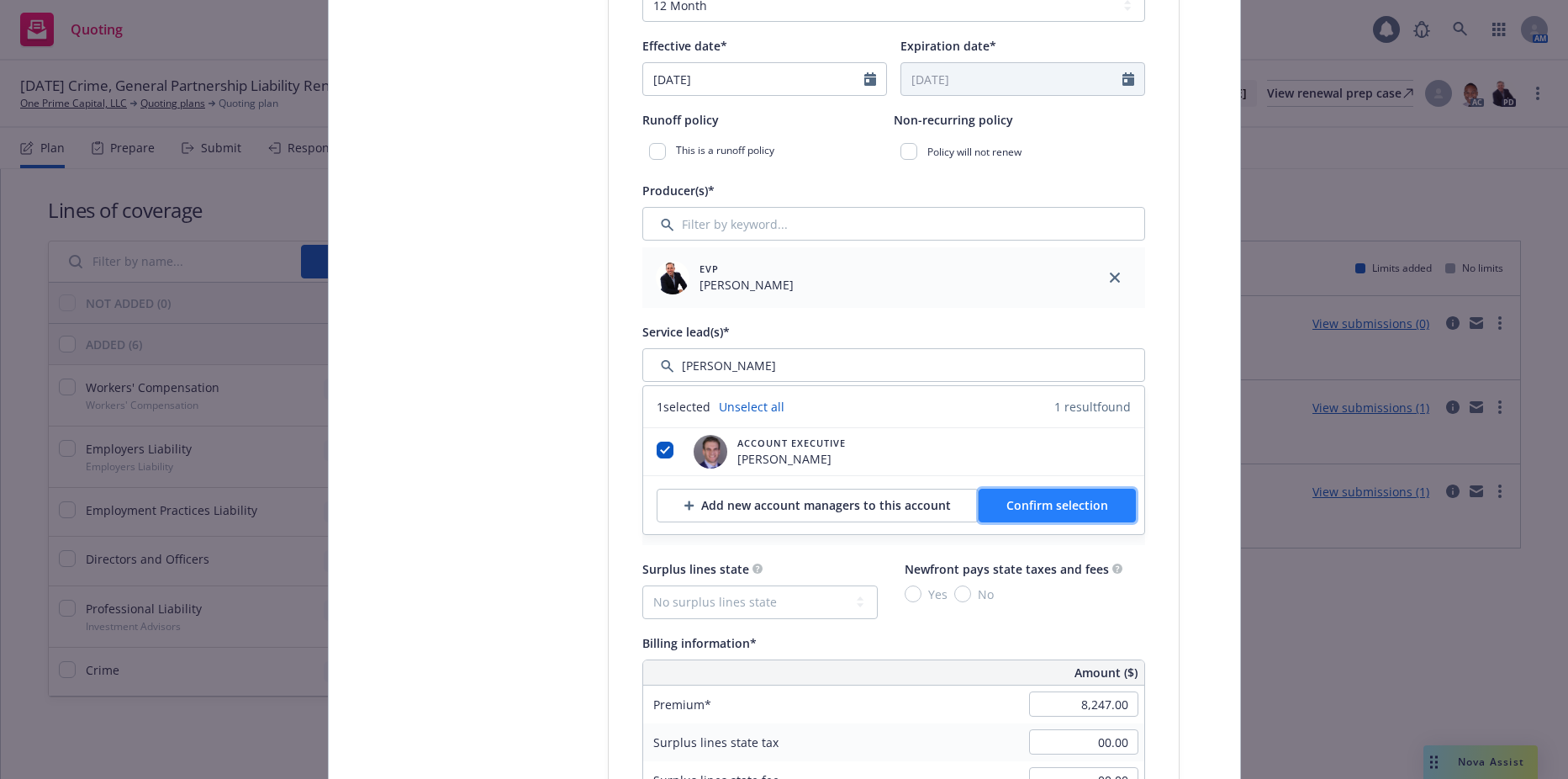
click at [1051, 503] on span "Confirm selection" at bounding box center [1058, 504] width 102 height 16
type textarea "x"
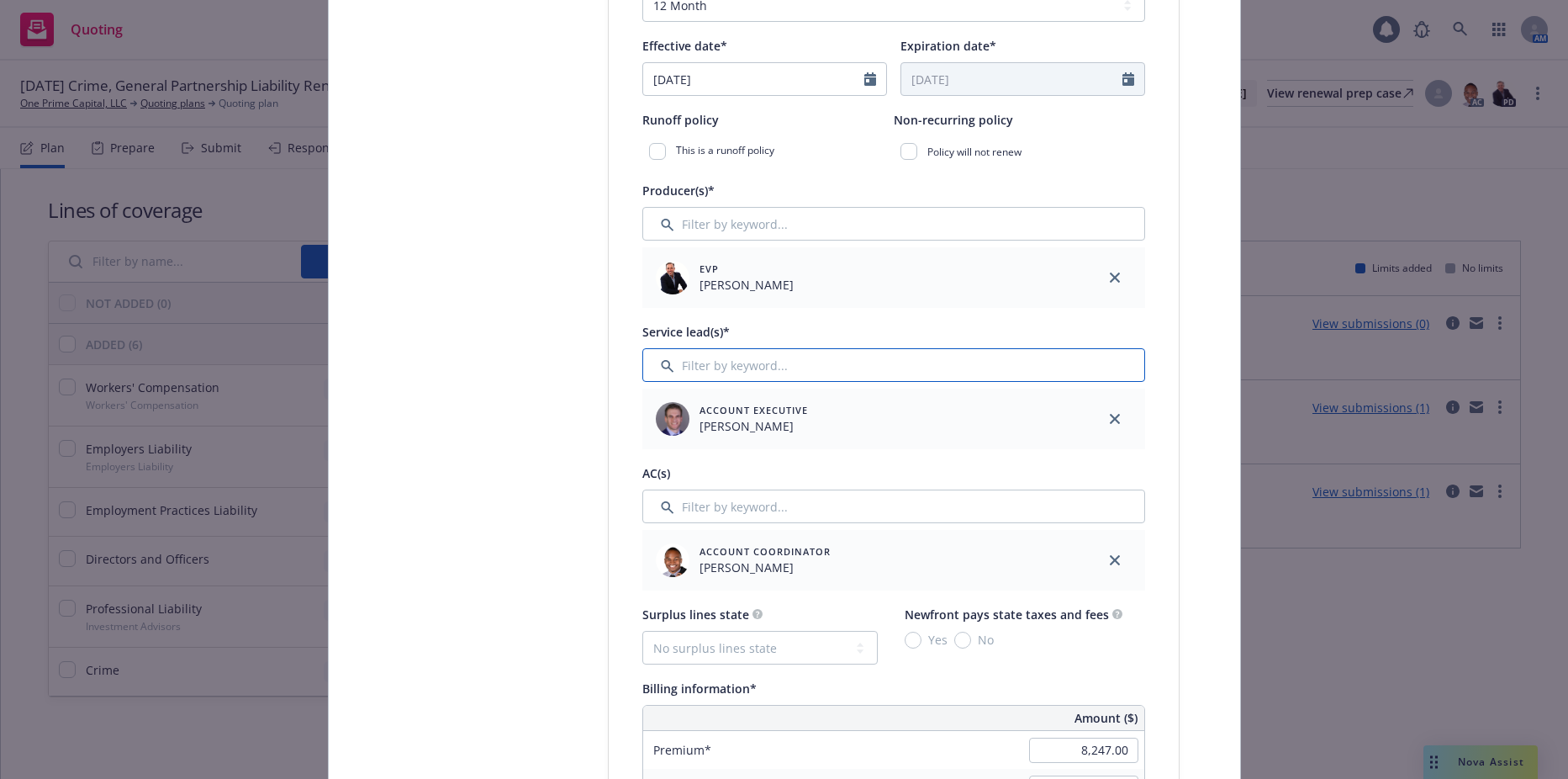
click at [828, 377] on input "Filter by keyword..." at bounding box center [893, 364] width 503 height 34
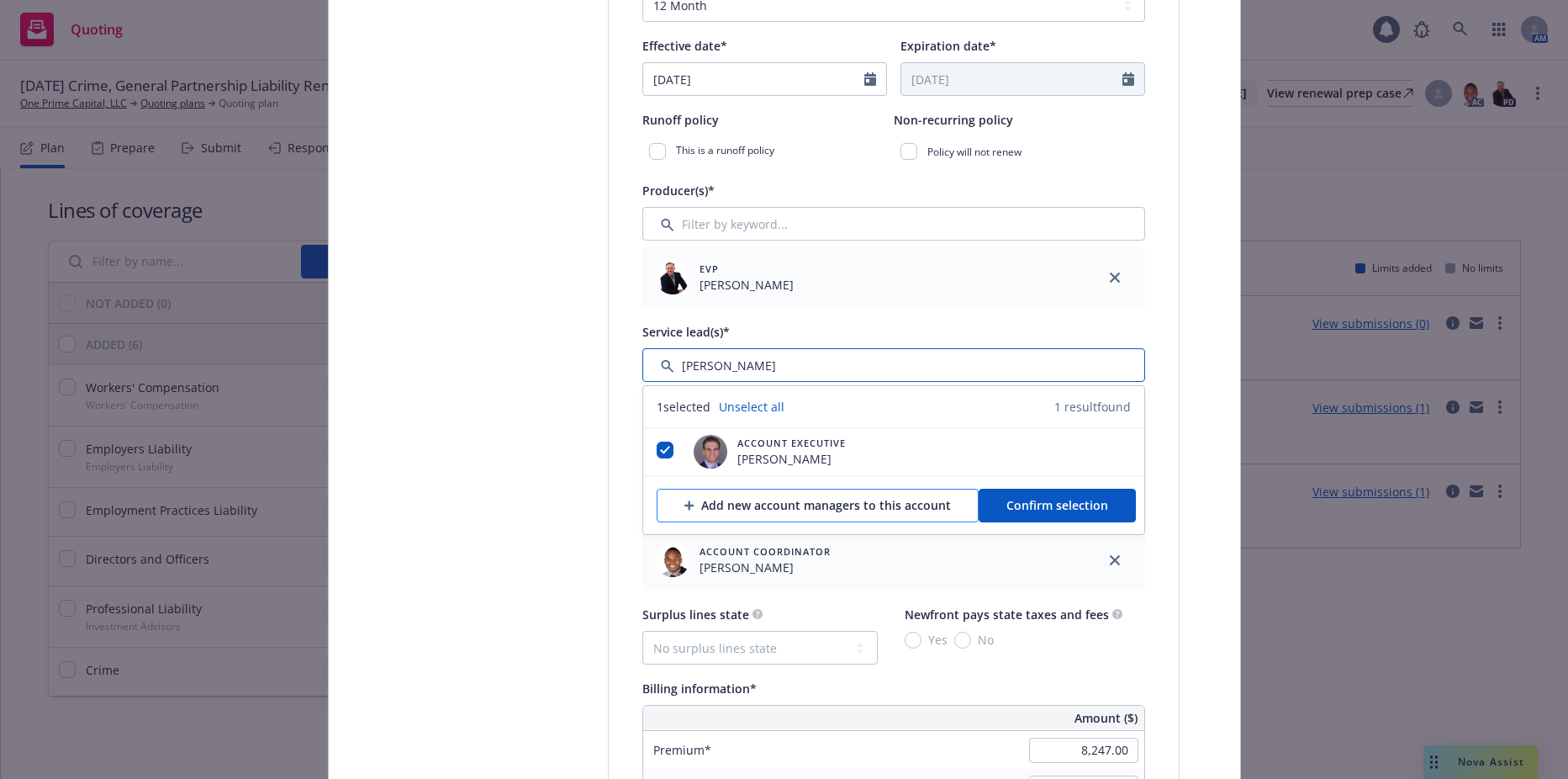
type input "abigail"
click at [748, 508] on div "Add new account managers to this account" at bounding box center [818, 505] width 267 height 32
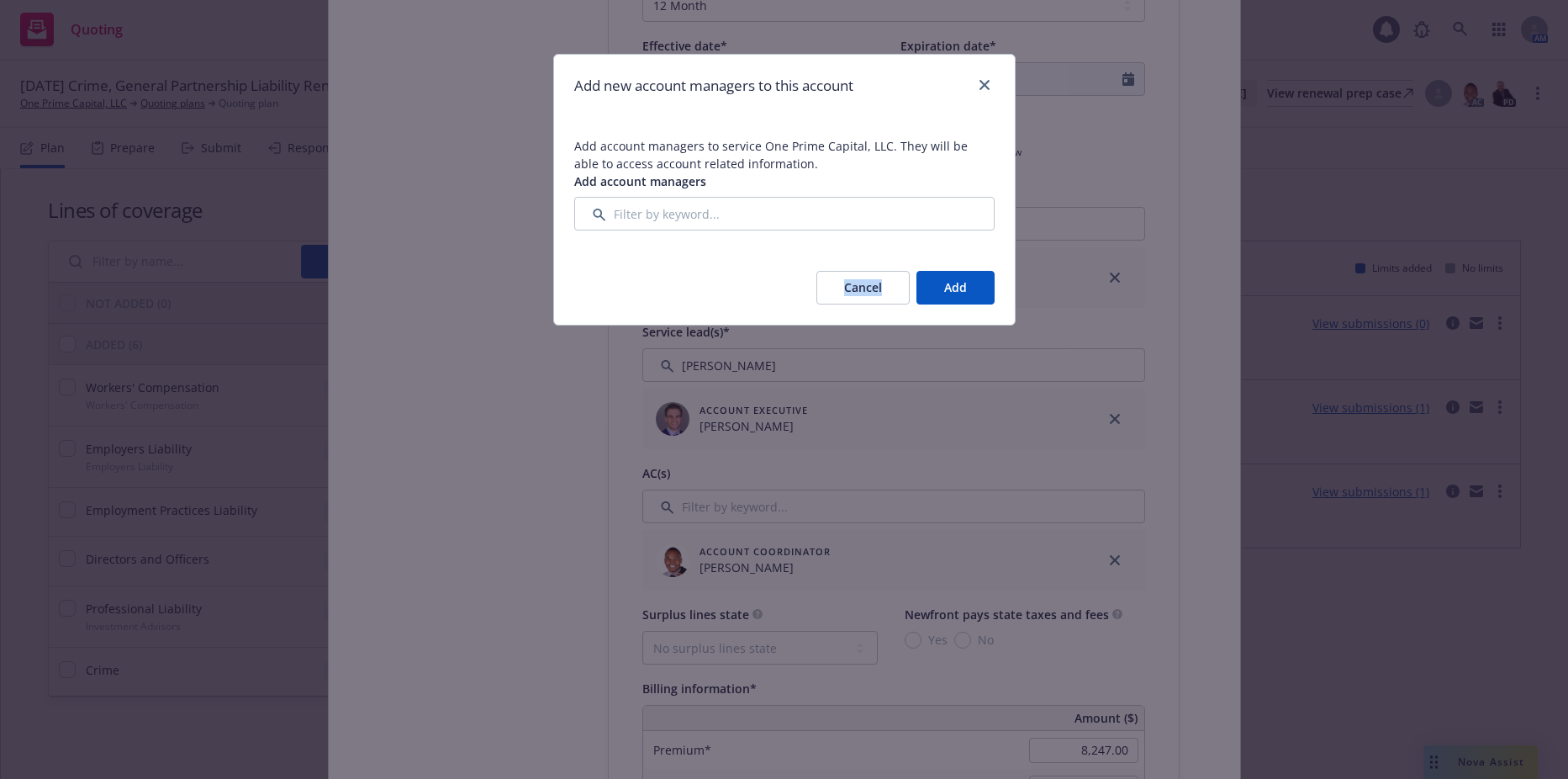
type textarea "x"
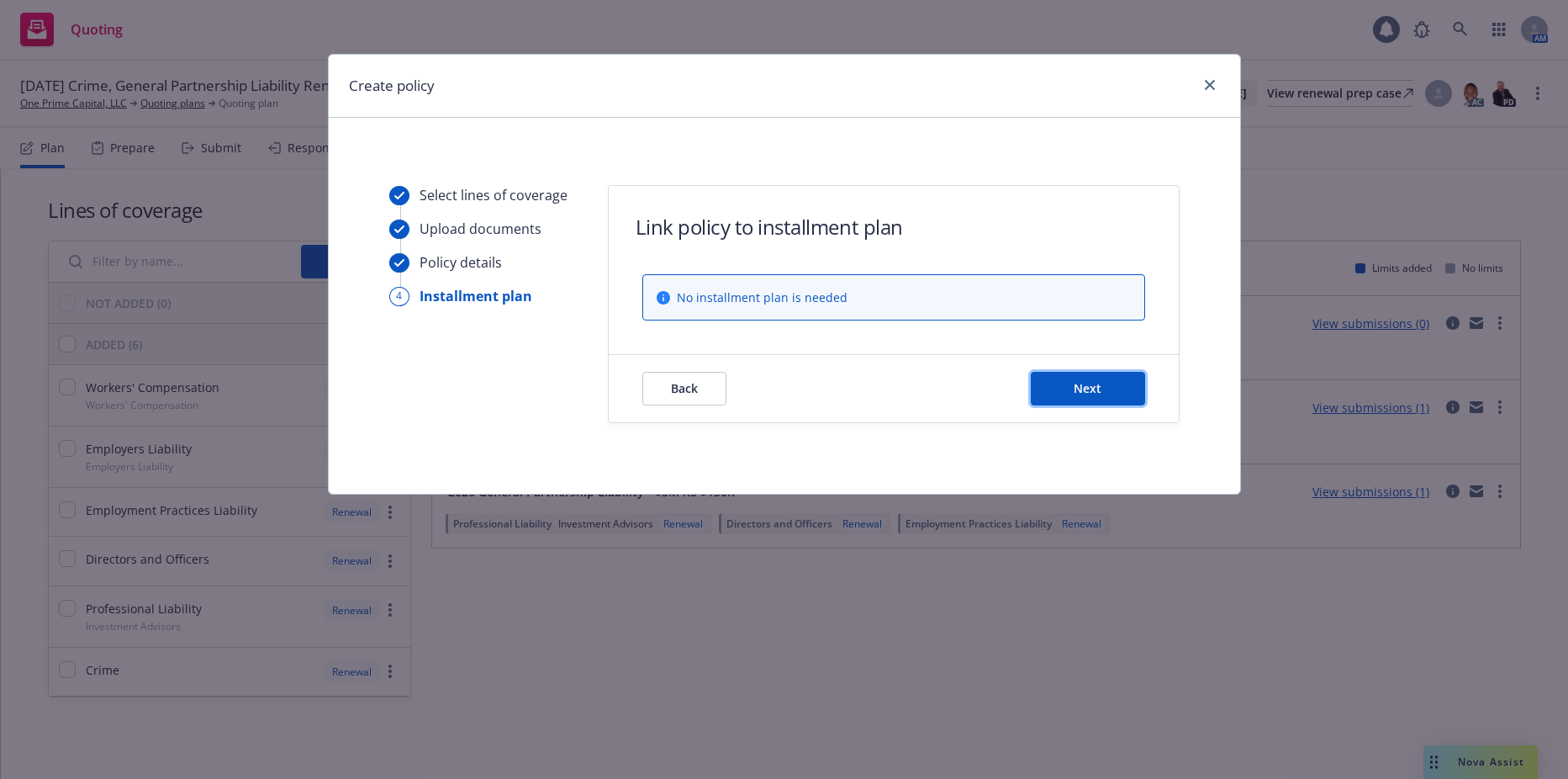
drag, startPoint x: 1083, startPoint y: 386, endPoint x: 1080, endPoint y: 345, distance: 41.1
click at [1080, 345] on form "Link policy to installment plan No installment plan is needed Back Next" at bounding box center [893, 304] width 570 height 237
click at [1073, 388] on button "Next" at bounding box center [1088, 388] width 114 height 34
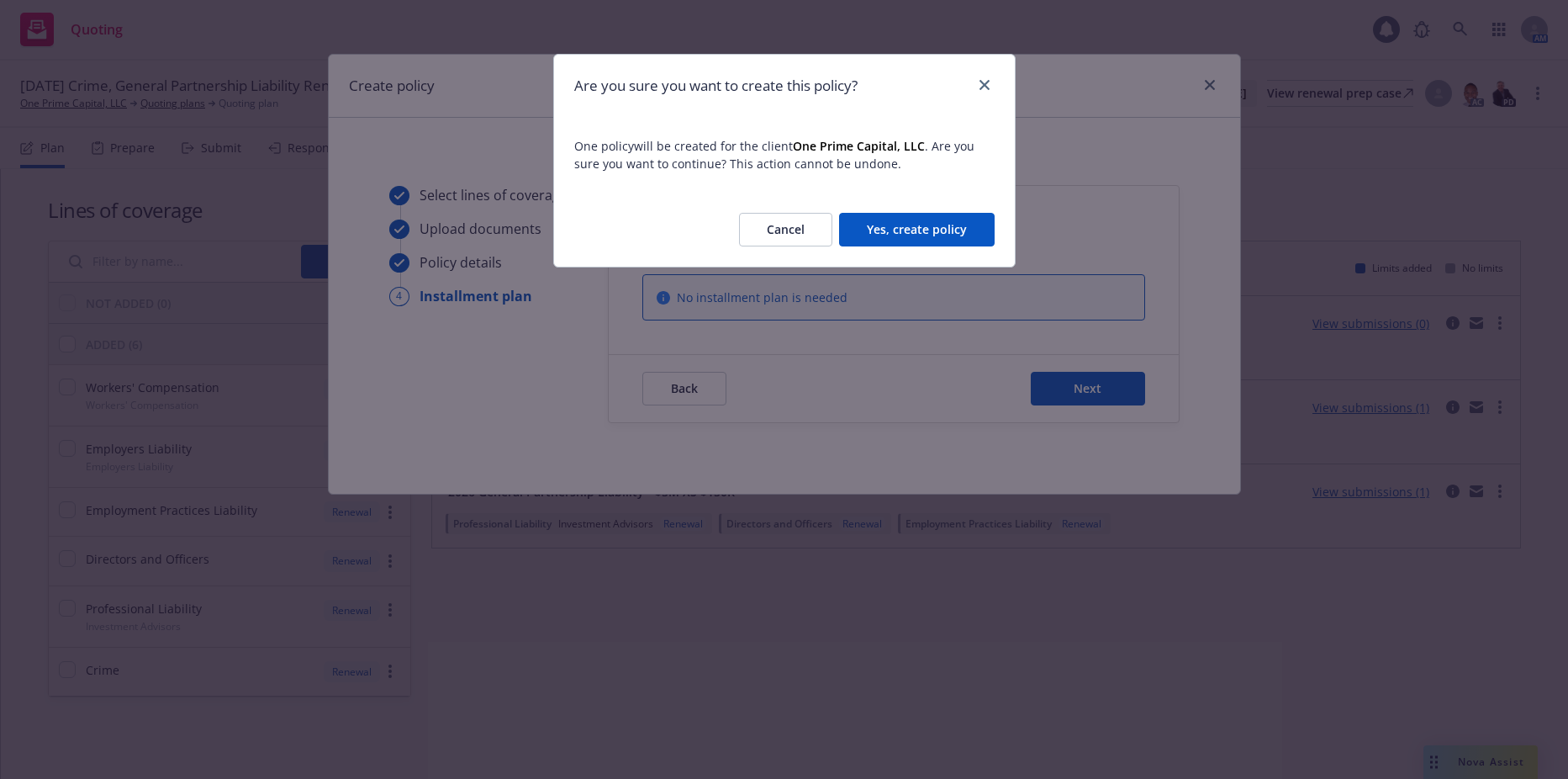
click at [885, 229] on button "Yes, create policy" at bounding box center [917, 229] width 156 height 34
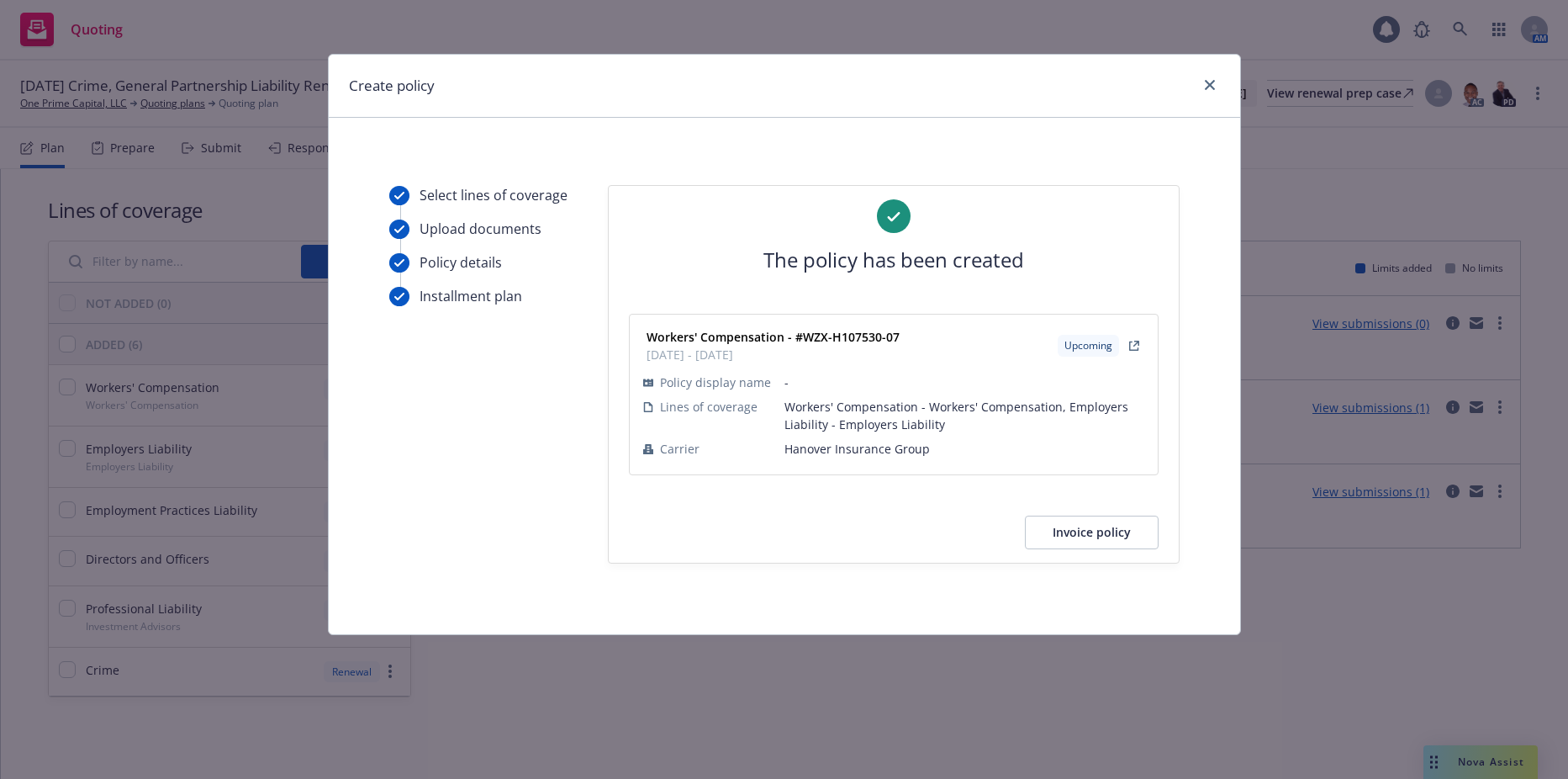
click at [301, 175] on div "Create policy Select lines of coverage Upload documents Policy details Installm…" at bounding box center [784, 389] width 1568 height 779
click at [1216, 87] on link "close" at bounding box center [1209, 84] width 20 height 20
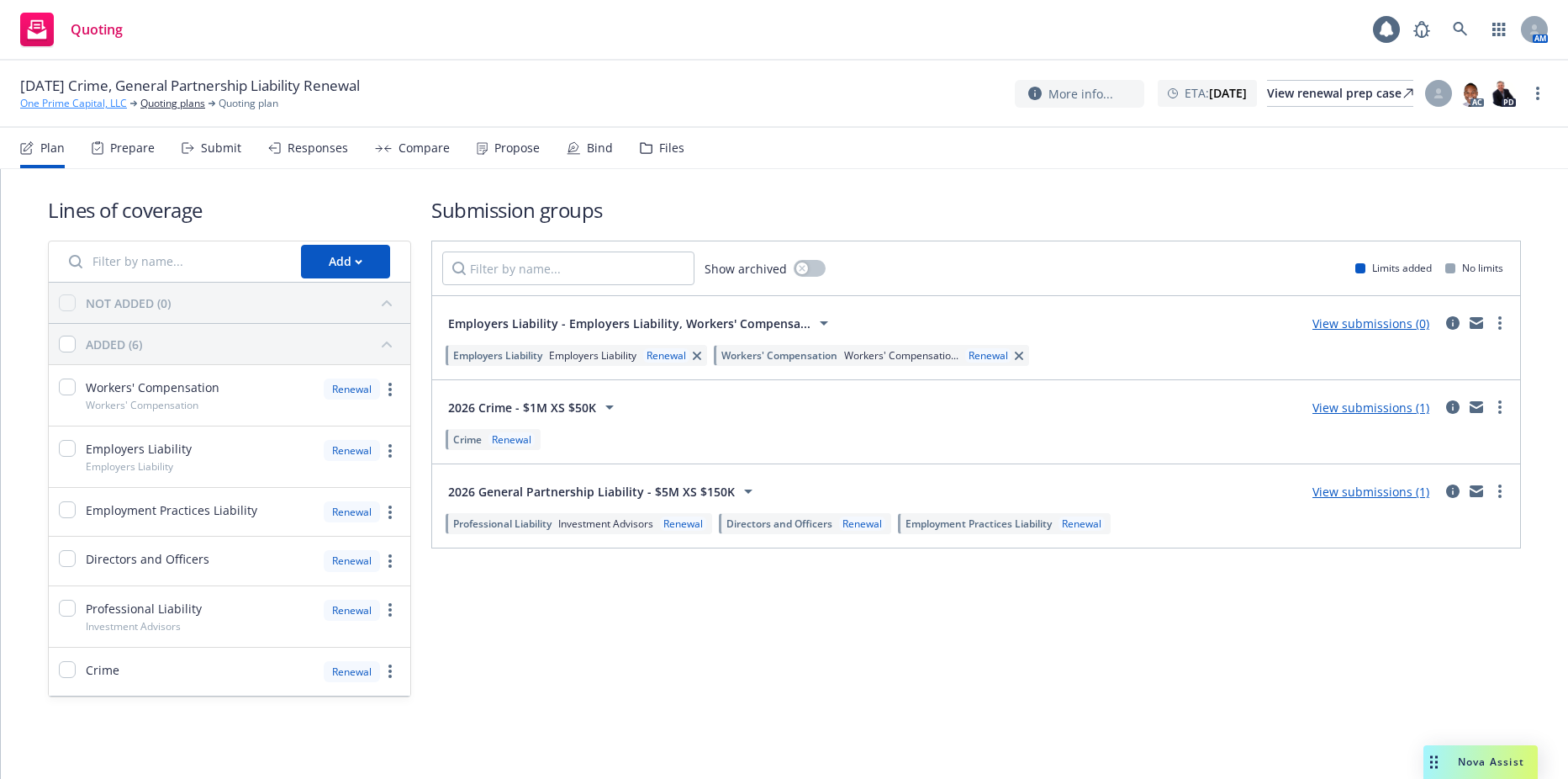
click at [67, 102] on link "One Prime Capital, LLC" at bounding box center [73, 103] width 107 height 15
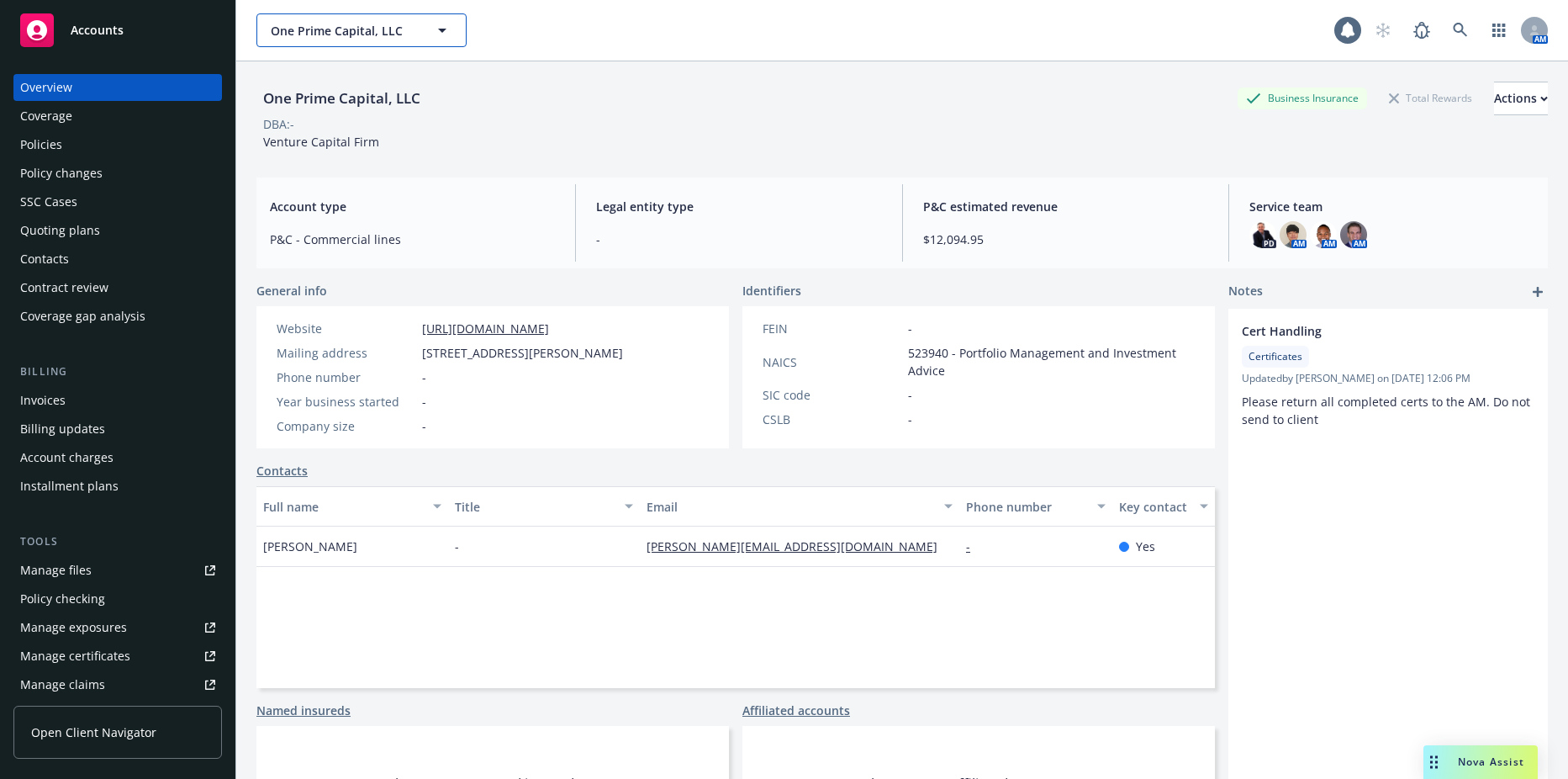
click at [325, 31] on span "One Prime Capital, LLC" at bounding box center [343, 30] width 145 height 18
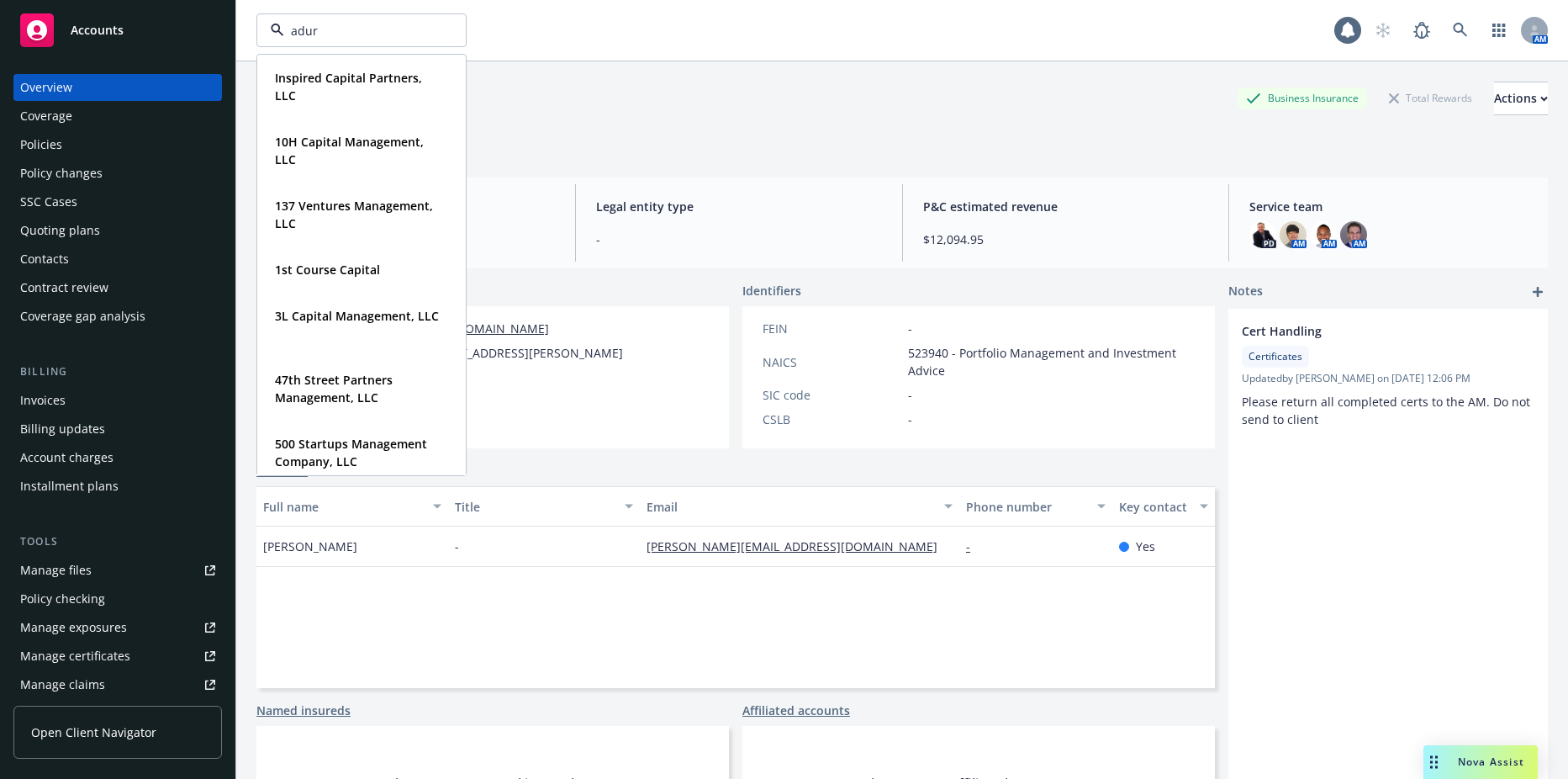
type input "aduro"
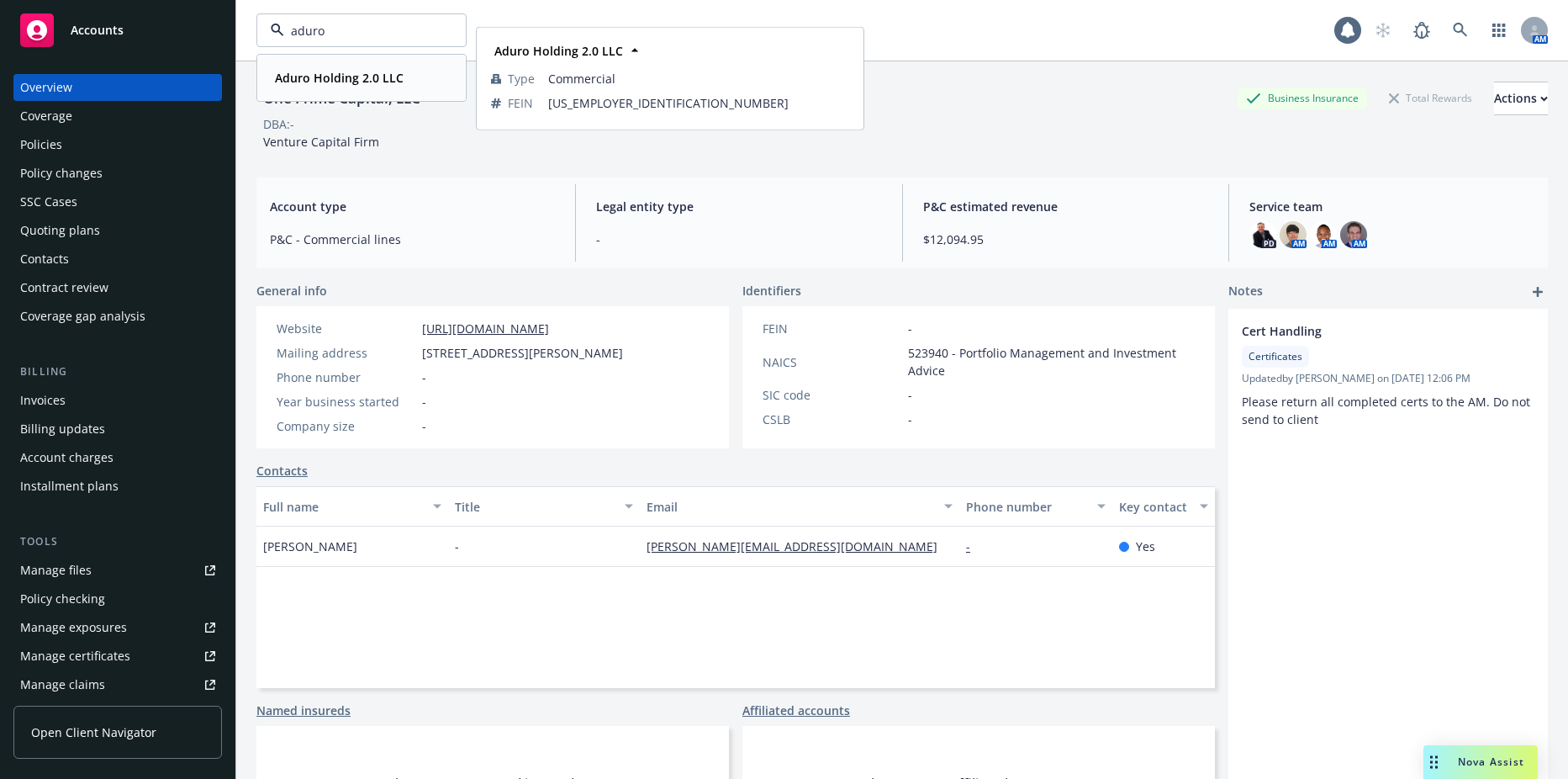
click at [328, 64] on div "Aduro Holding 2.0 LLC Type Commercial FEIN [US_EMPLOYER_IDENTIFICATION_NUMBER]" at bounding box center [361, 77] width 207 height 45
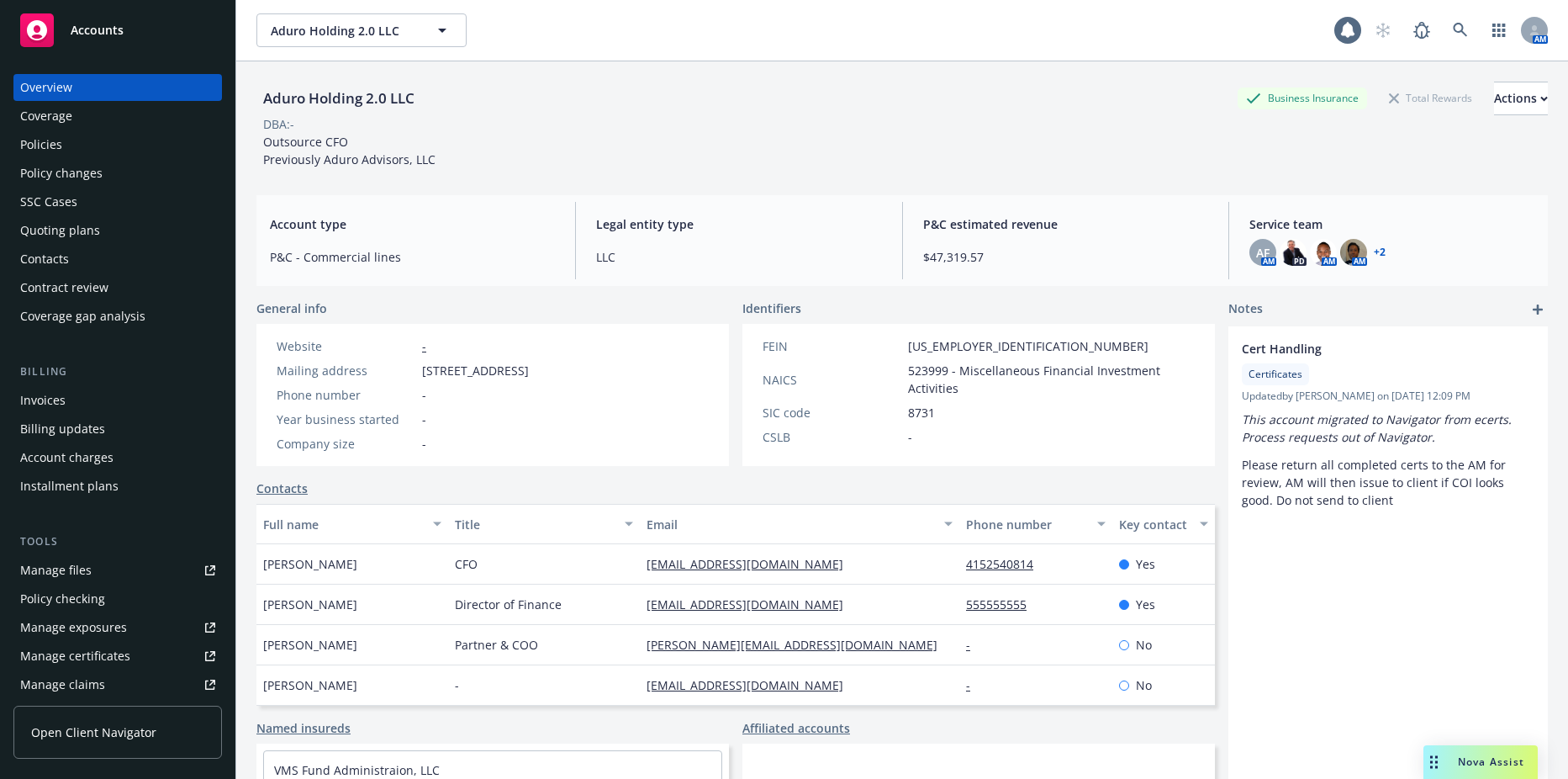
click at [78, 257] on div "Contacts" at bounding box center [117, 258] width 195 height 27
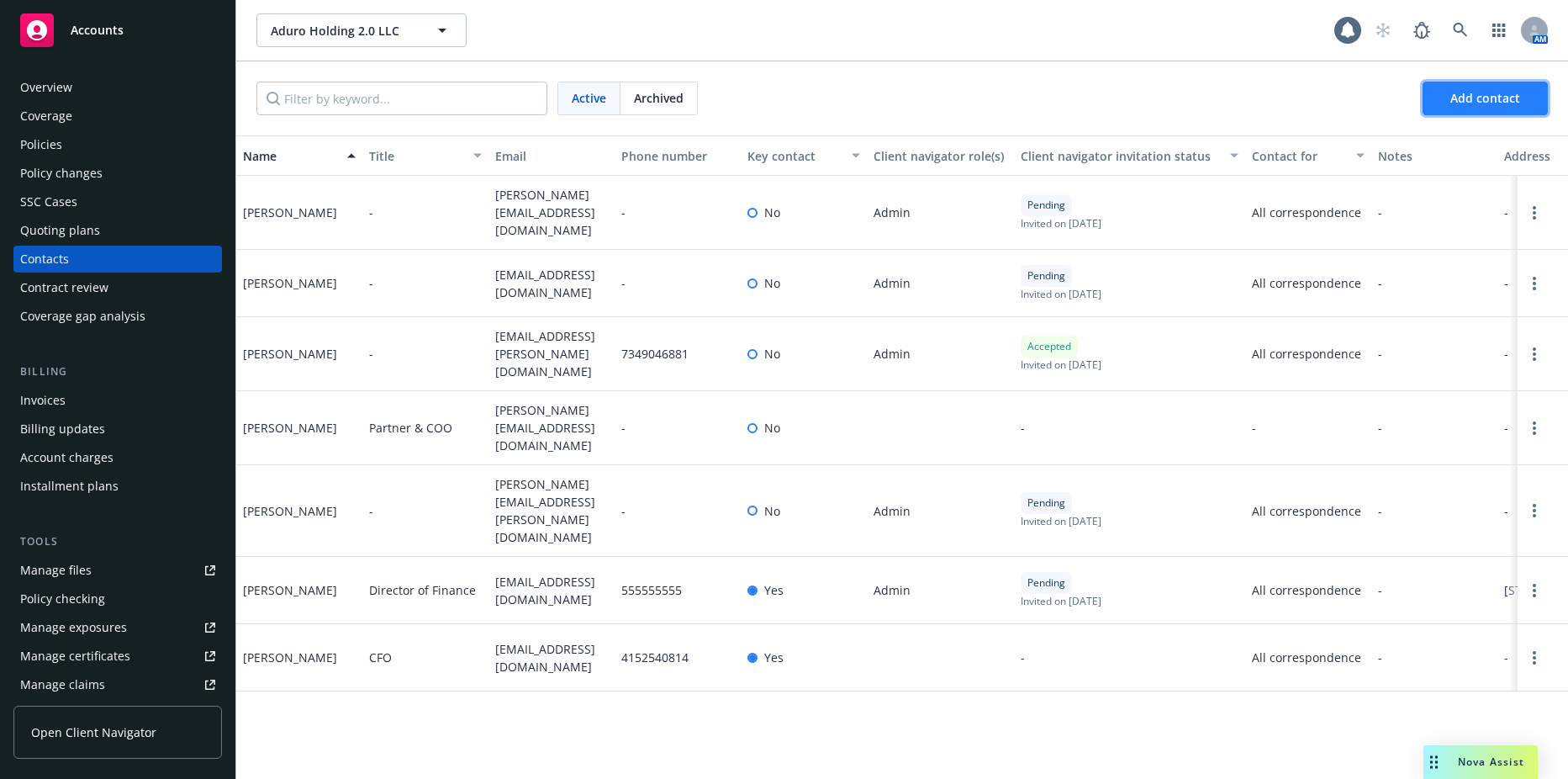
click at [1491, 105] on span "Add contact" at bounding box center [1485, 98] width 70 height 16
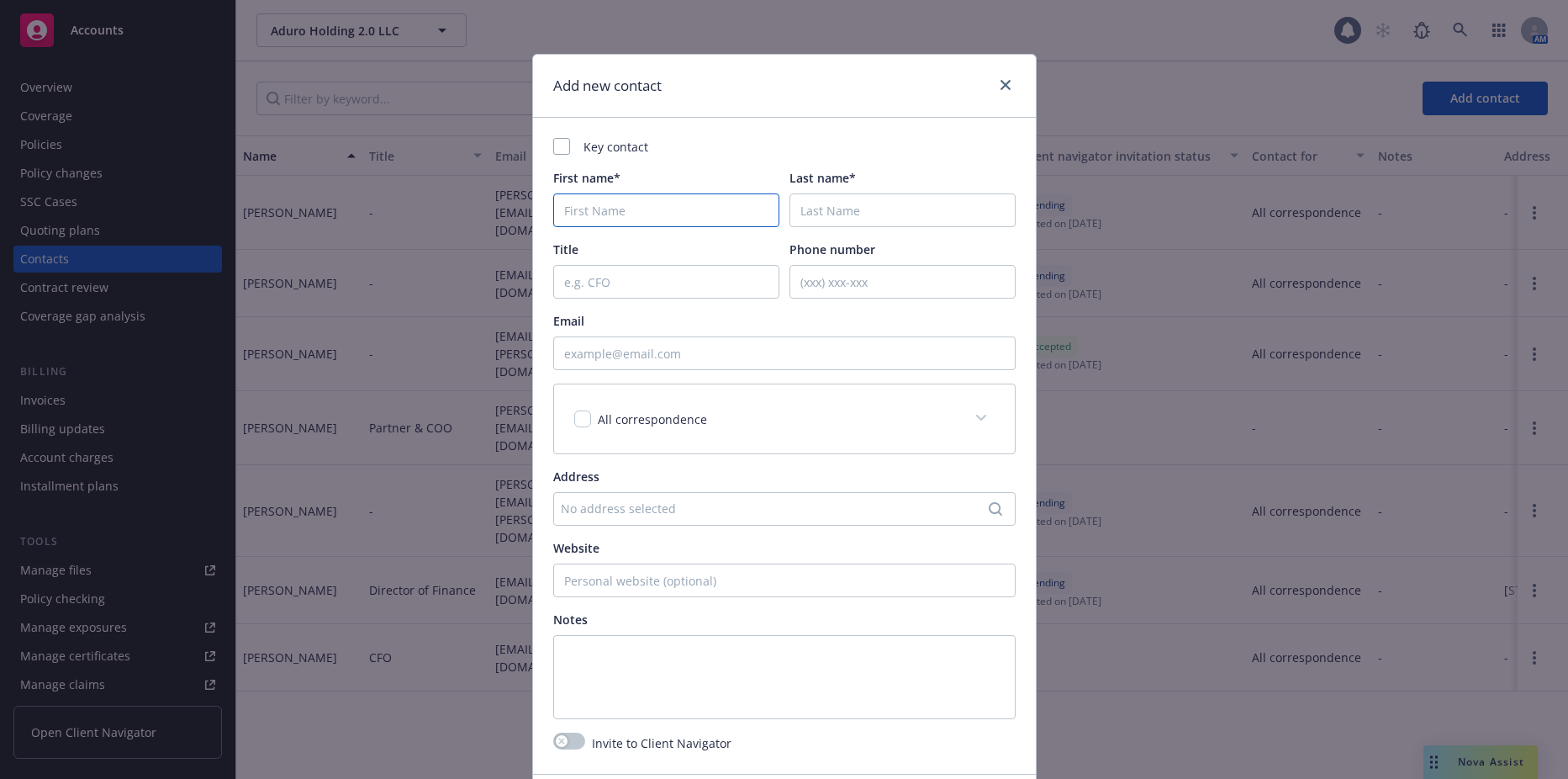
click at [628, 212] on input "First name*" at bounding box center [666, 210] width 226 height 34
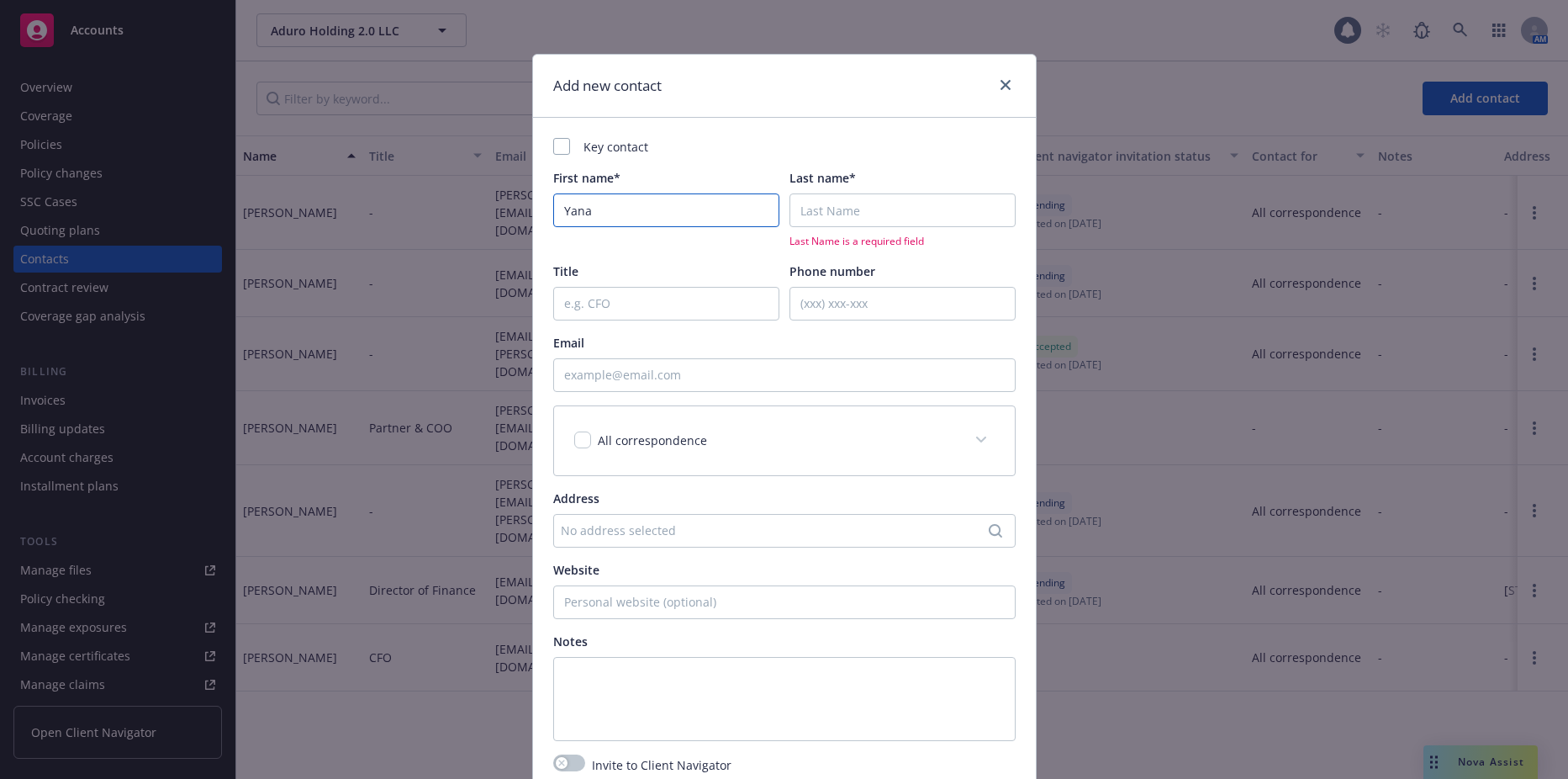
type input "Yana"
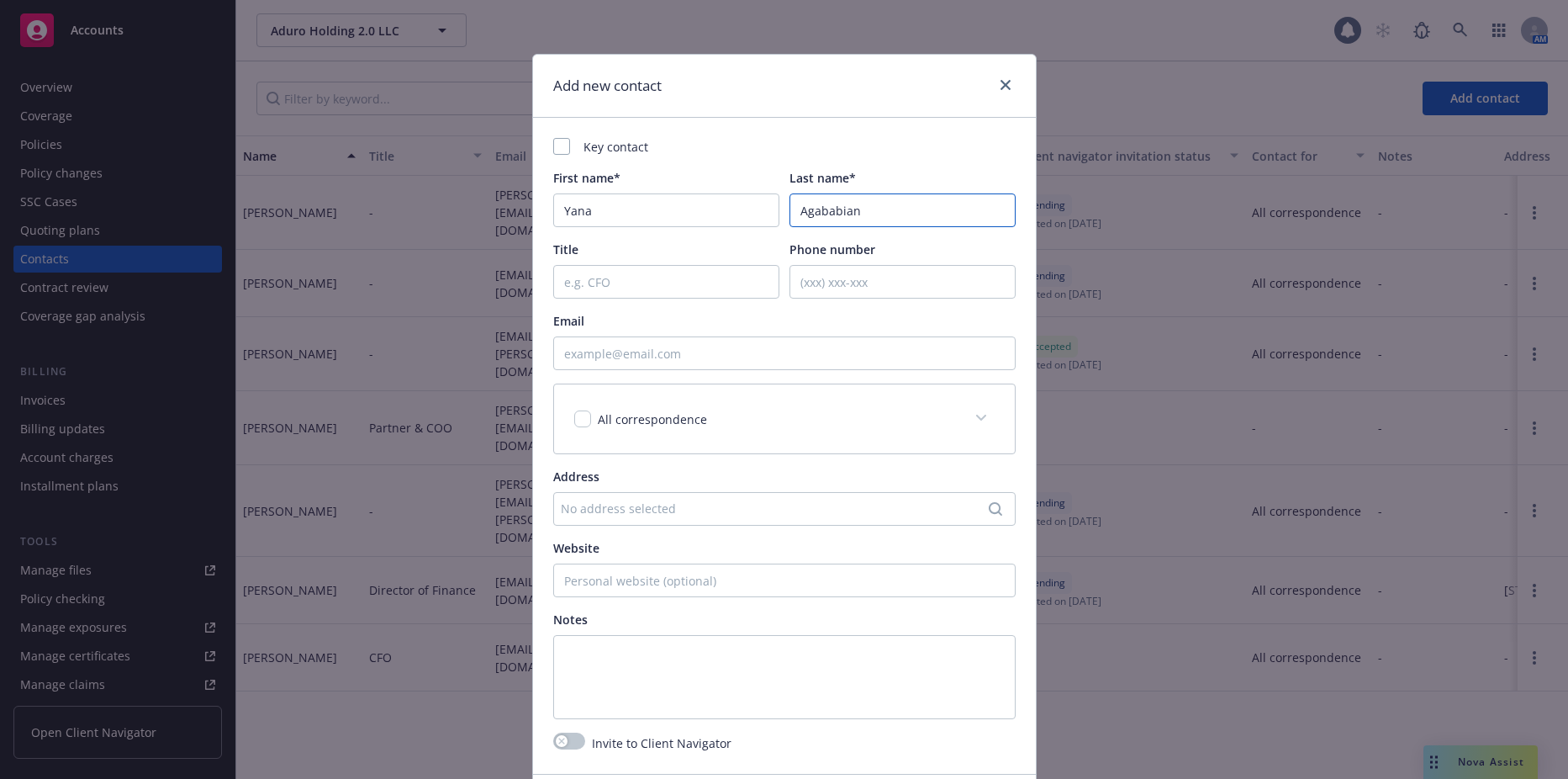
type input "Agababian"
click at [596, 351] on input "Email" at bounding box center [784, 353] width 462 height 34
click at [999, 78] on link "close" at bounding box center [1005, 84] width 20 height 20
